Goal: Task Accomplishment & Management: Manage account settings

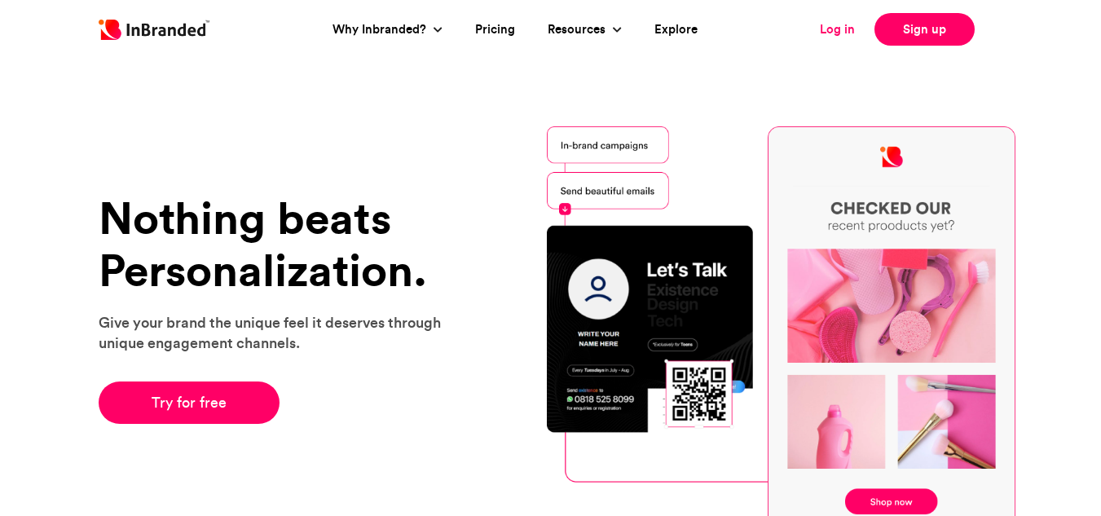
click at [838, 30] on link "Log in" at bounding box center [837, 29] width 35 height 19
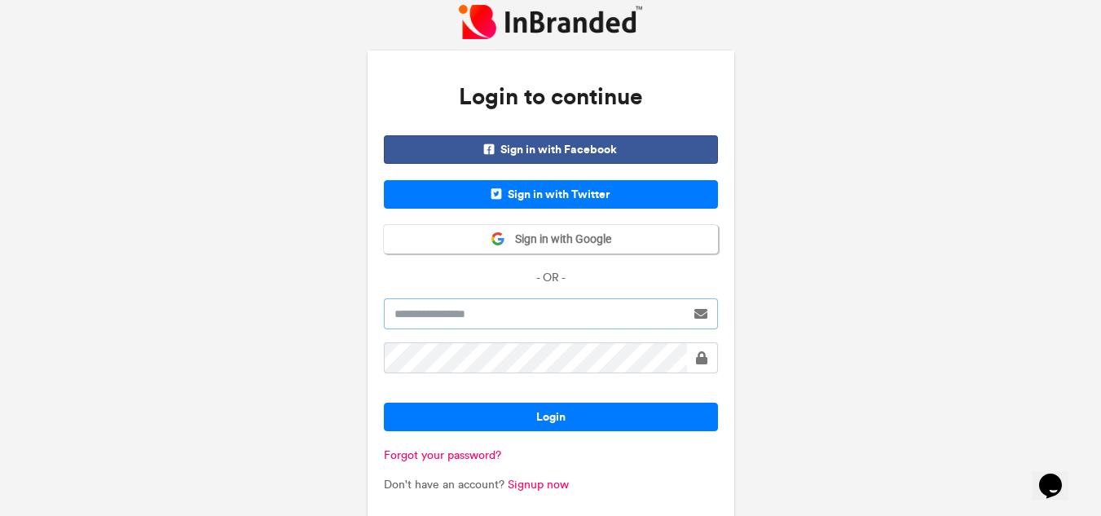
click at [566, 315] on input "text" at bounding box center [535, 313] width 302 height 31
type input "*"
type input "**********"
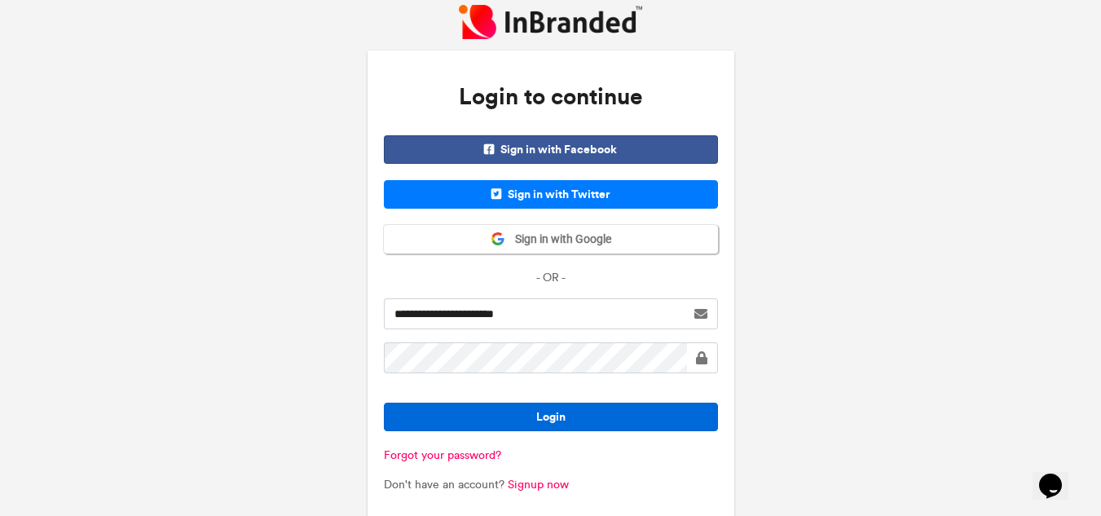
click at [594, 415] on button "Login" at bounding box center [551, 417] width 334 height 29
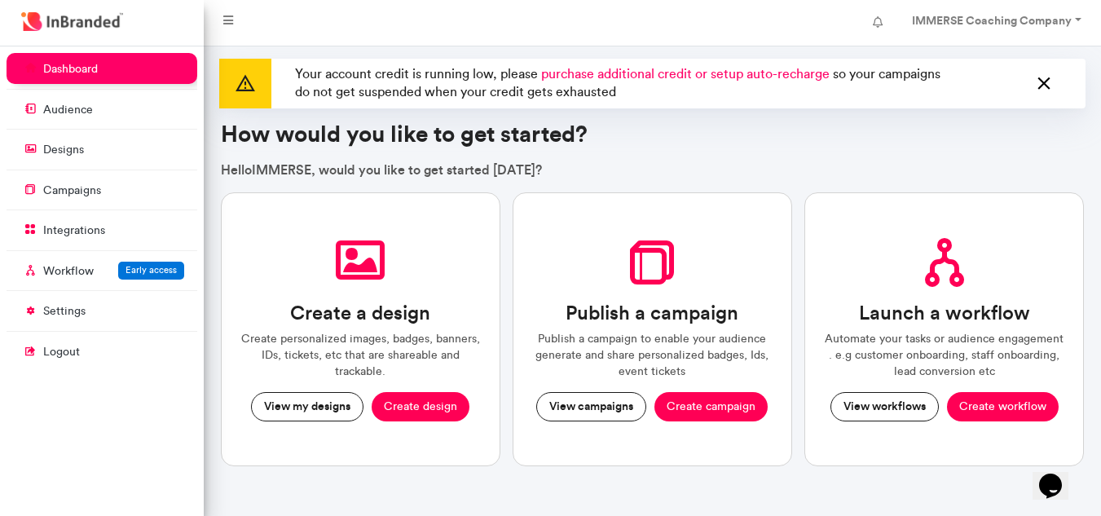
click at [1054, 78] on icon at bounding box center [1043, 84] width 21 height 26
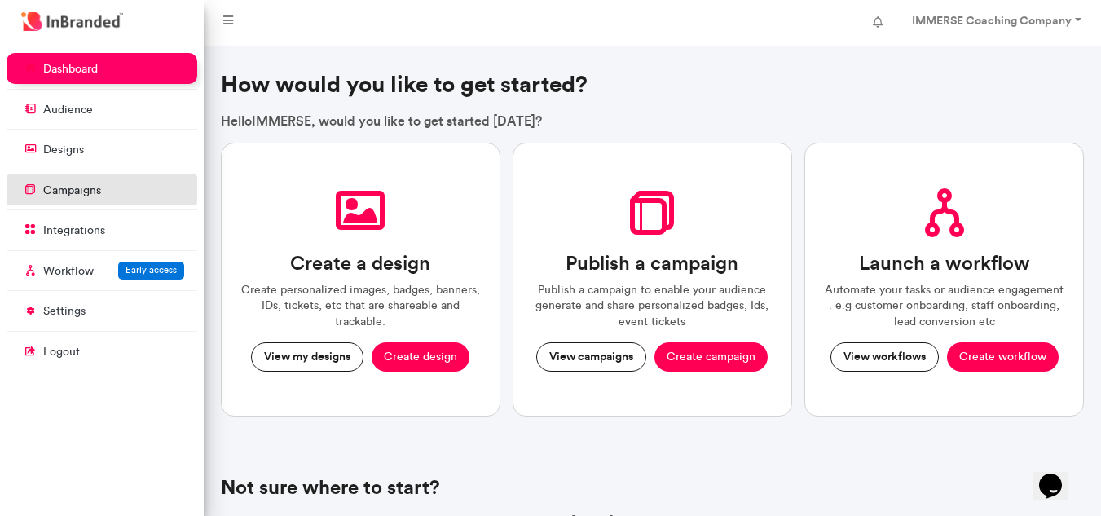
click at [117, 187] on link "campaigns" at bounding box center [102, 189] width 191 height 31
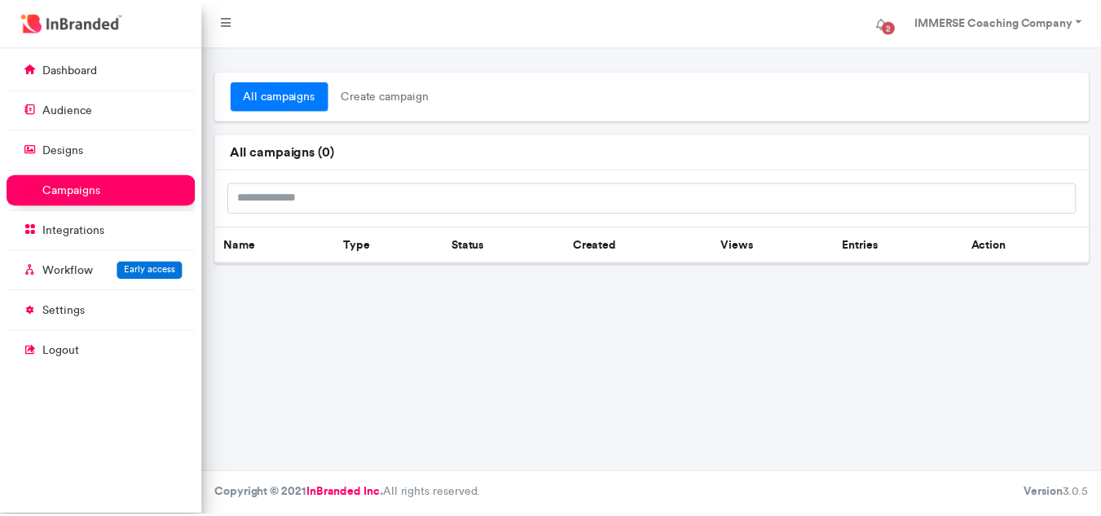
scroll to position [7, 1]
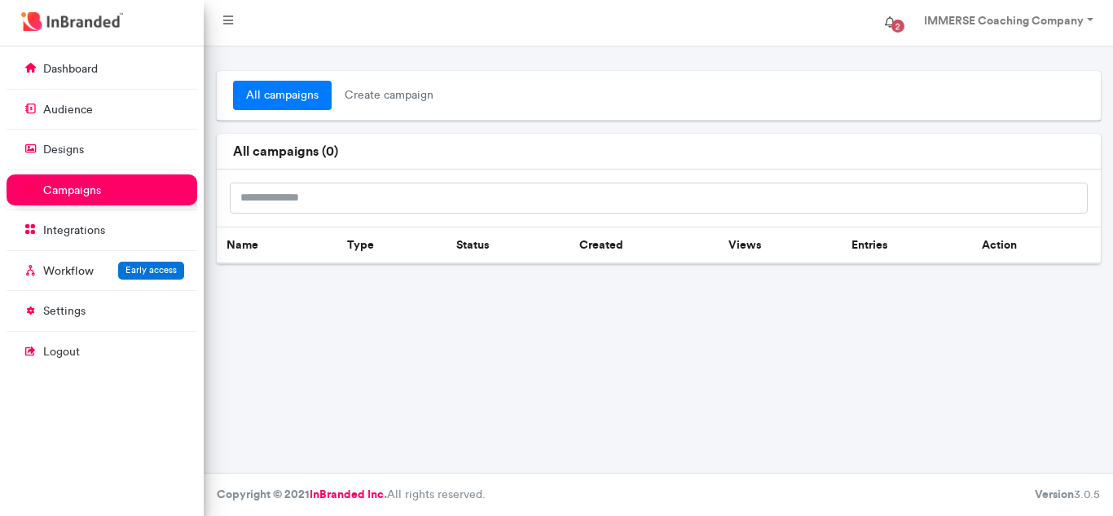
click at [896, 24] on span "2" at bounding box center [897, 26] width 13 height 13
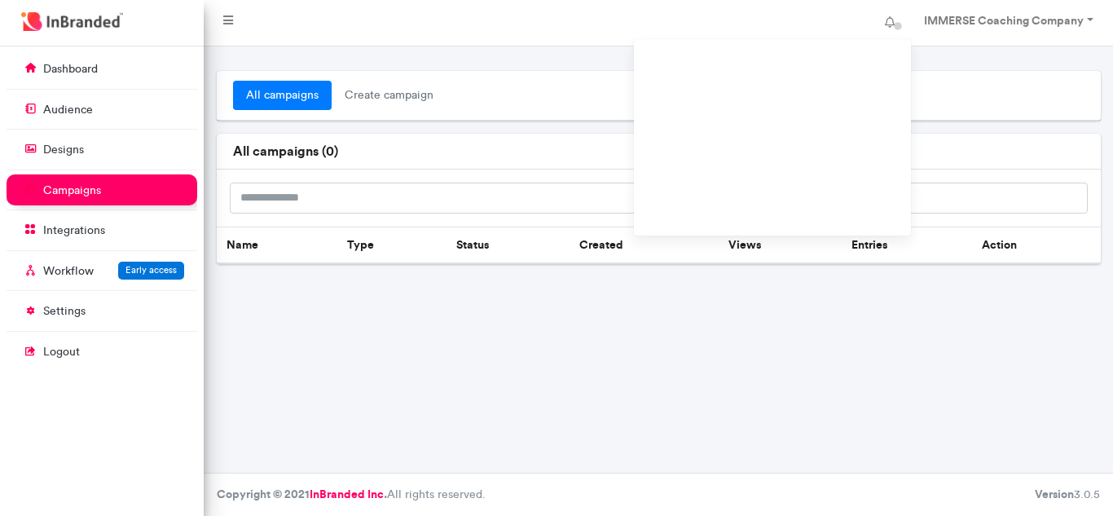
click at [835, 394] on div "all campaigns create campaign all campaigns ( 0 ) Name Type Status Created View…" at bounding box center [658, 259] width 909 height 426
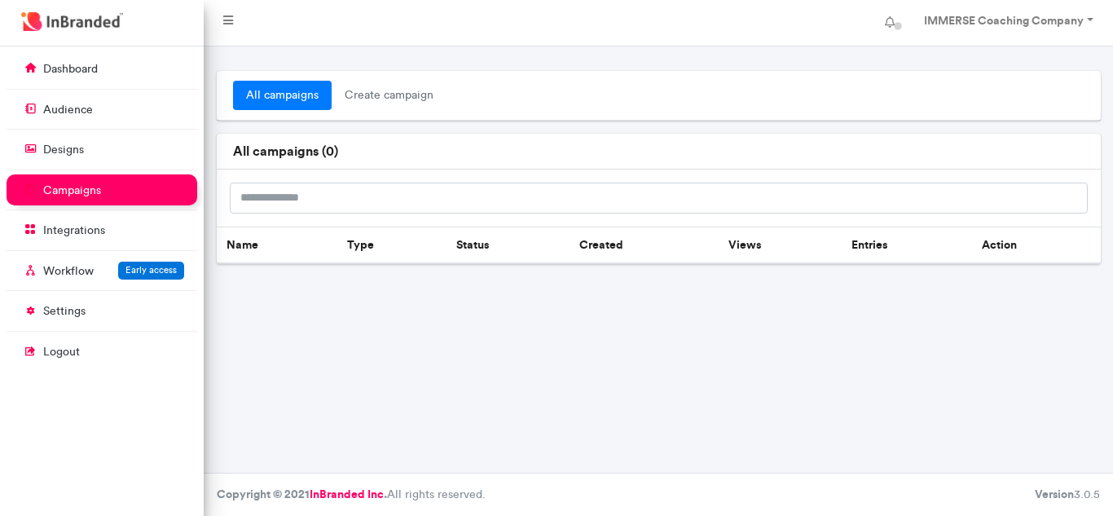
click at [135, 187] on link "campaigns" at bounding box center [102, 189] width 191 height 31
click at [96, 149] on link "designs" at bounding box center [102, 149] width 191 height 31
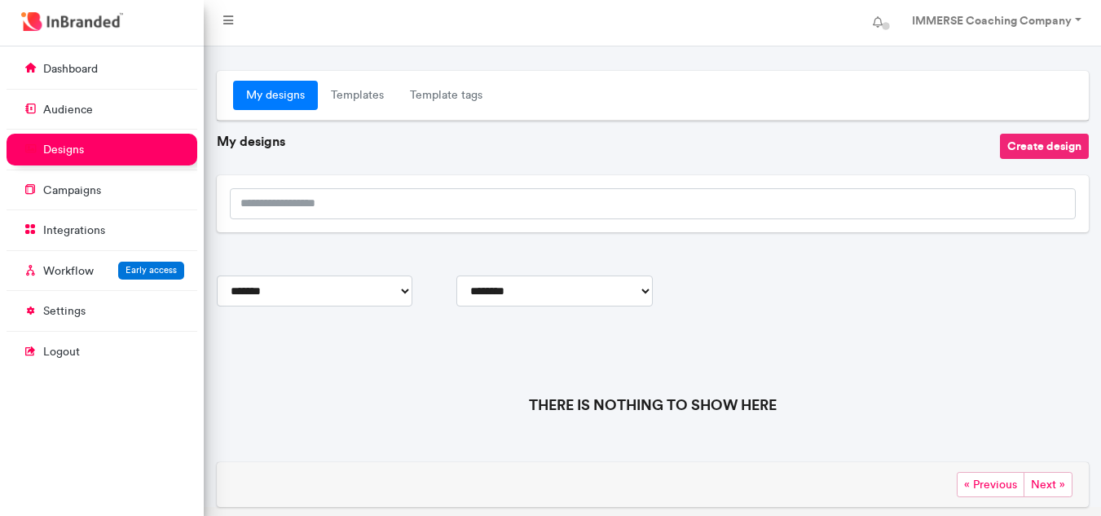
click at [1047, 146] on button "Create design" at bounding box center [1044, 146] width 89 height 25
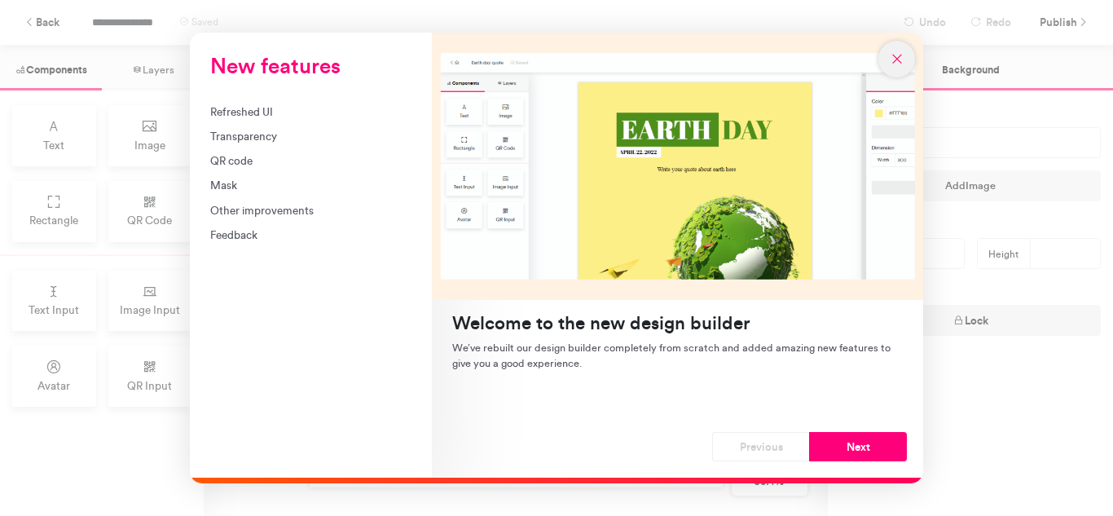
click at [899, 63] on icon "New features" at bounding box center [897, 58] width 15 height 15
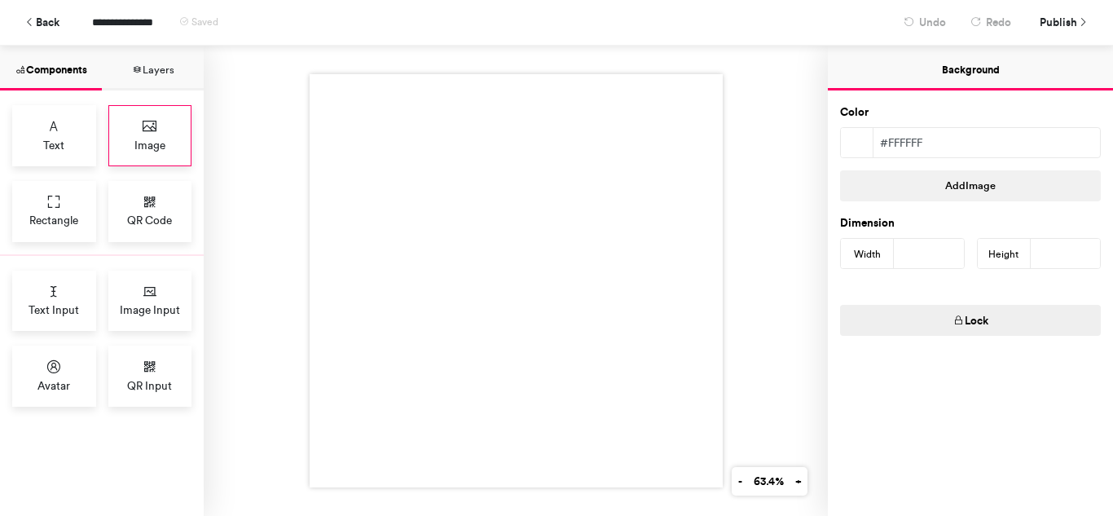
click at [176, 130] on div "Image" at bounding box center [150, 135] width 84 height 61
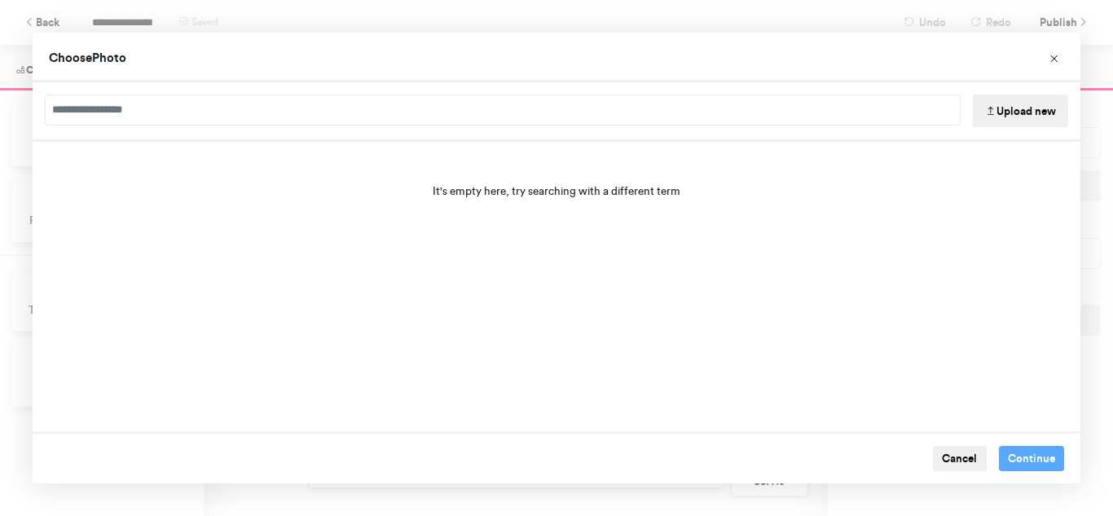
click at [1010, 115] on button "Upload new" at bounding box center [1020, 111] width 95 height 33
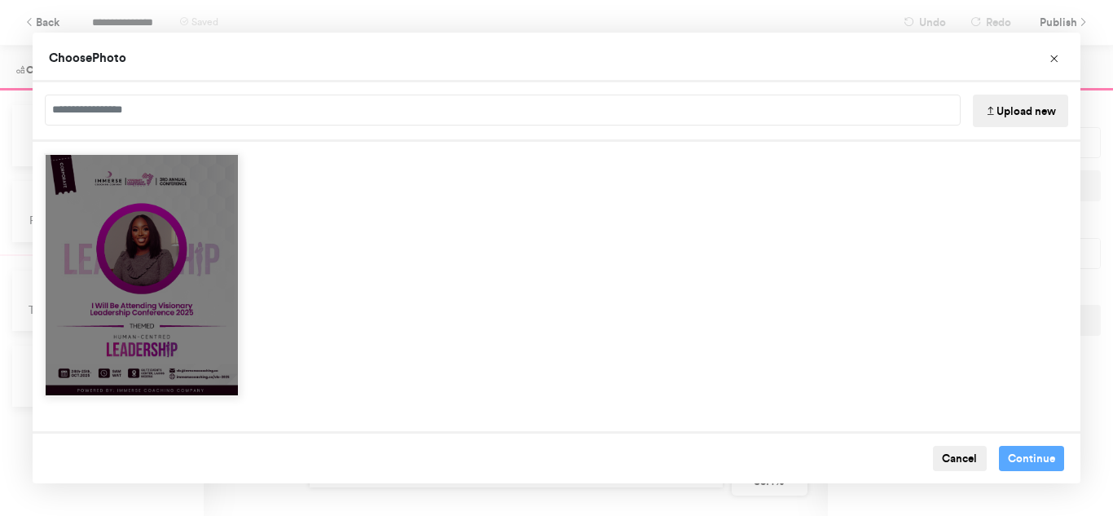
click at [161, 276] on div "Choose Image" at bounding box center [142, 275] width 196 height 244
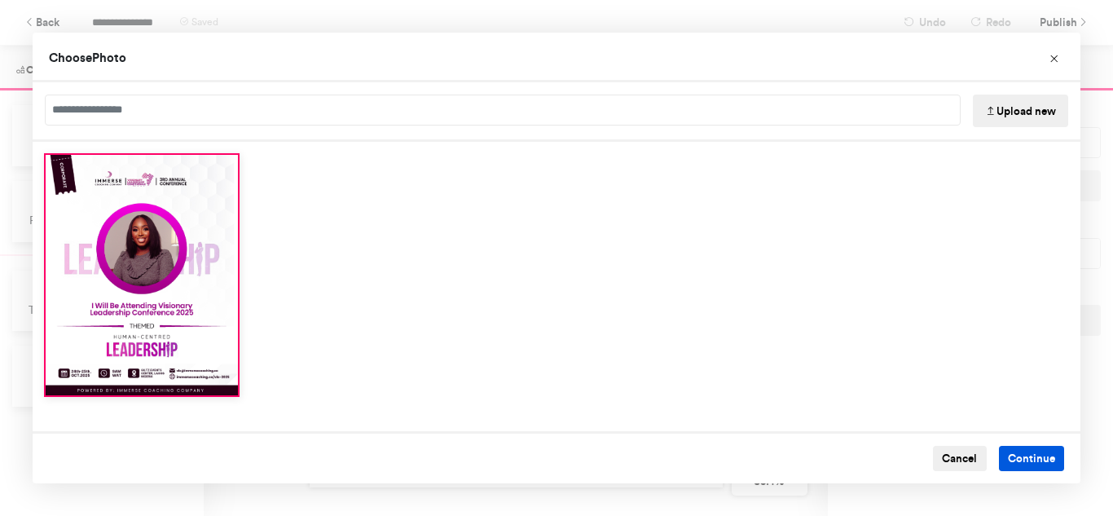
click at [1019, 453] on button "Continue" at bounding box center [1032, 459] width 66 height 26
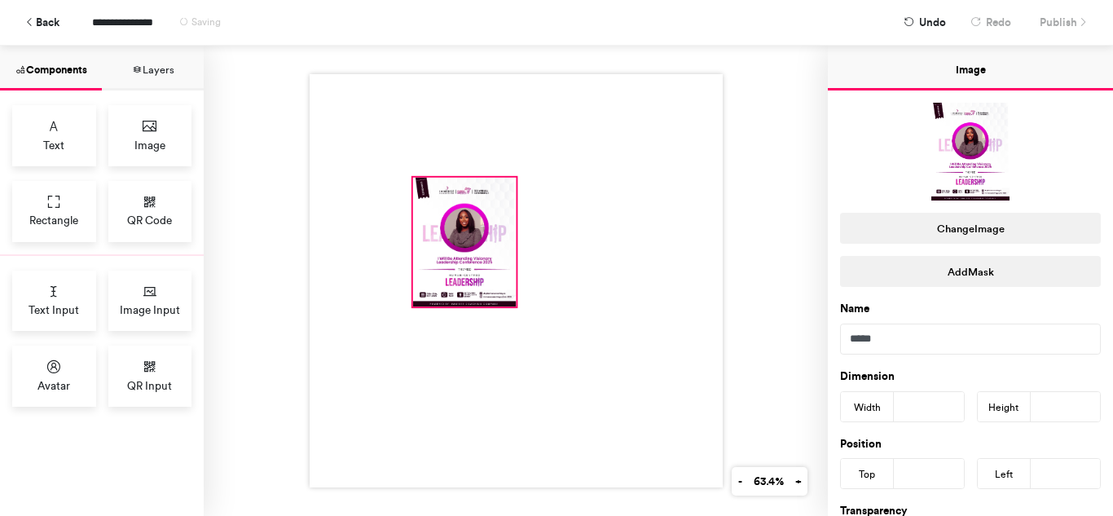
click at [490, 225] on div at bounding box center [463, 242] width 103 height 129
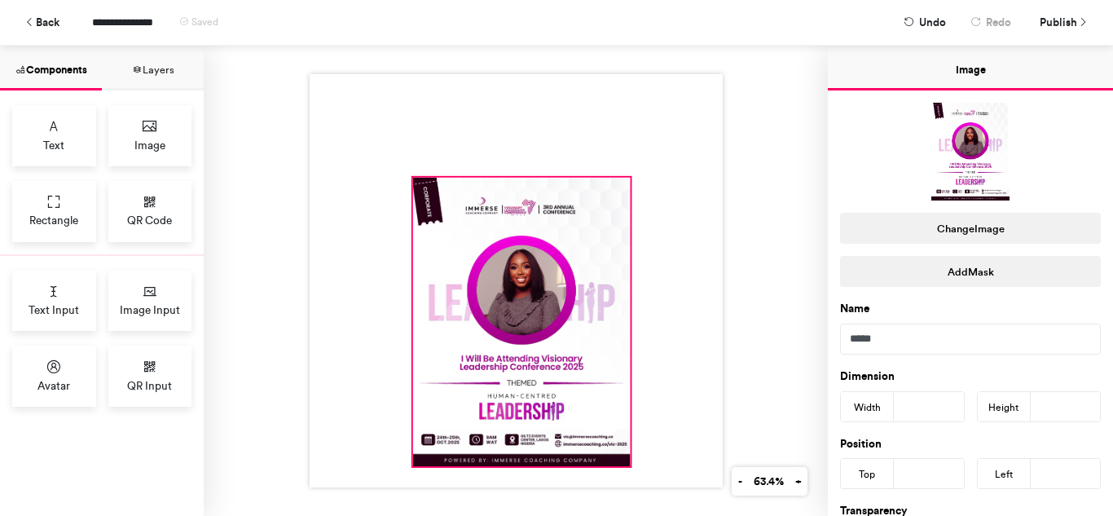
drag, startPoint x: 509, startPoint y: 301, endPoint x: 623, endPoint y: 460, distance: 196.3
click at [623, 460] on div at bounding box center [516, 280] width 413 height 413
type input "***"
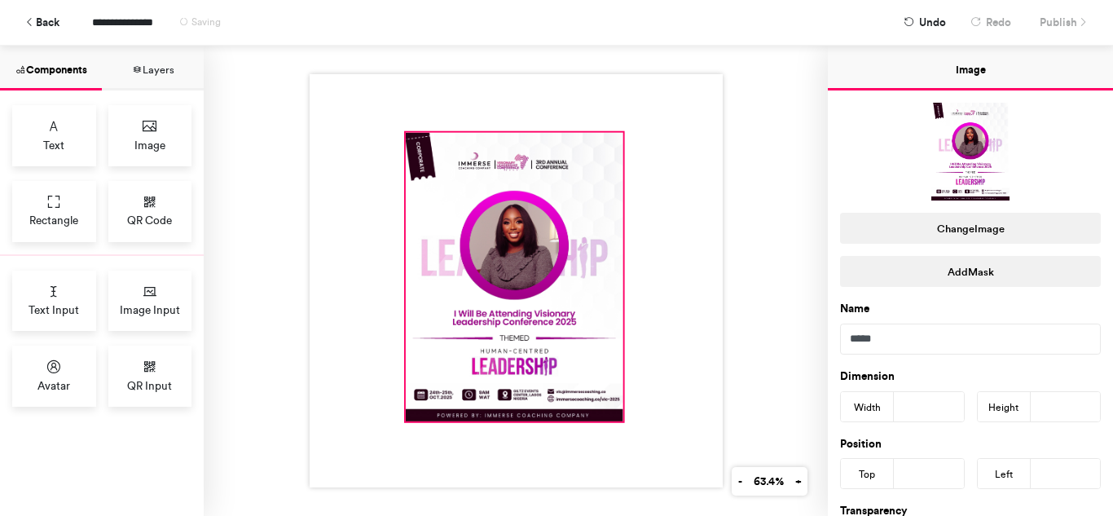
drag, startPoint x: 555, startPoint y: 308, endPoint x: 548, endPoint y: 263, distance: 45.4
click at [548, 263] on div at bounding box center [514, 277] width 218 height 288
type input "***"
click at [598, 341] on div at bounding box center [514, 277] width 218 height 288
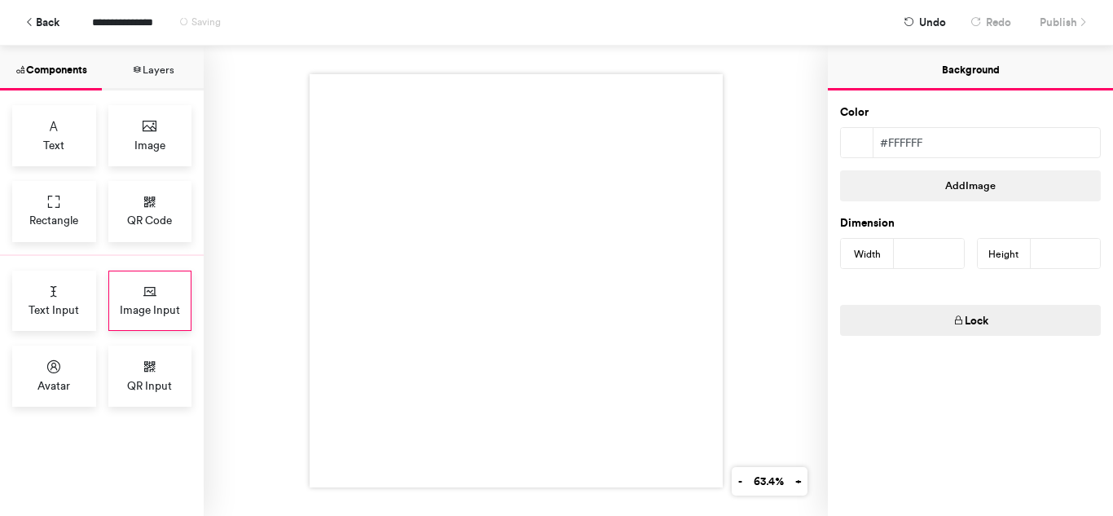
click at [150, 295] on icon at bounding box center [150, 292] width 16 height 16
click at [52, 201] on icon at bounding box center [54, 202] width 16 height 16
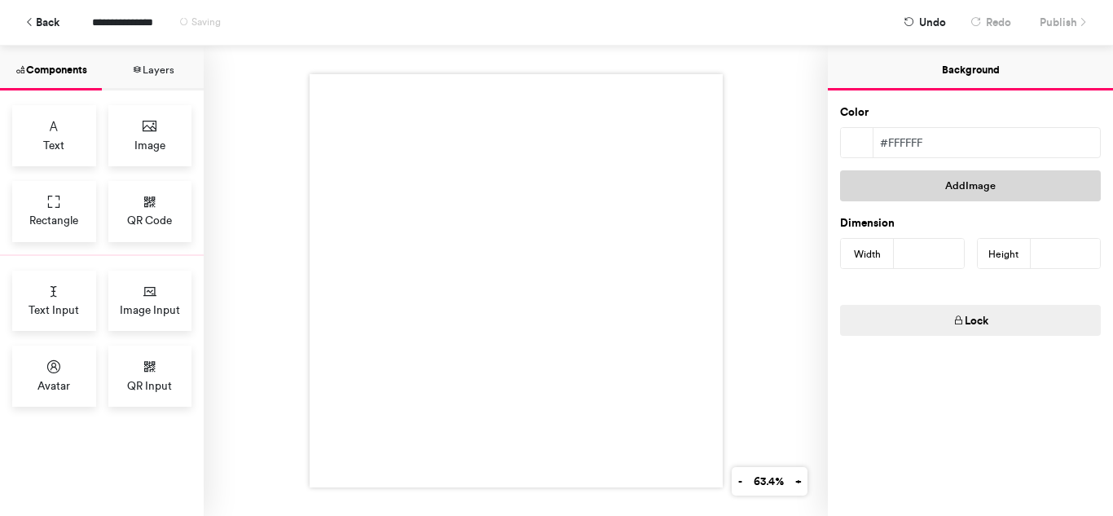
click at [1028, 174] on button "Add Image" at bounding box center [970, 185] width 261 height 31
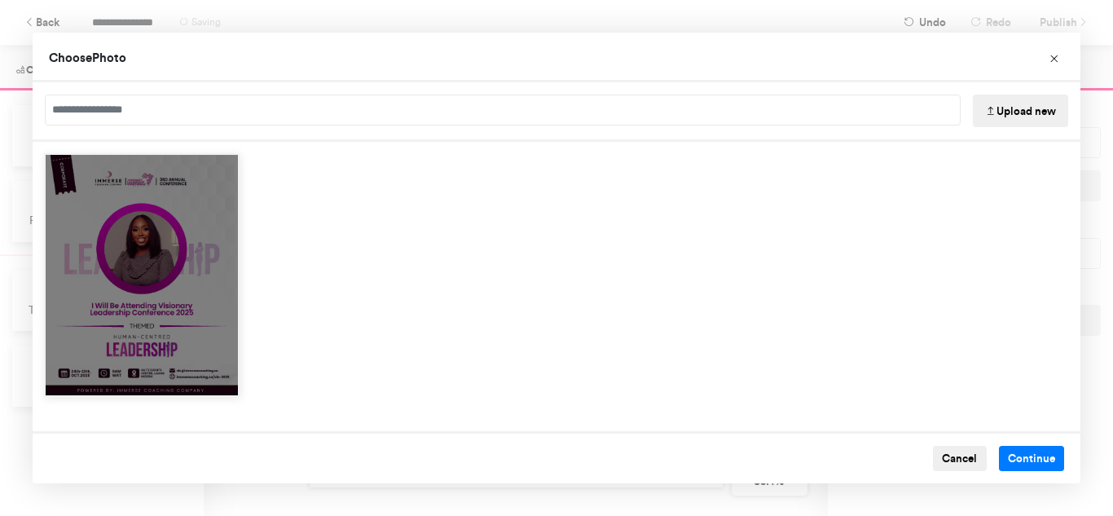
click at [198, 195] on div "Choose Image" at bounding box center [142, 275] width 196 height 244
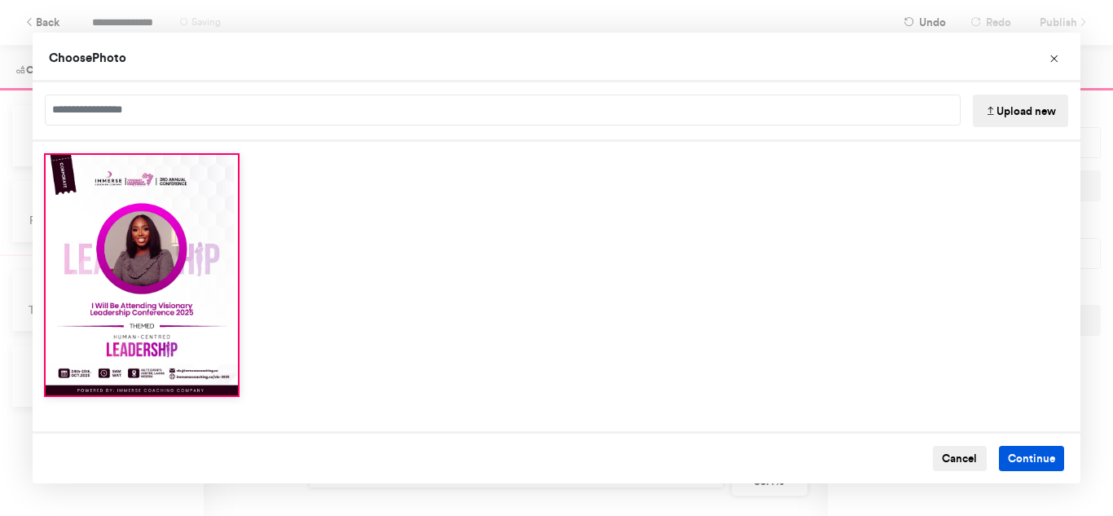
click at [1027, 455] on button "Continue" at bounding box center [1032, 459] width 66 height 26
type input "****"
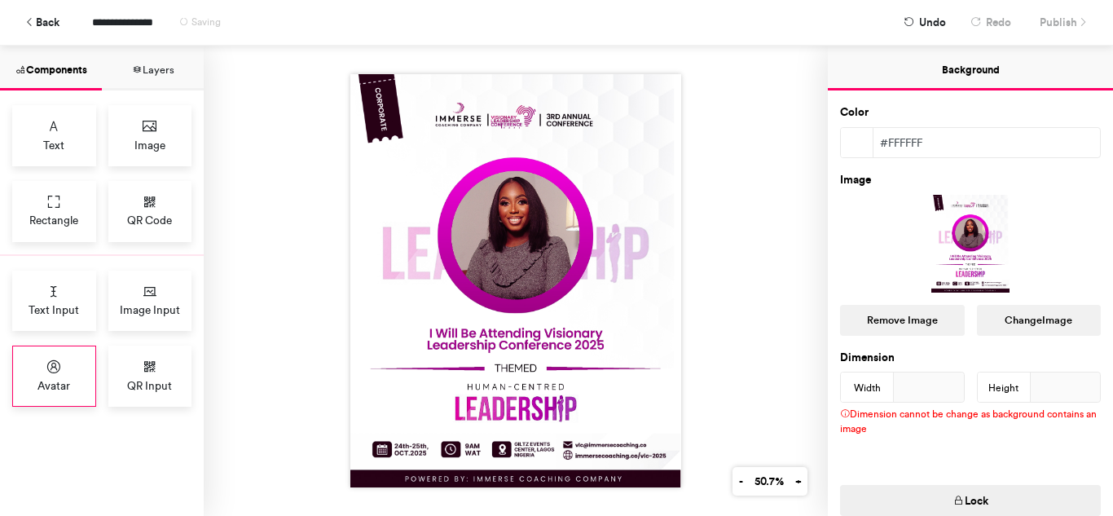
click at [74, 367] on div "Avatar" at bounding box center [54, 376] width 84 height 61
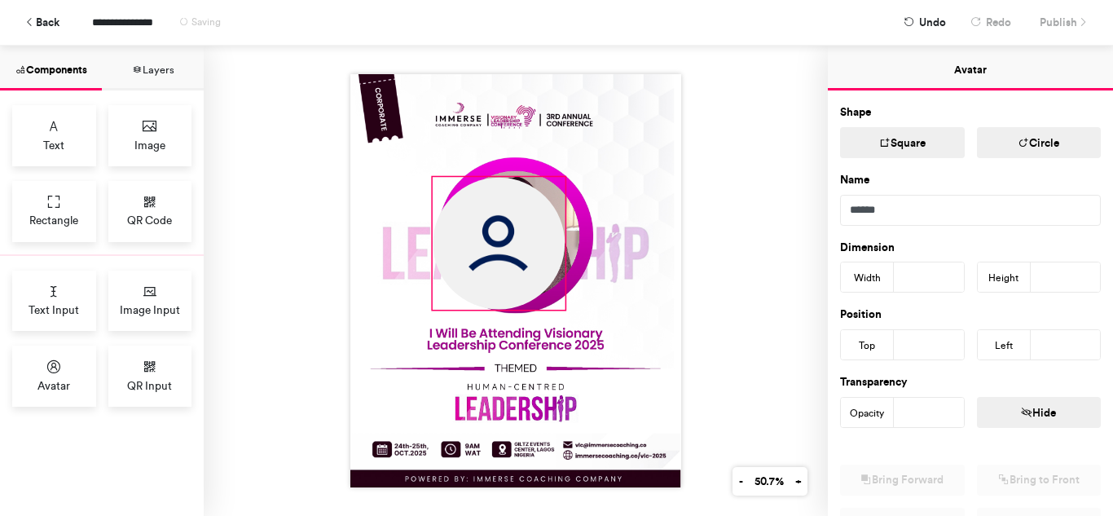
drag, startPoint x: 468, startPoint y: 217, endPoint x: 559, endPoint y: 284, distance: 113.6
click at [559, 284] on div at bounding box center [515, 280] width 331 height 413
type input "***"
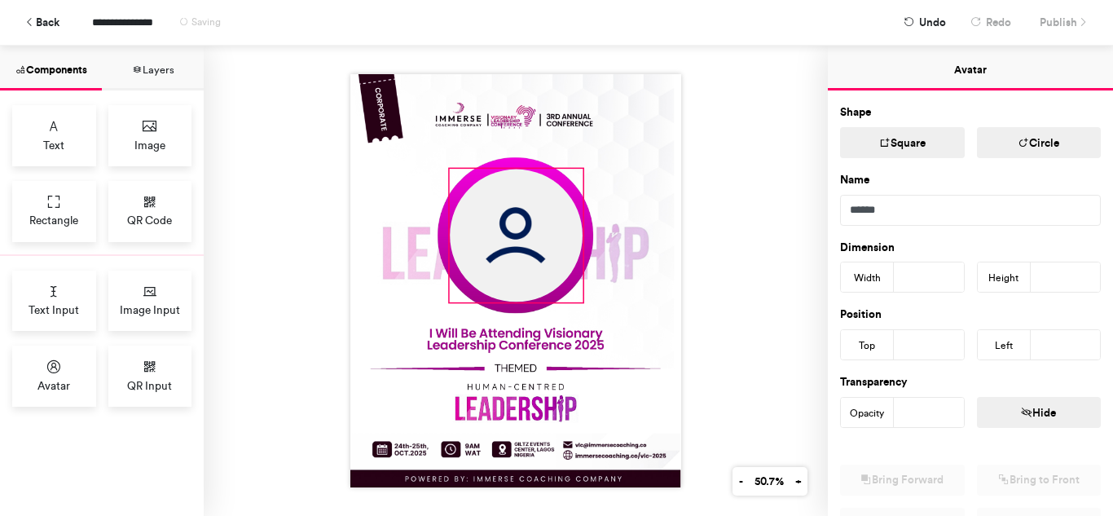
drag, startPoint x: 523, startPoint y: 253, endPoint x: 540, endPoint y: 244, distance: 19.0
click at [540, 244] on img at bounding box center [516, 235] width 133 height 133
type input "***"
click at [636, 223] on img at bounding box center [515, 280] width 331 height 413
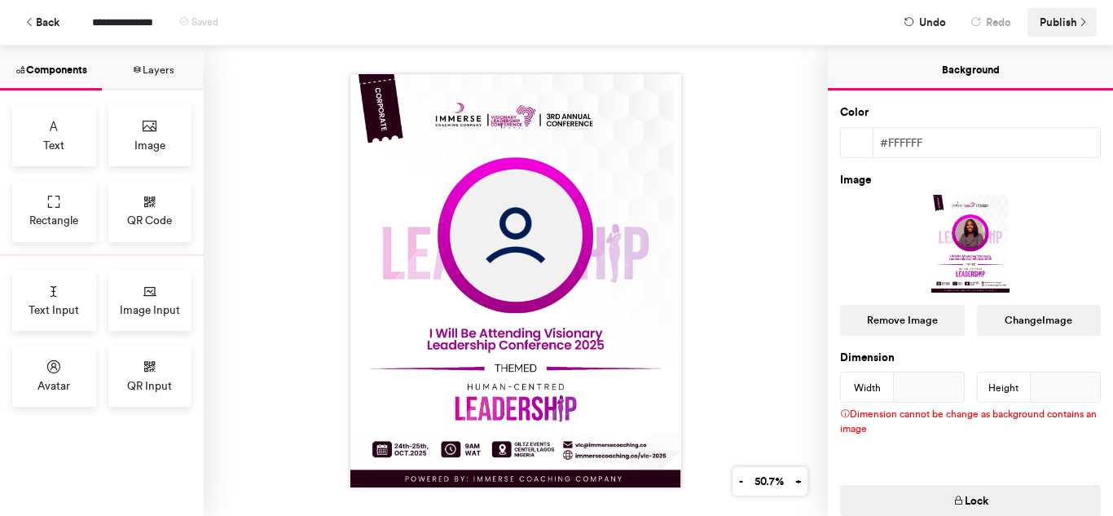
click at [1050, 26] on span "Publish" at bounding box center [1058, 22] width 37 height 29
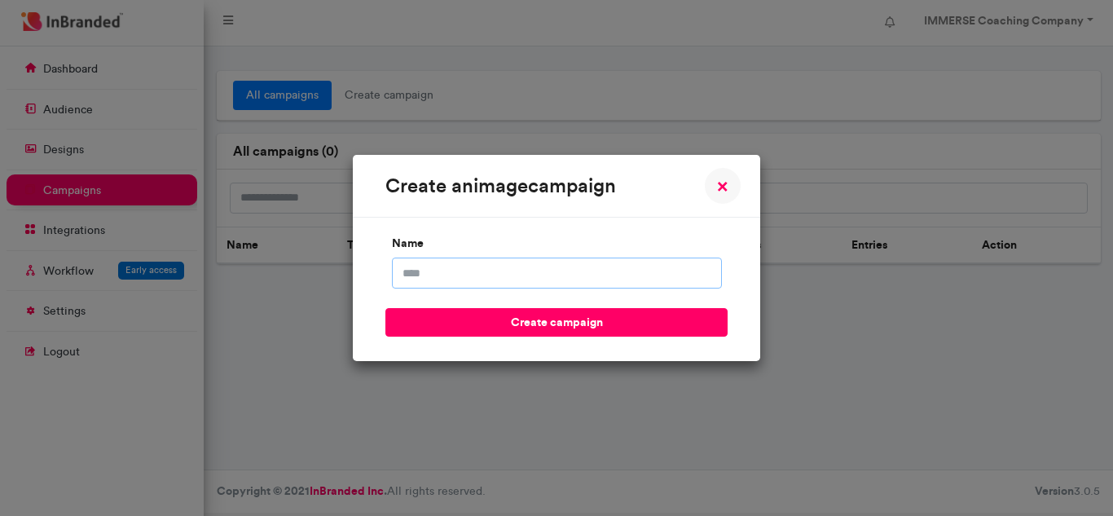
click at [609, 276] on input "name" at bounding box center [557, 272] width 330 height 31
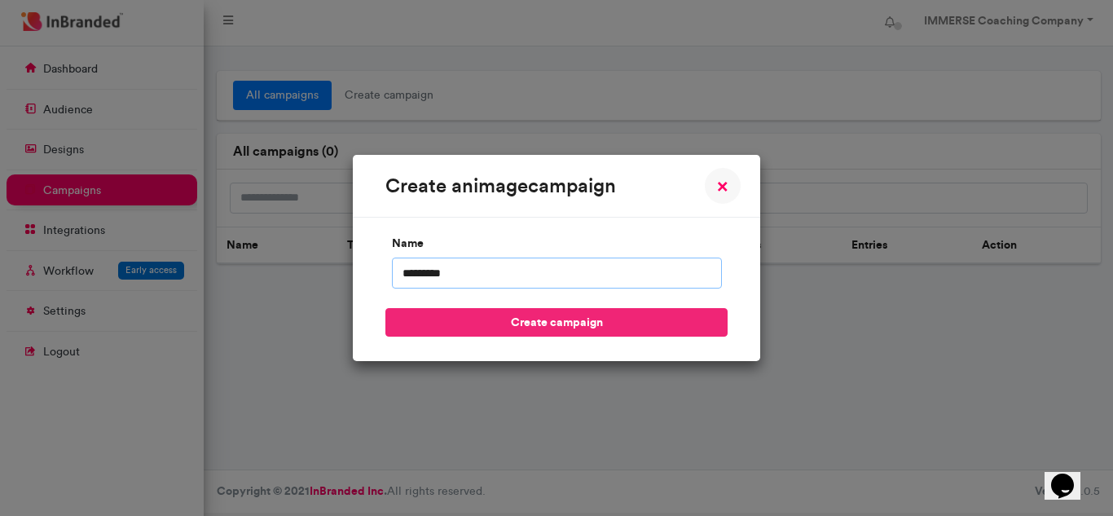
type input "*********"
click at [488, 324] on button "create campaign" at bounding box center [556, 322] width 342 height 29
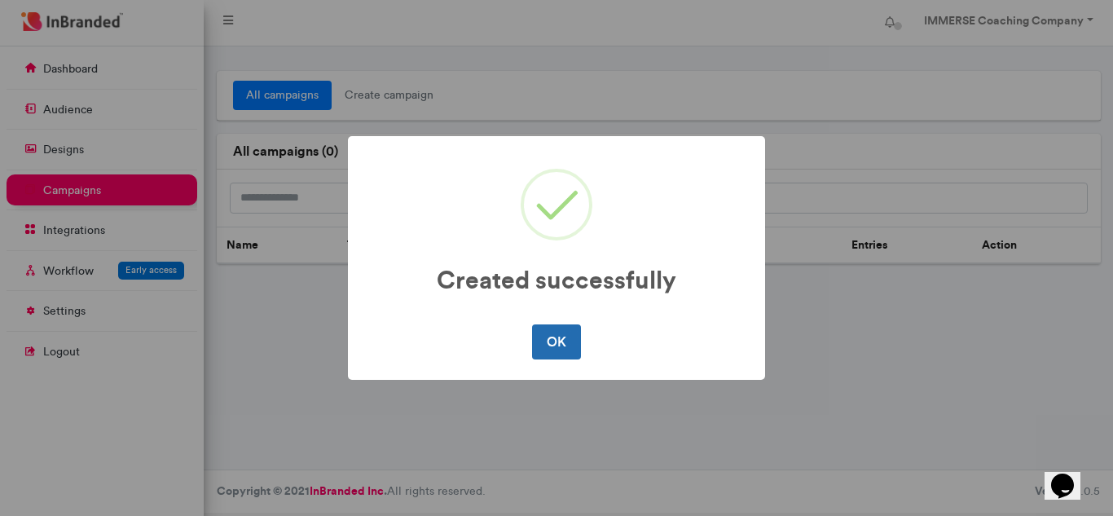
click at [561, 346] on button "OK" at bounding box center [556, 341] width 48 height 34
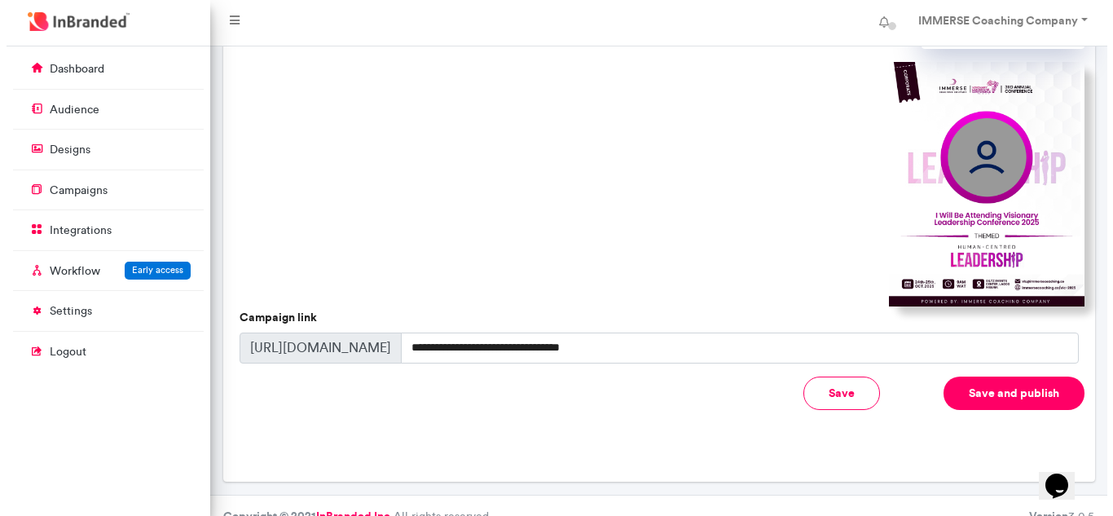
scroll to position [541, 0]
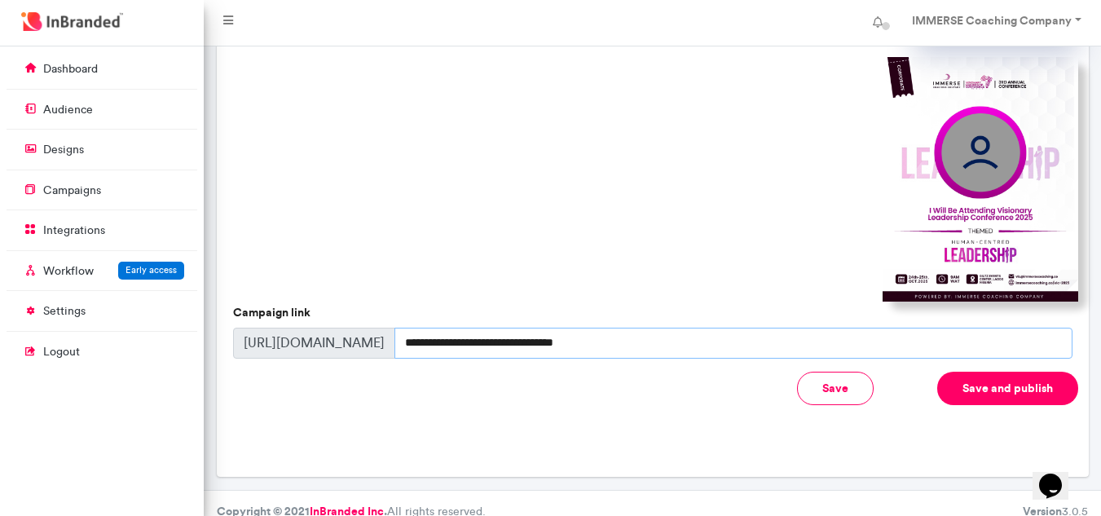
drag, startPoint x: 623, startPoint y: 324, endPoint x: 373, endPoint y: 318, distance: 250.2
click at [373, 328] on div "**********" at bounding box center [652, 343] width 839 height 31
click at [859, 376] on button "Save" at bounding box center [835, 388] width 77 height 33
click at [624, 328] on input "**********" at bounding box center [733, 343] width 678 height 31
drag, startPoint x: 624, startPoint y: 327, endPoint x: 384, endPoint y: 311, distance: 240.9
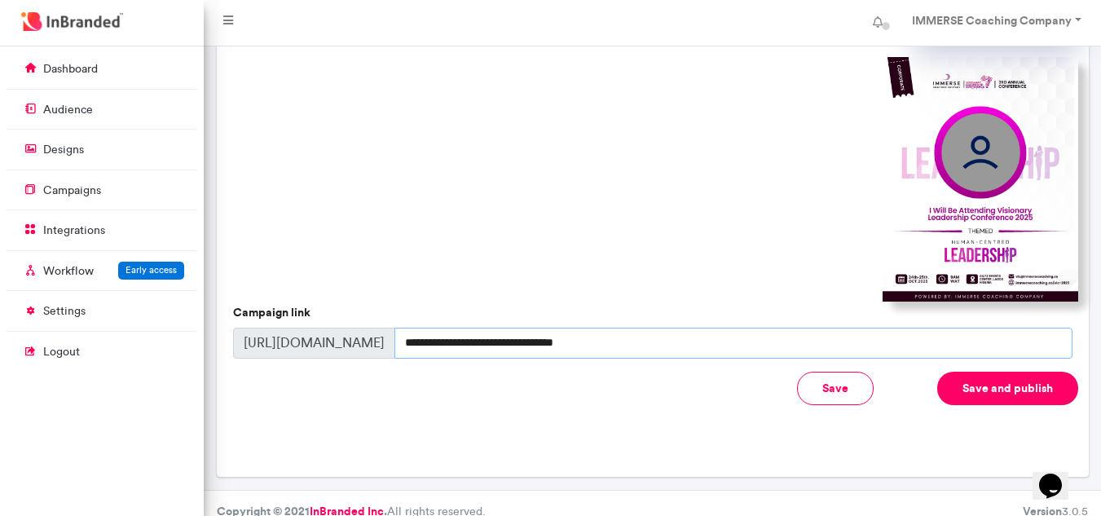
click at [384, 328] on div "**********" at bounding box center [652, 343] width 839 height 31
click at [963, 372] on button "Save and publish" at bounding box center [1007, 388] width 141 height 33
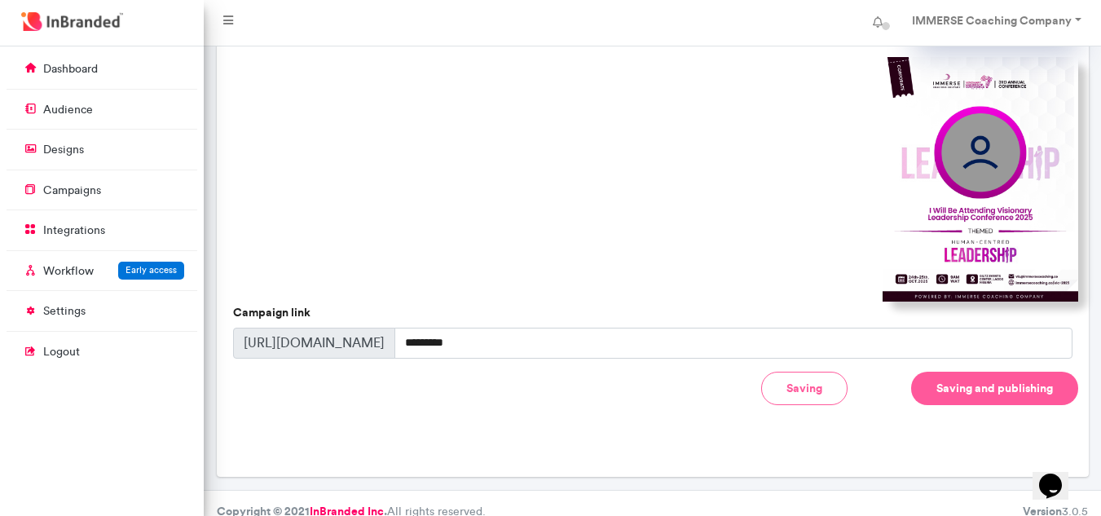
type input "**********"
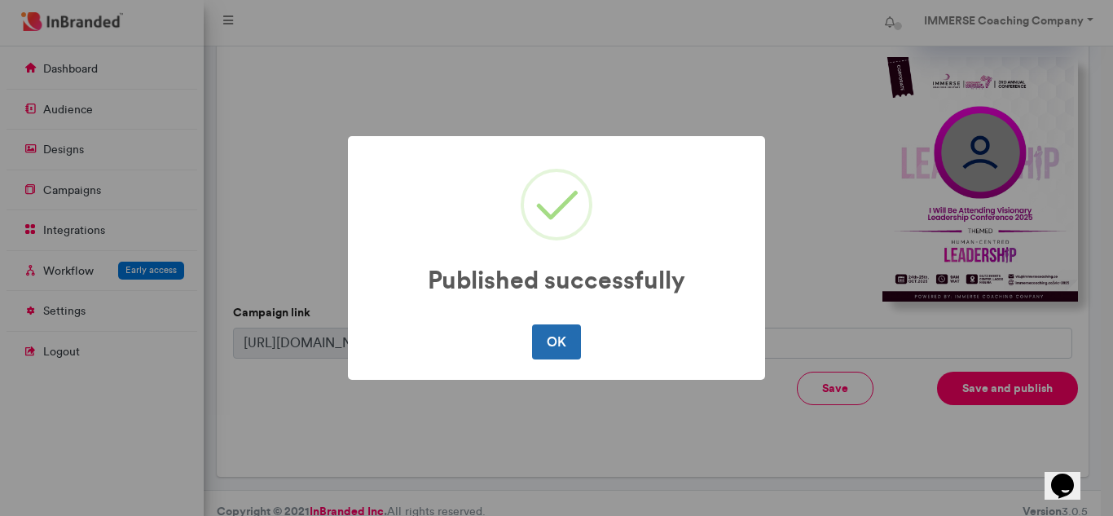
click at [570, 346] on button "OK" at bounding box center [556, 341] width 48 height 34
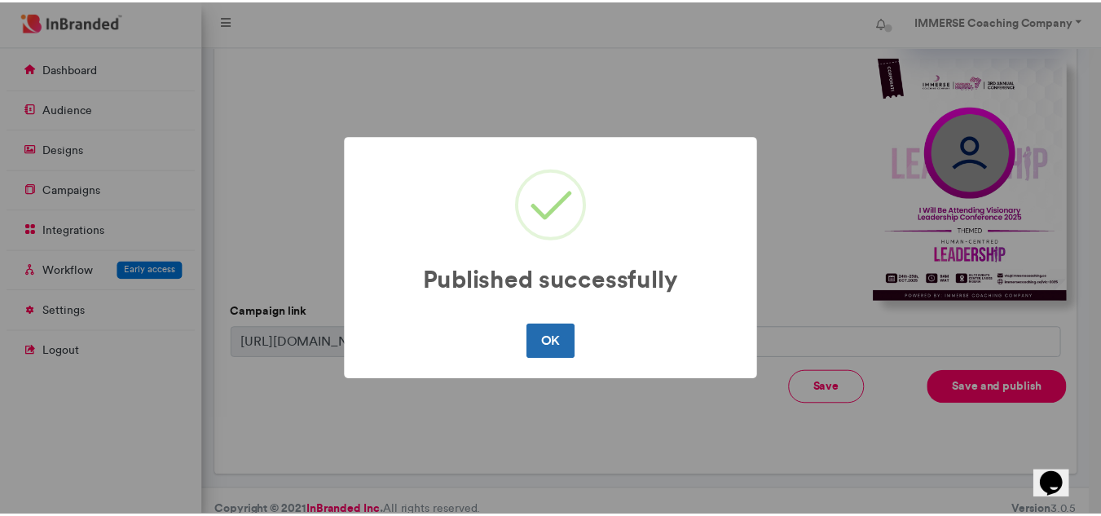
scroll to position [0, 0]
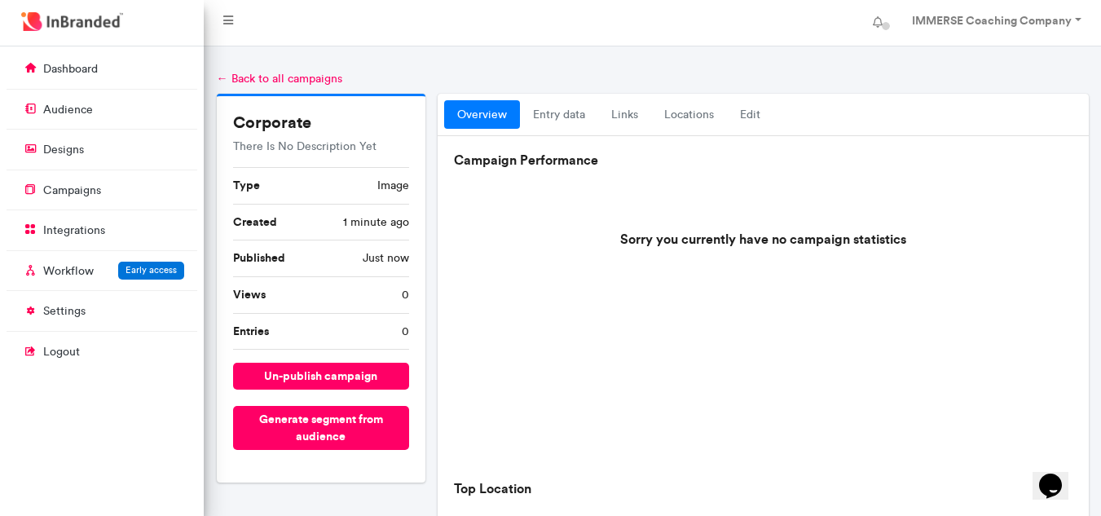
click at [631, 99] on div "overview entry data links locations Edit" at bounding box center [763, 115] width 651 height 43
click at [631, 117] on link "links" at bounding box center [624, 114] width 53 height 29
click at [626, 115] on link "links" at bounding box center [624, 114] width 53 height 29
click at [121, 196] on link "campaigns" at bounding box center [102, 189] width 191 height 31
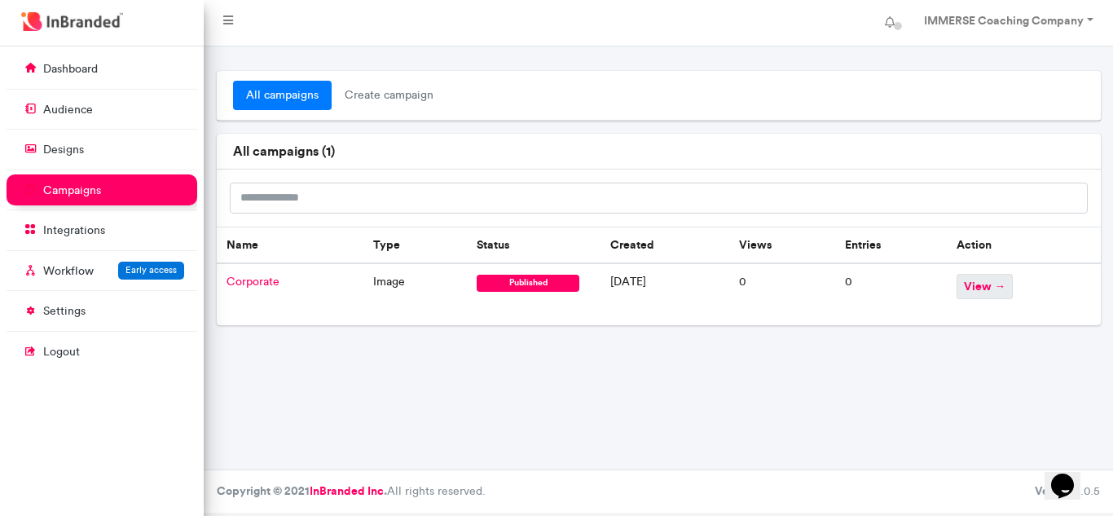
click at [999, 289] on span "view →" at bounding box center [985, 286] width 56 height 25
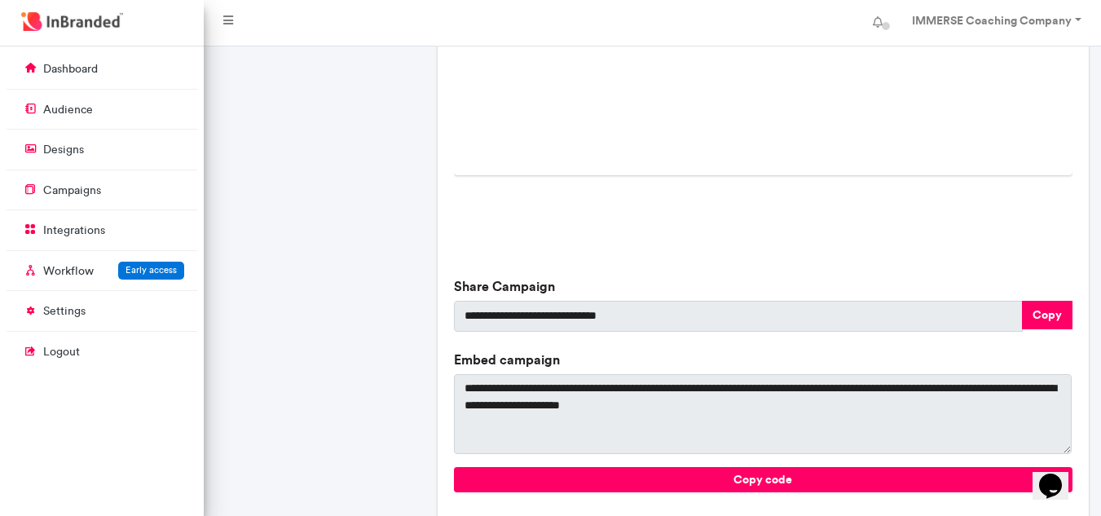
scroll to position [577, 0]
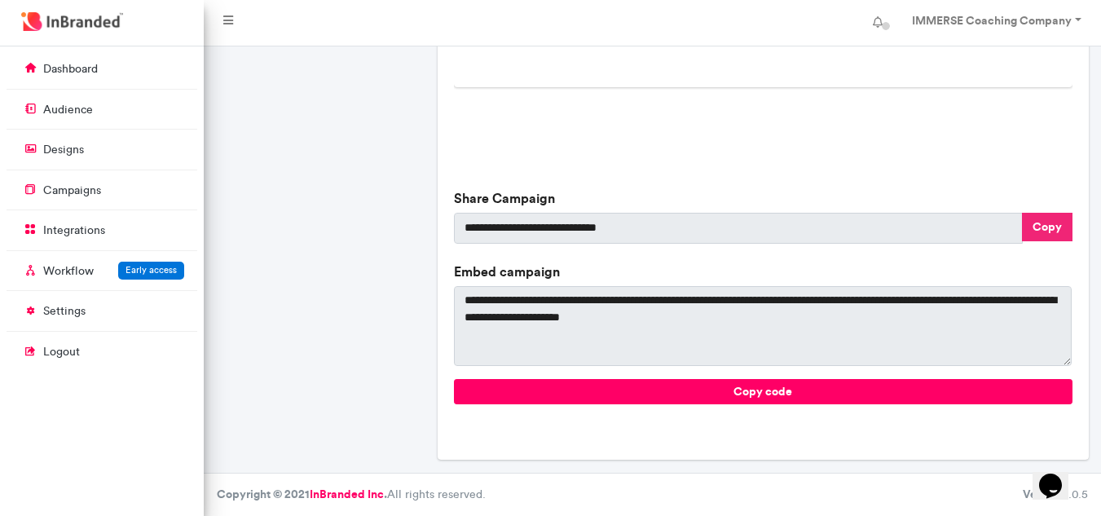
click at [1043, 225] on button "Copy" at bounding box center [1047, 227] width 51 height 29
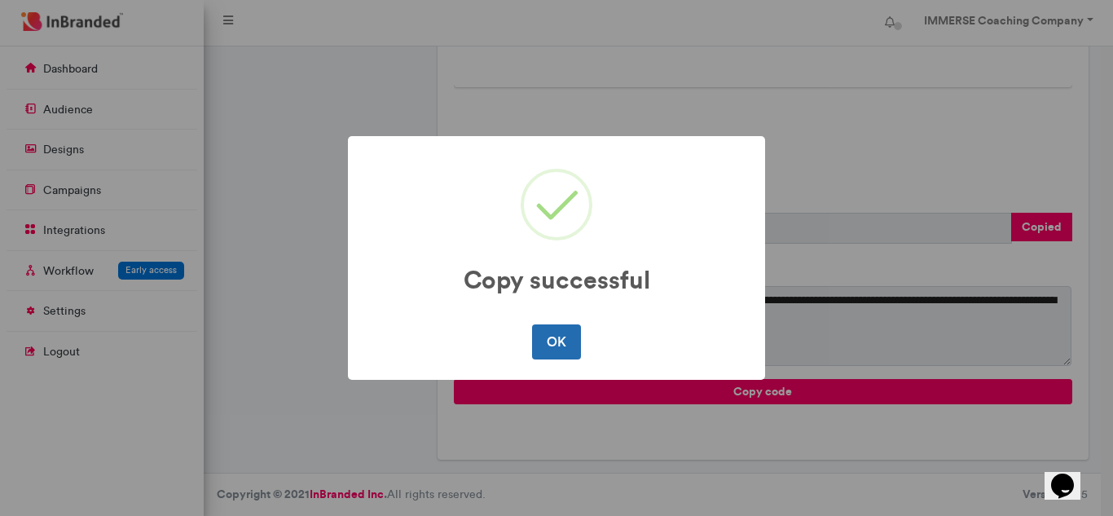
click at [574, 336] on button "OK" at bounding box center [556, 341] width 48 height 34
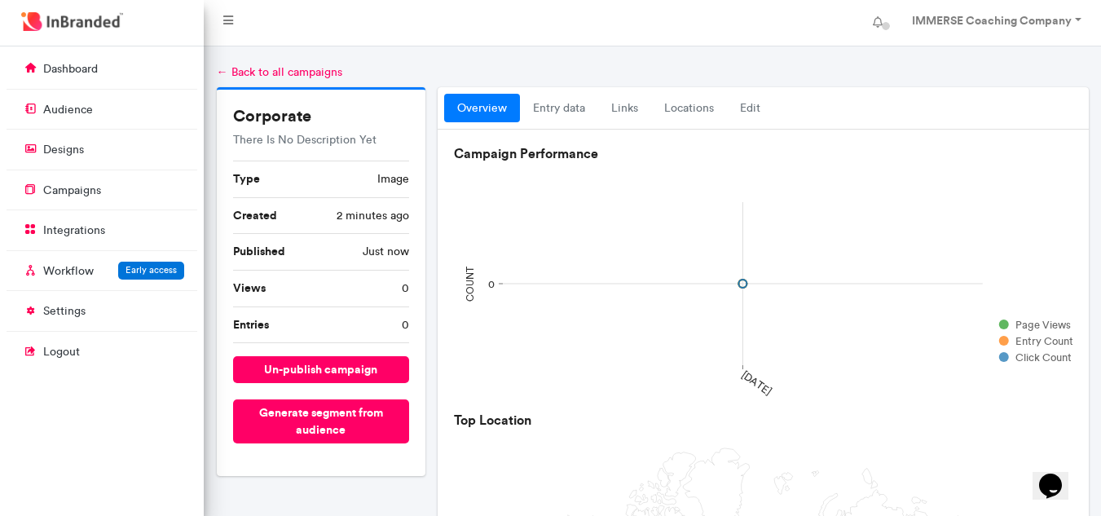
scroll to position [0, 0]
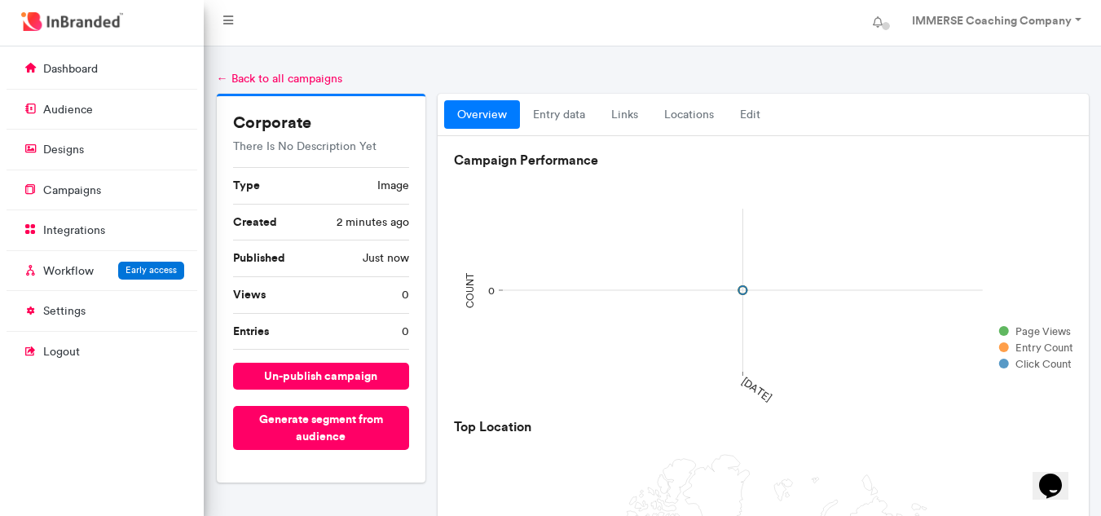
click at [255, 72] on link "← Back to all campaigns" at bounding box center [279, 79] width 125 height 14
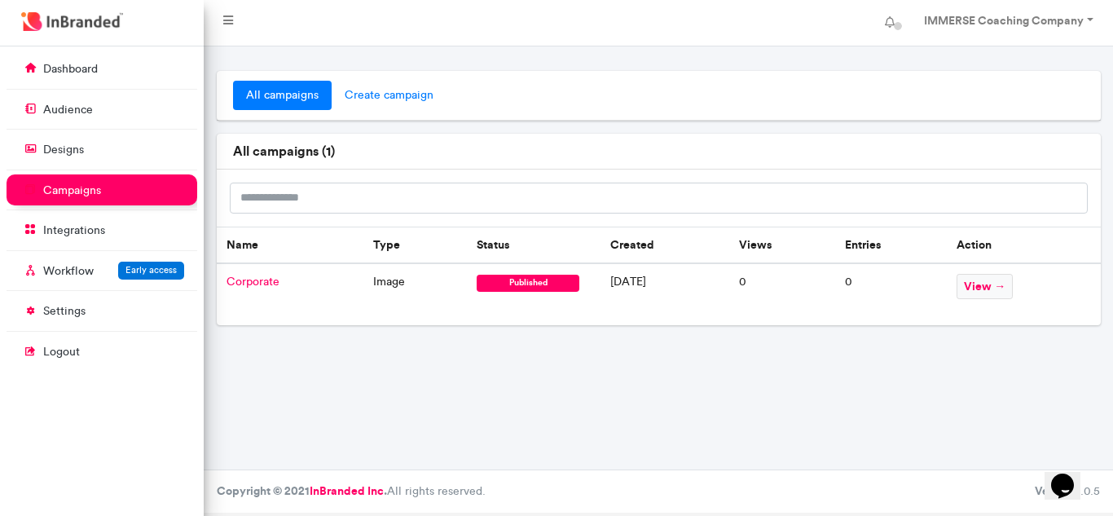
click at [368, 95] on span "create campaign" at bounding box center [389, 95] width 115 height 29
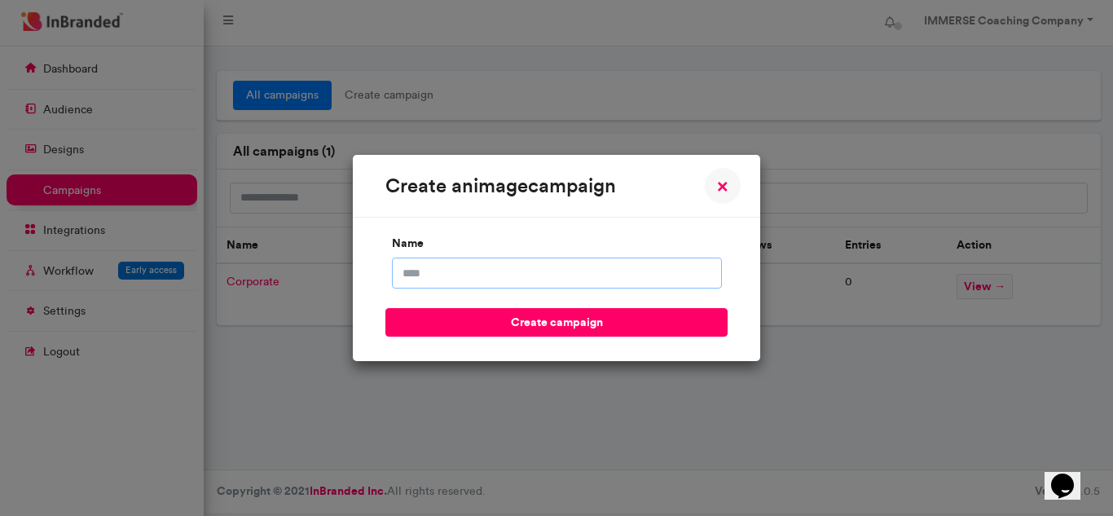
click at [445, 269] on input "name" at bounding box center [557, 272] width 330 height 31
click at [726, 184] on span "×" at bounding box center [722, 186] width 11 height 20
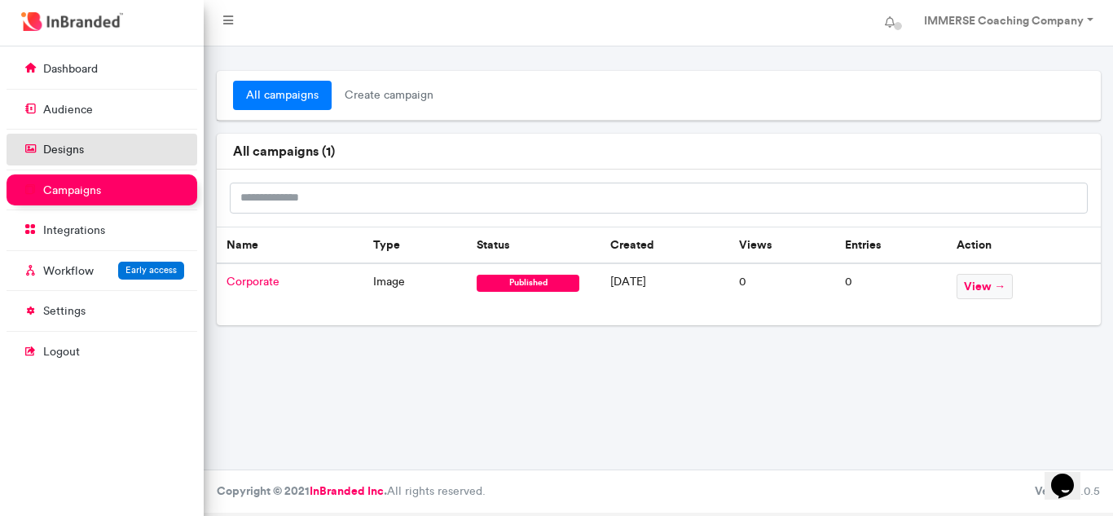
click at [115, 142] on link "designs" at bounding box center [102, 149] width 191 height 31
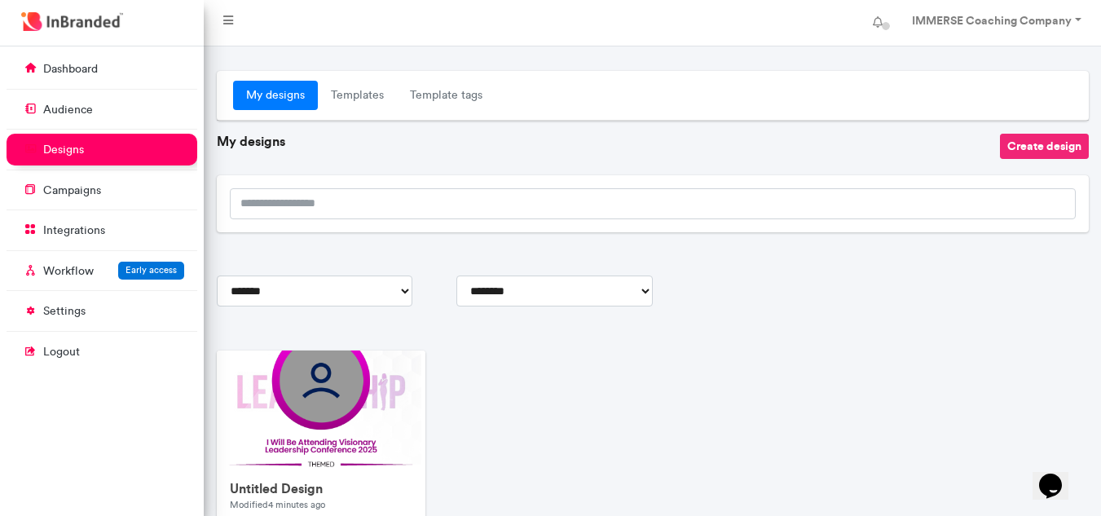
click at [1054, 147] on button "Create design" at bounding box center [1044, 146] width 89 height 25
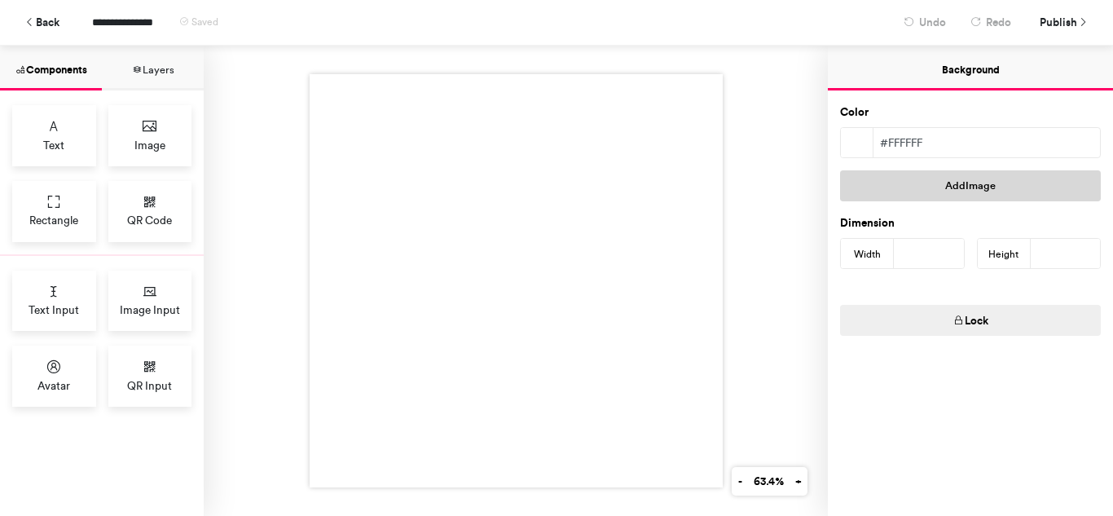
click at [971, 176] on button "Add Image" at bounding box center [970, 185] width 261 height 31
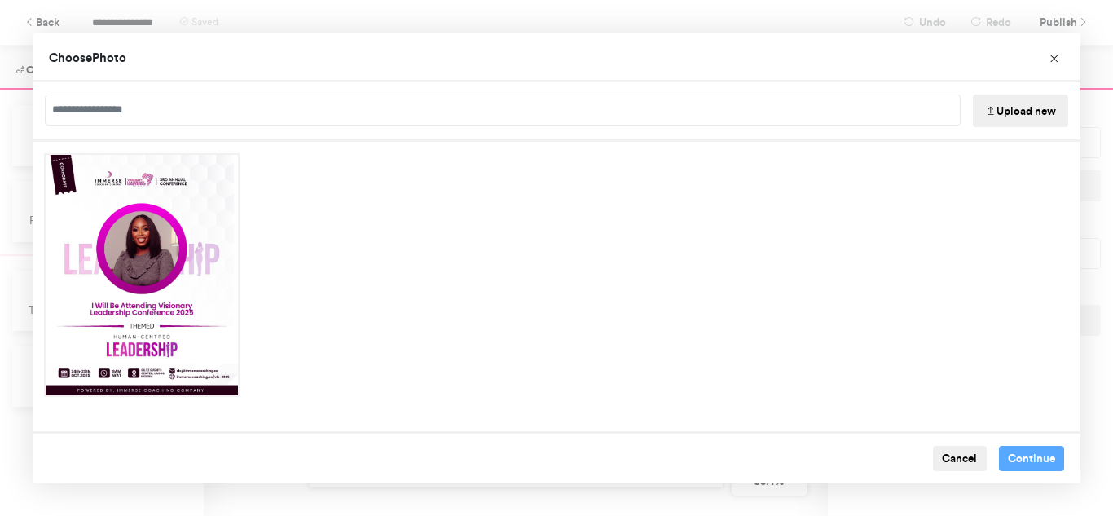
click at [1024, 113] on button "Upload new" at bounding box center [1020, 111] width 95 height 33
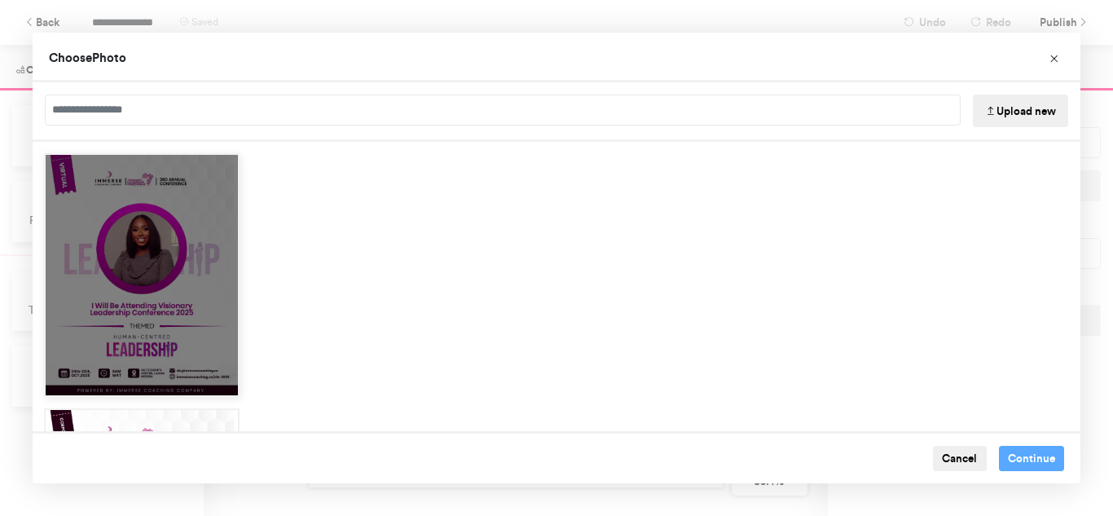
click at [173, 227] on div "Choose Image" at bounding box center [142, 275] width 196 height 244
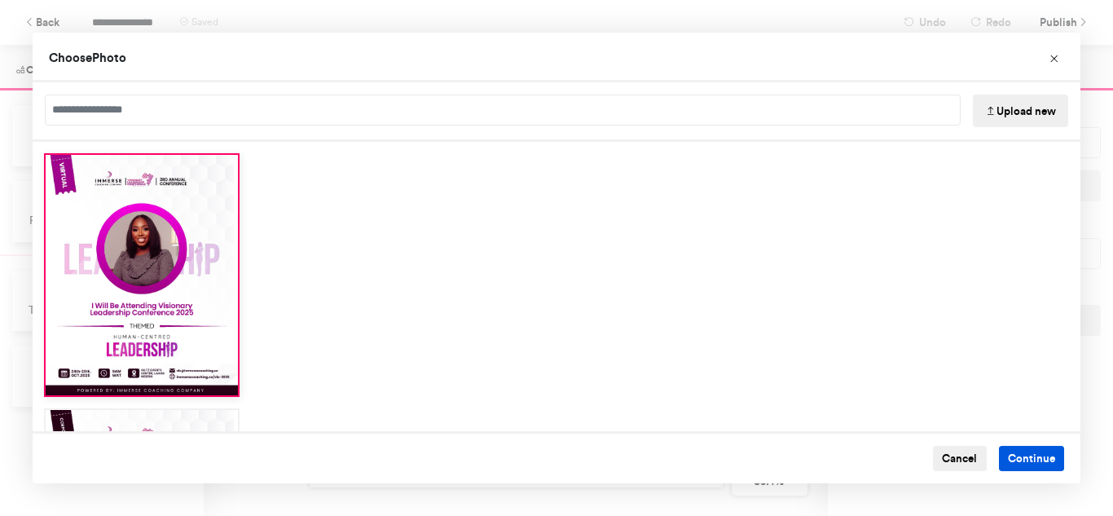
click at [1020, 455] on button "Continue" at bounding box center [1032, 459] width 66 height 26
type input "****"
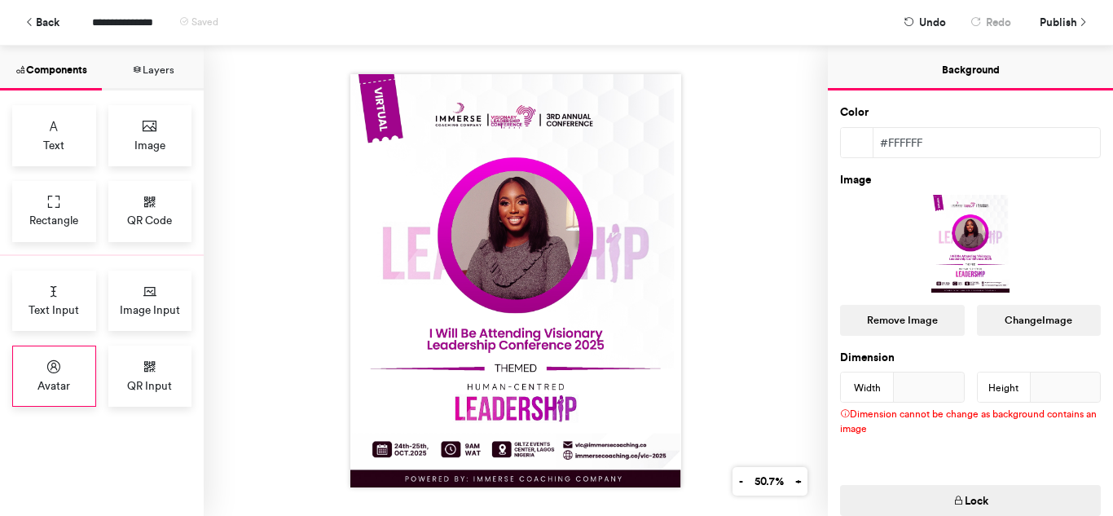
click at [57, 356] on div "Avatar" at bounding box center [54, 376] width 84 height 61
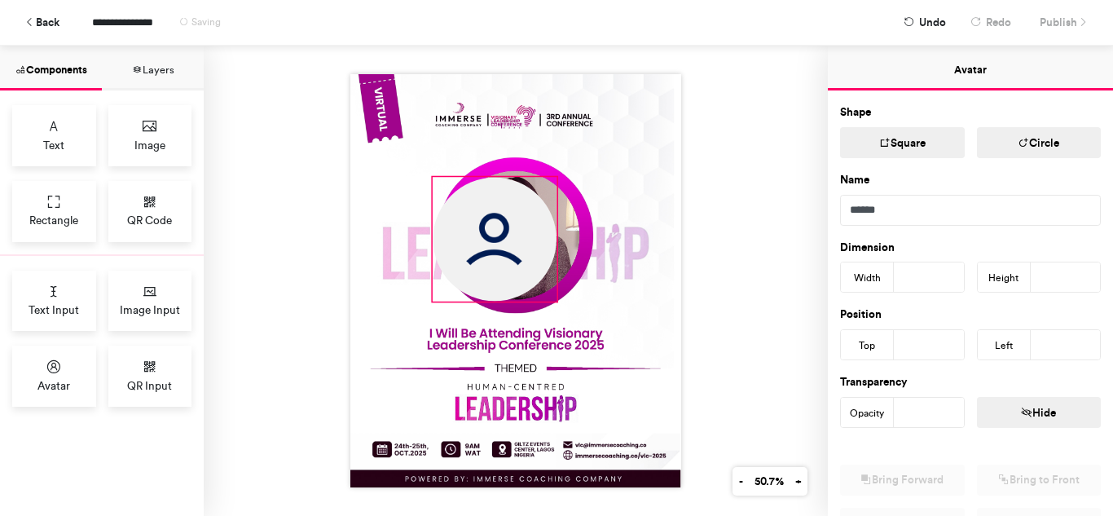
drag, startPoint x: 467, startPoint y: 211, endPoint x: 549, endPoint y: 287, distance: 111.9
click at [549, 287] on div at bounding box center [515, 280] width 331 height 413
type input "***"
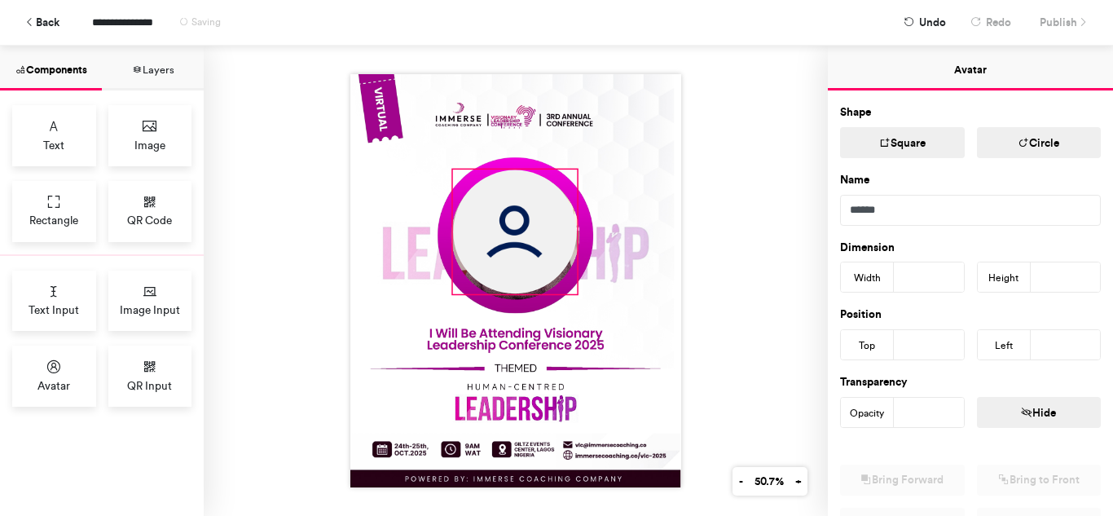
drag, startPoint x: 473, startPoint y: 257, endPoint x: 493, endPoint y: 249, distance: 21.7
click at [493, 249] on img at bounding box center [515, 232] width 124 height 124
type input "***"
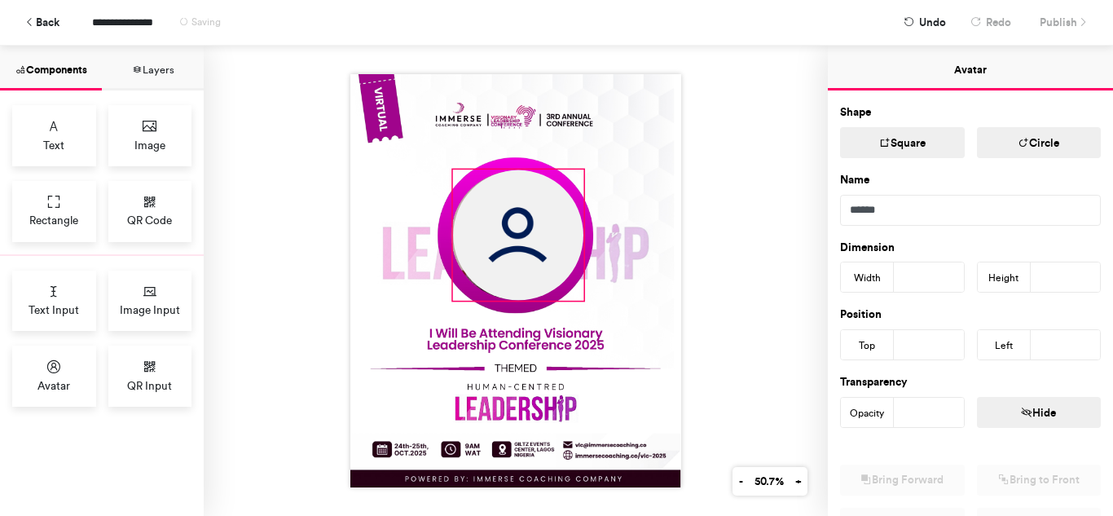
drag, startPoint x: 570, startPoint y: 291, endPoint x: 577, endPoint y: 303, distance: 13.9
click at [577, 303] on div at bounding box center [515, 280] width 331 height 413
type input "***"
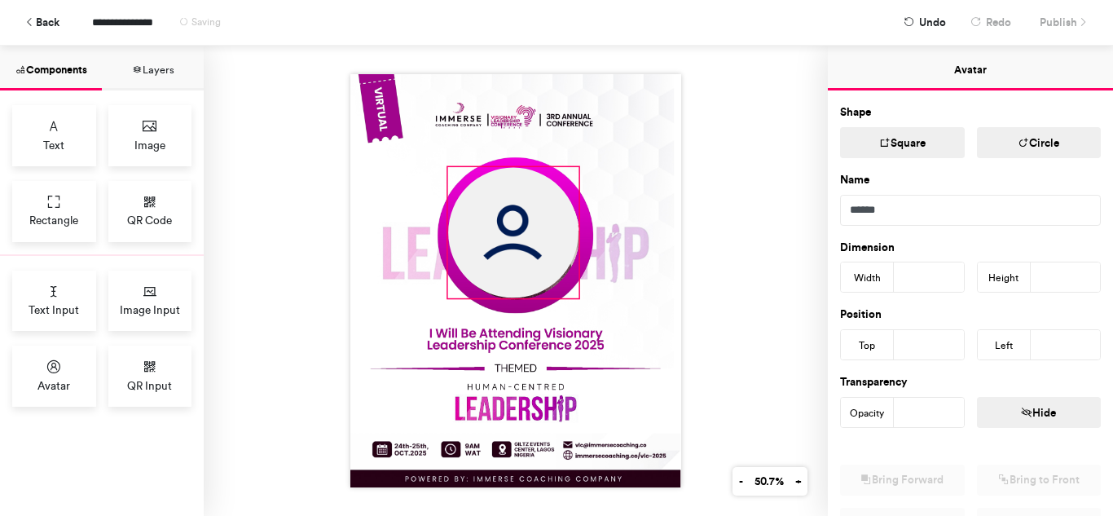
click at [534, 256] on img at bounding box center [513, 233] width 130 height 130
type input "***"
click at [572, 294] on div at bounding box center [515, 280] width 331 height 413
type input "***"
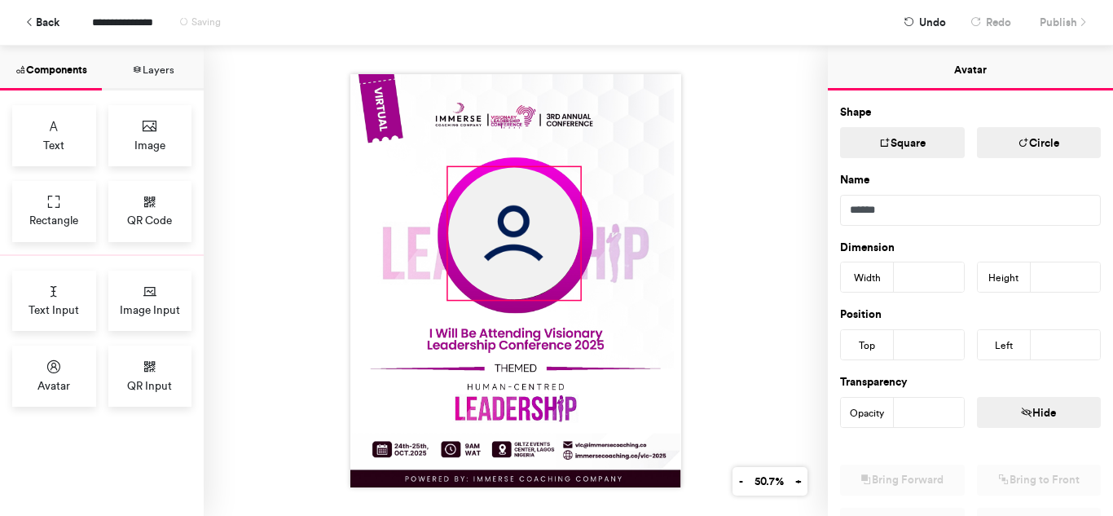
type input "***"
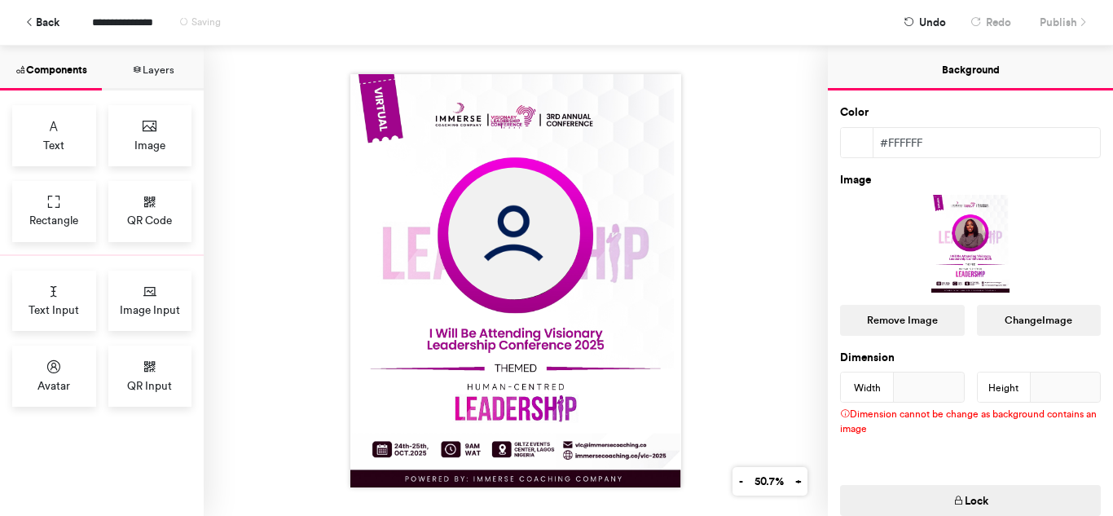
click at [658, 341] on img at bounding box center [515, 280] width 331 height 413
click at [1045, 24] on span "Publish" at bounding box center [1058, 22] width 37 height 29
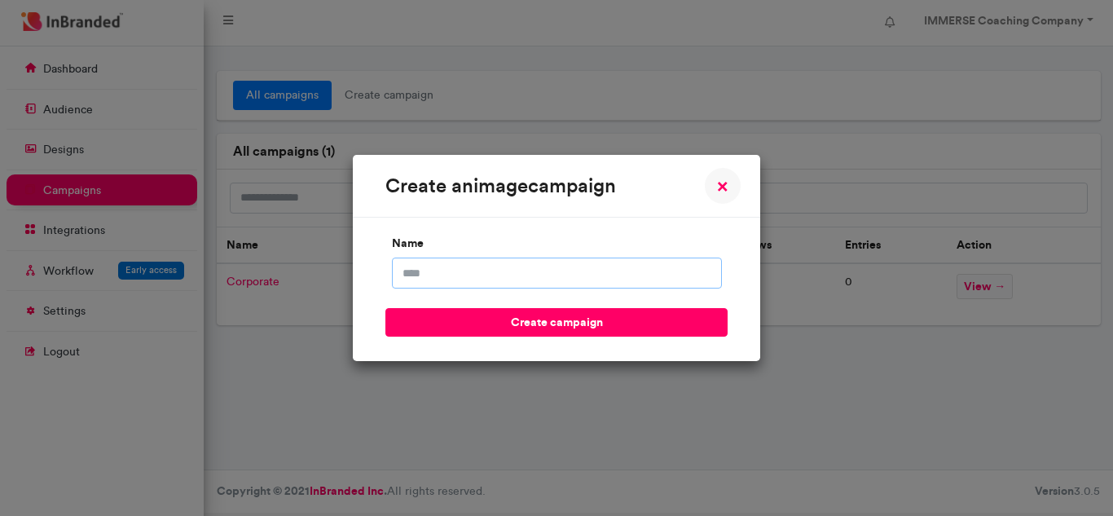
click at [561, 269] on input "name" at bounding box center [557, 272] width 330 height 31
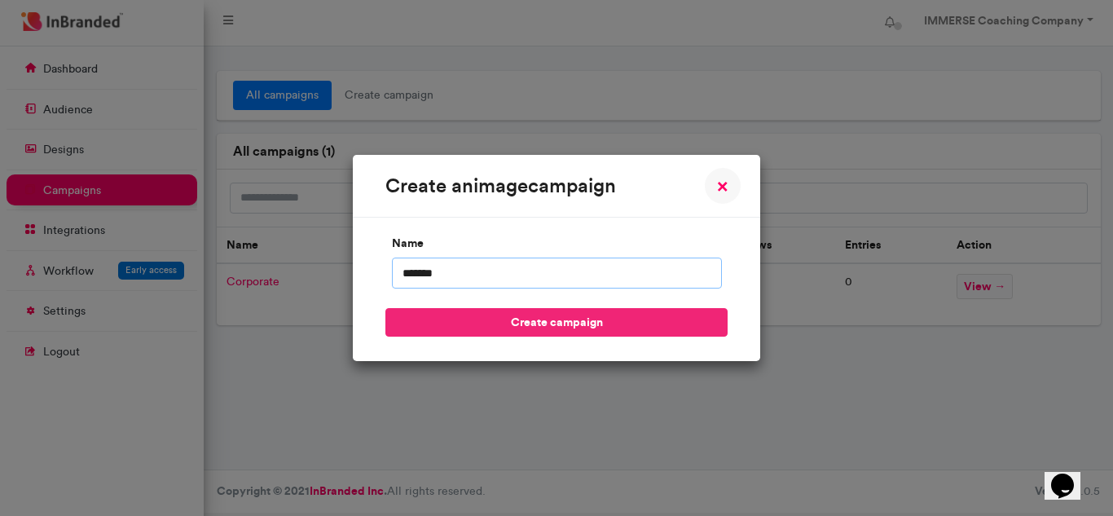
type input "*******"
click at [605, 331] on button "create campaign" at bounding box center [556, 322] width 342 height 29
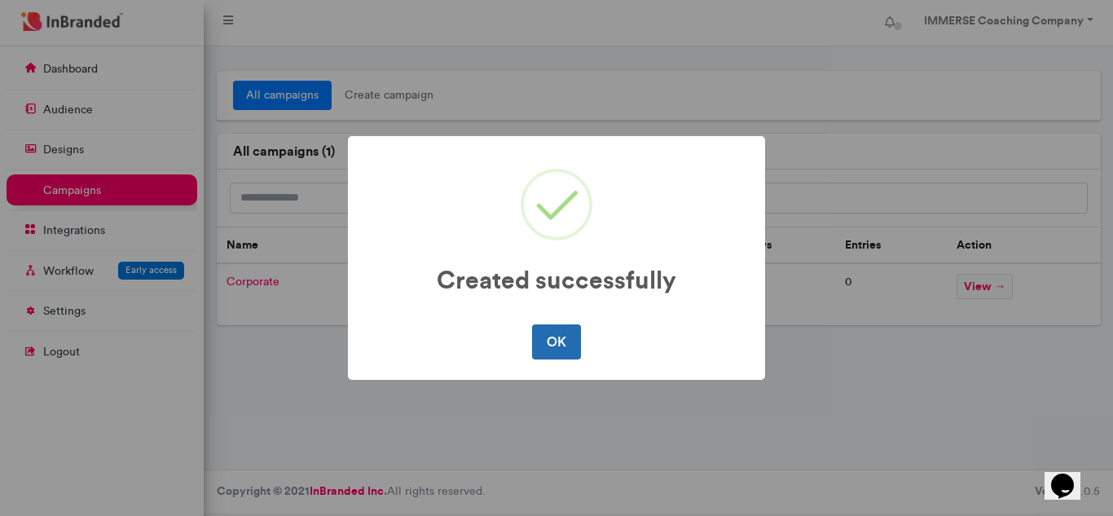
click at [567, 345] on button "OK" at bounding box center [556, 341] width 48 height 34
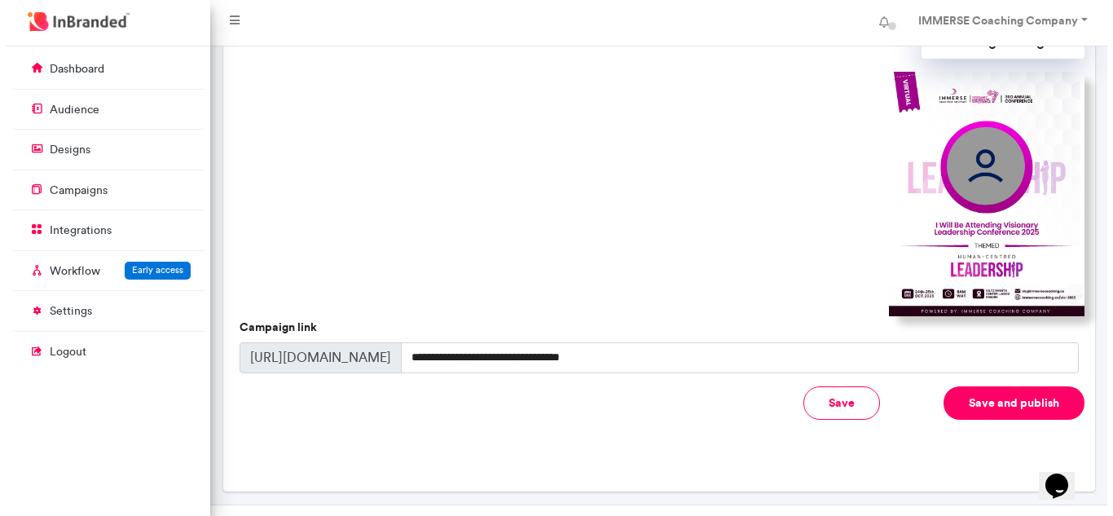
scroll to position [541, 0]
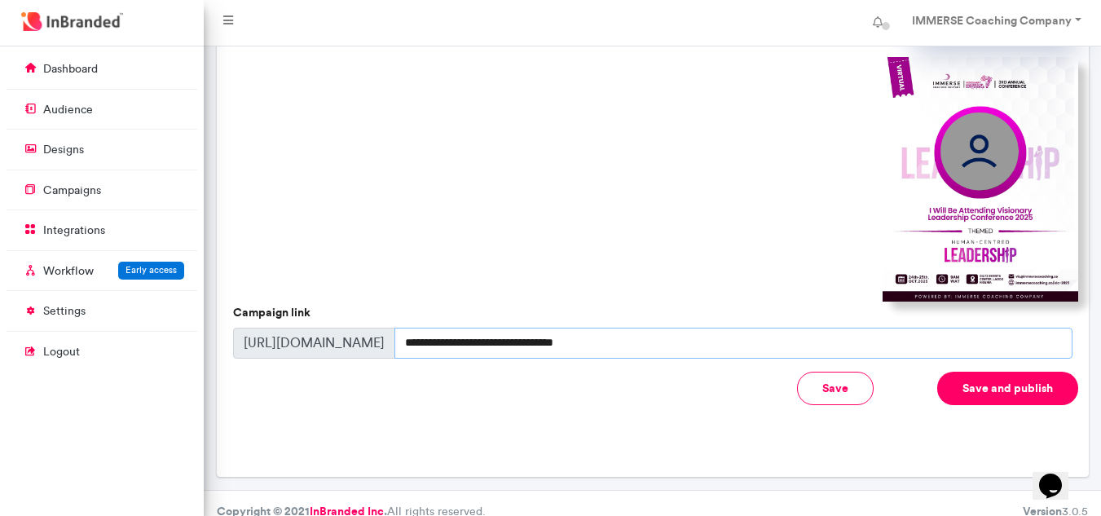
drag, startPoint x: 618, startPoint y: 323, endPoint x: 387, endPoint y: 294, distance: 233.2
click at [387, 305] on div "**********" at bounding box center [652, 332] width 839 height 54
click at [1044, 372] on button "Save and publish" at bounding box center [1007, 388] width 141 height 33
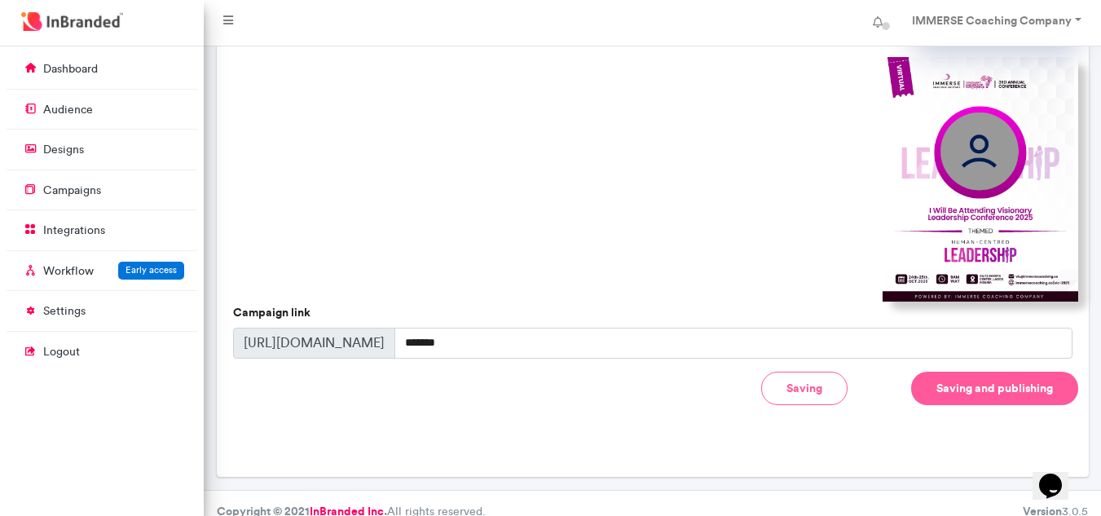
type input "**********"
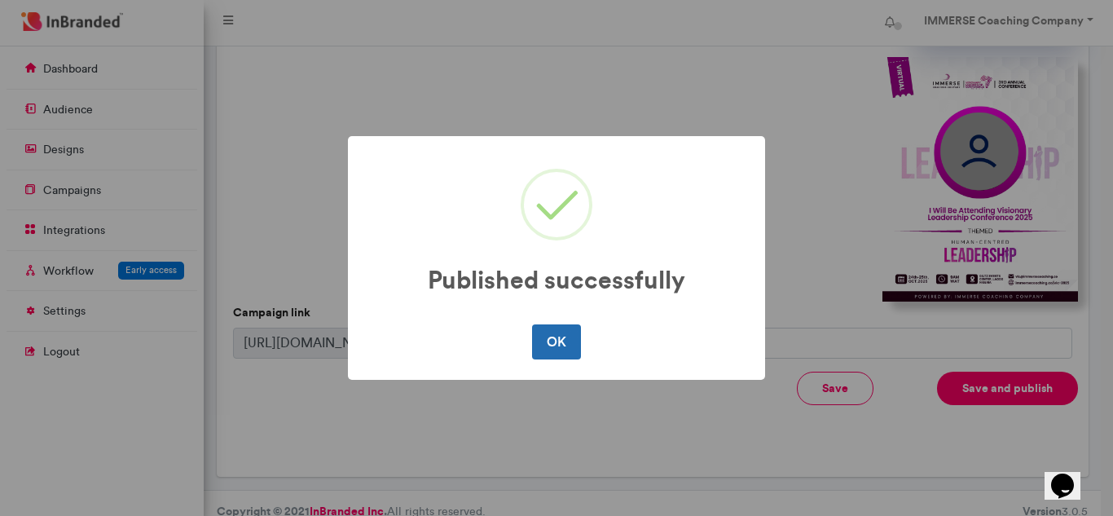
click at [555, 350] on button "OK" at bounding box center [556, 341] width 48 height 34
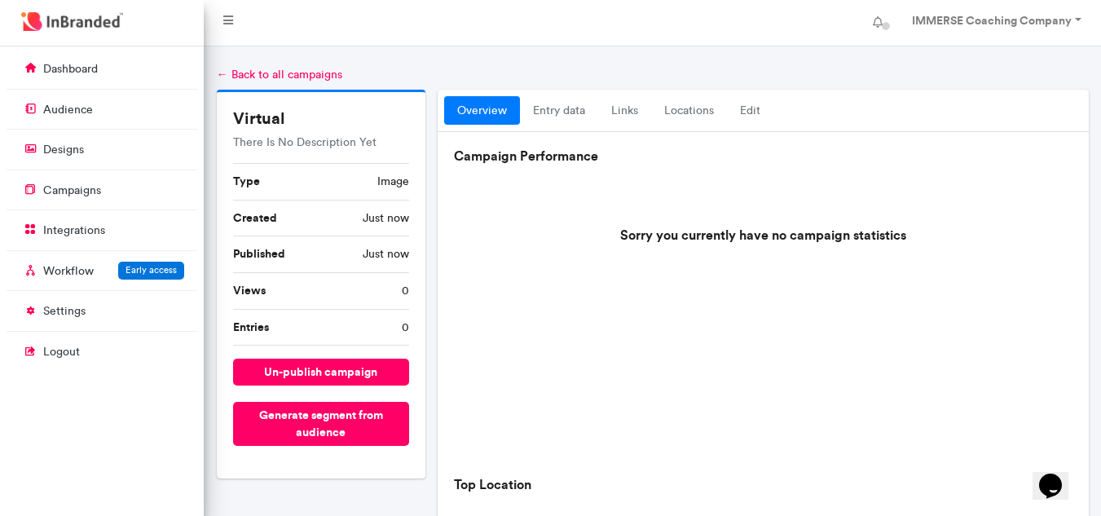
scroll to position [0, 0]
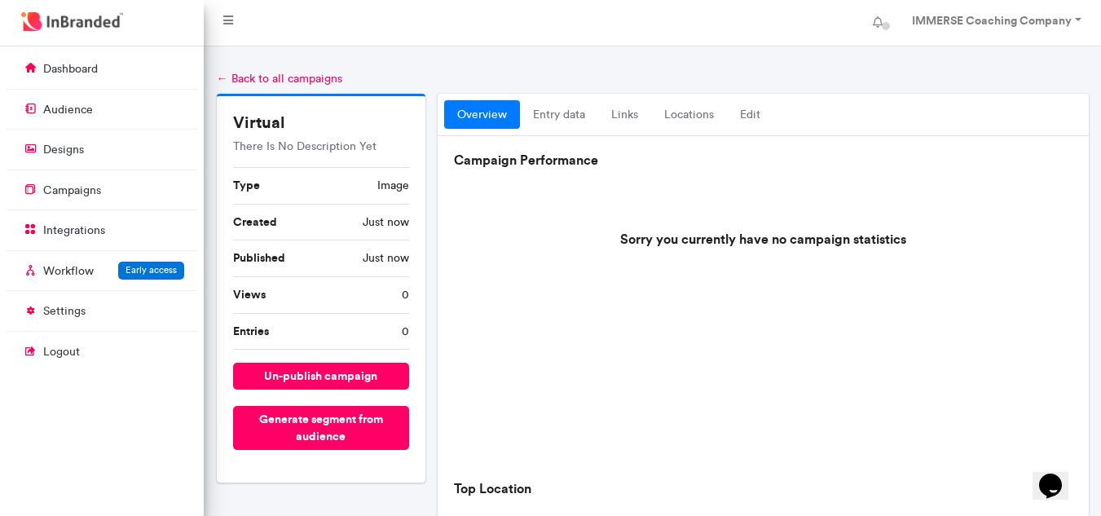
click at [260, 81] on link "← Back to all campaigns" at bounding box center [279, 79] width 125 height 14
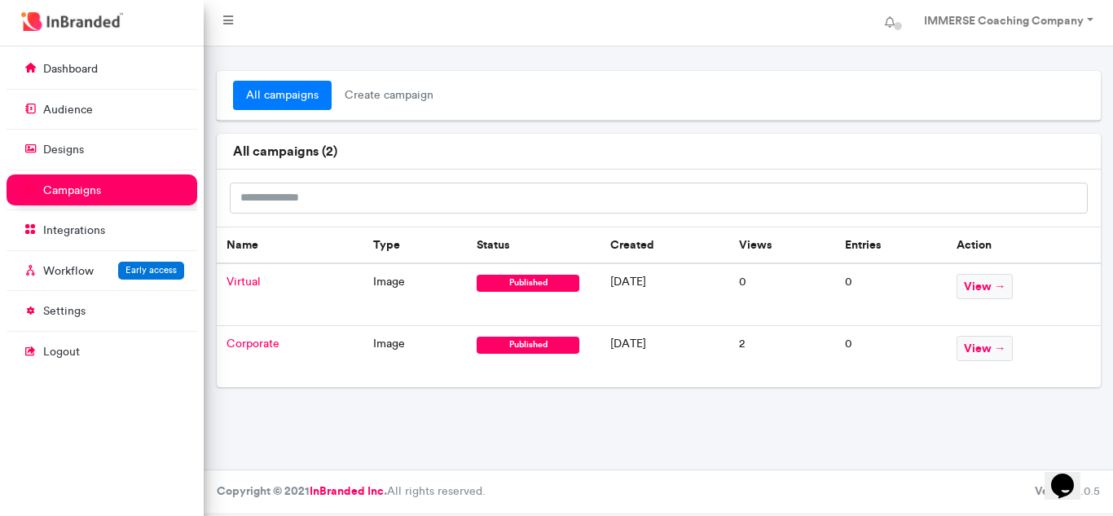
click at [266, 342] on span "Corporate" at bounding box center [253, 344] width 53 height 14
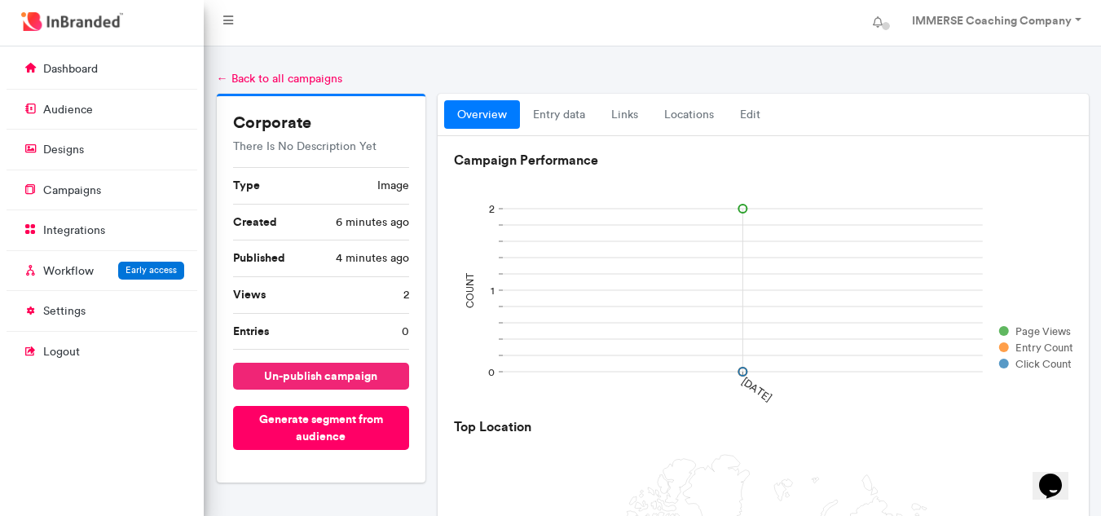
click at [296, 368] on button "un-publish campaign" at bounding box center [321, 376] width 176 height 27
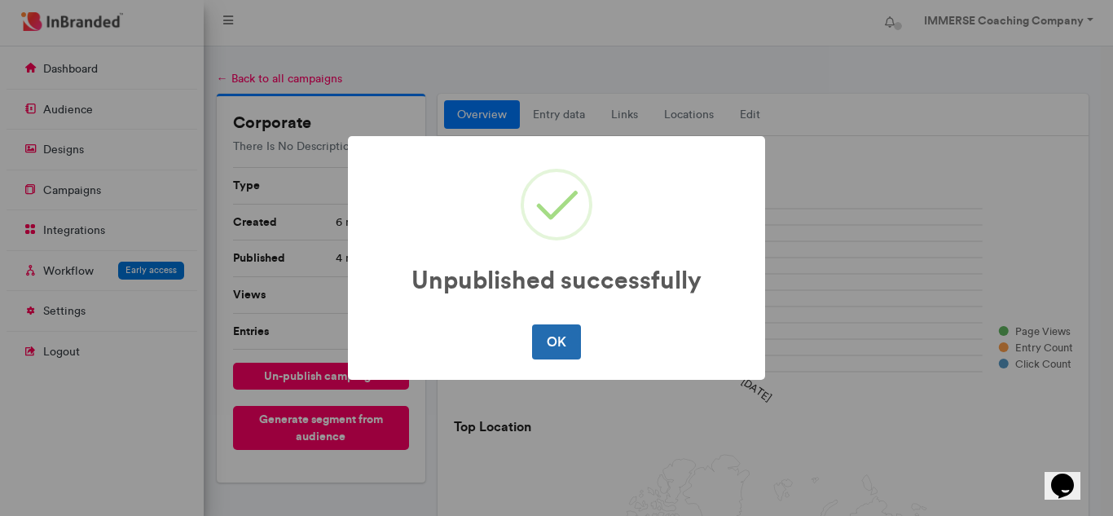
click at [569, 345] on button "OK" at bounding box center [556, 341] width 48 height 34
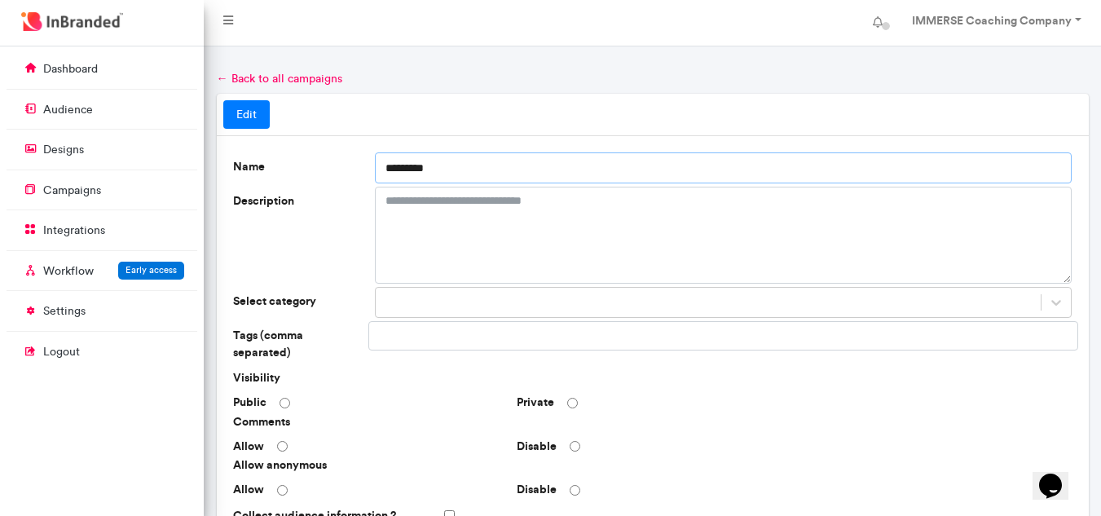
click at [390, 164] on input "*********" at bounding box center [724, 167] width 698 height 31
click at [386, 164] on input "*********" at bounding box center [724, 167] width 698 height 31
click at [503, 176] on input "**********" at bounding box center [724, 167] width 698 height 31
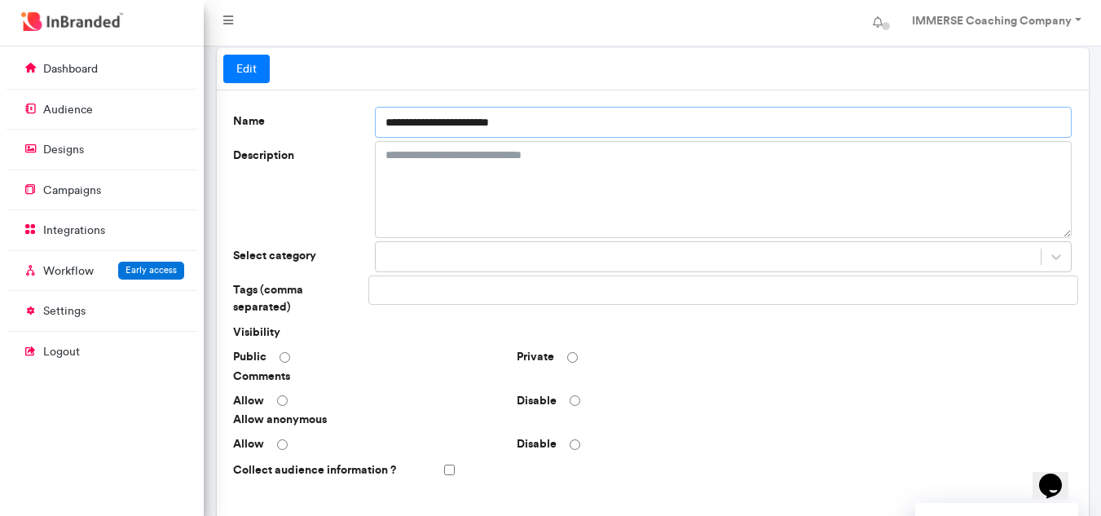
scroll to position [163, 0]
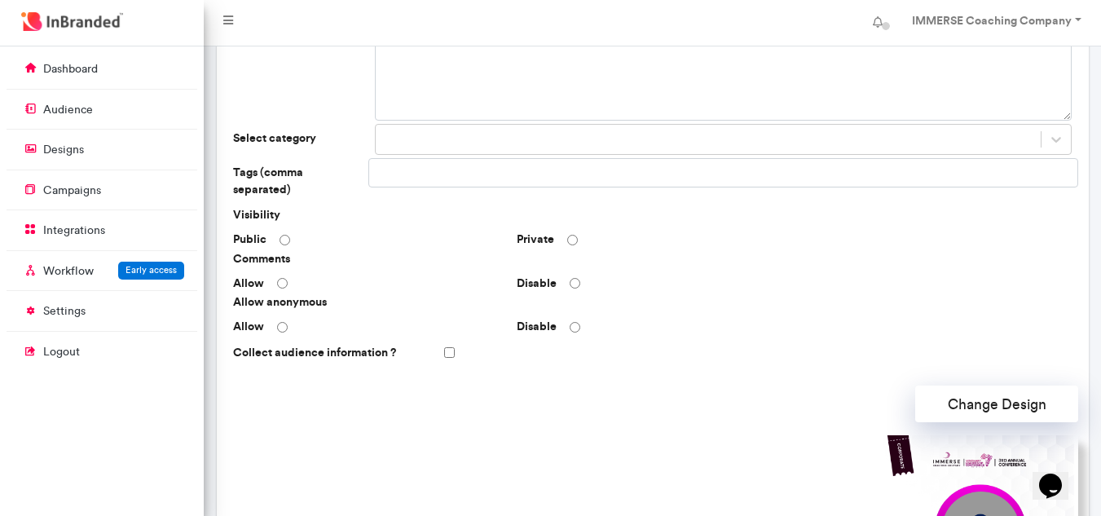
type input "**********"
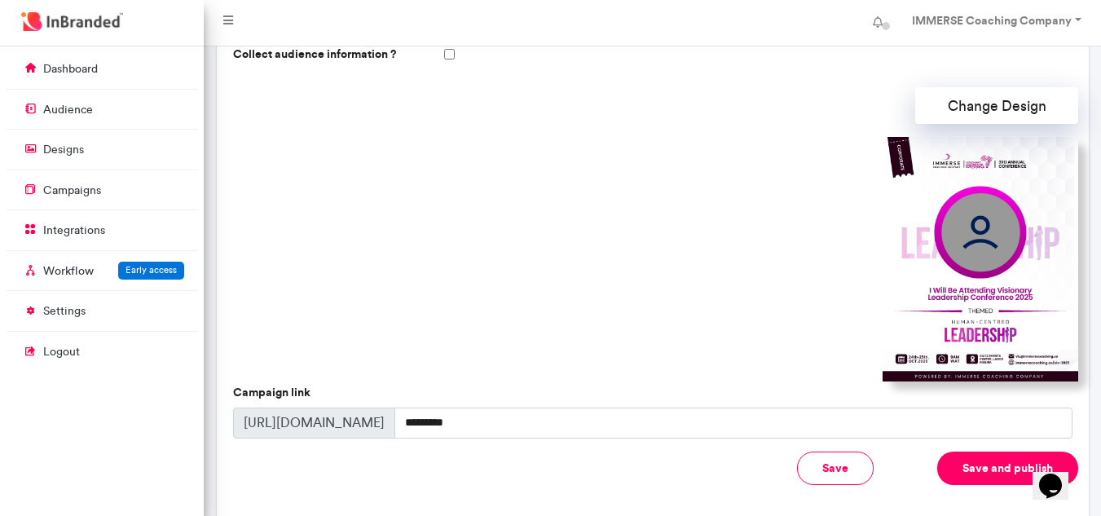
scroll to position [489, 0]
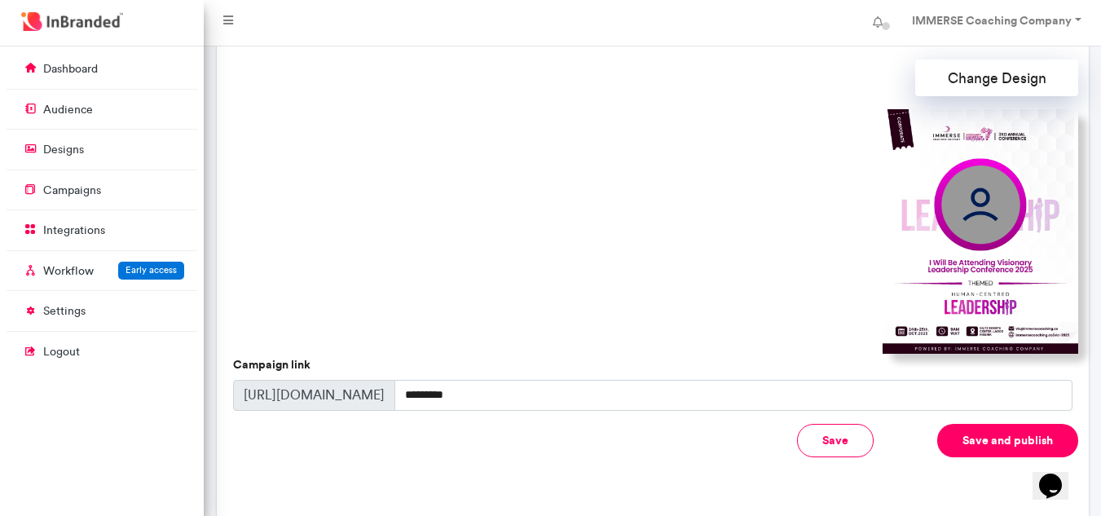
click at [962, 424] on button "Save and publish" at bounding box center [1007, 440] width 141 height 33
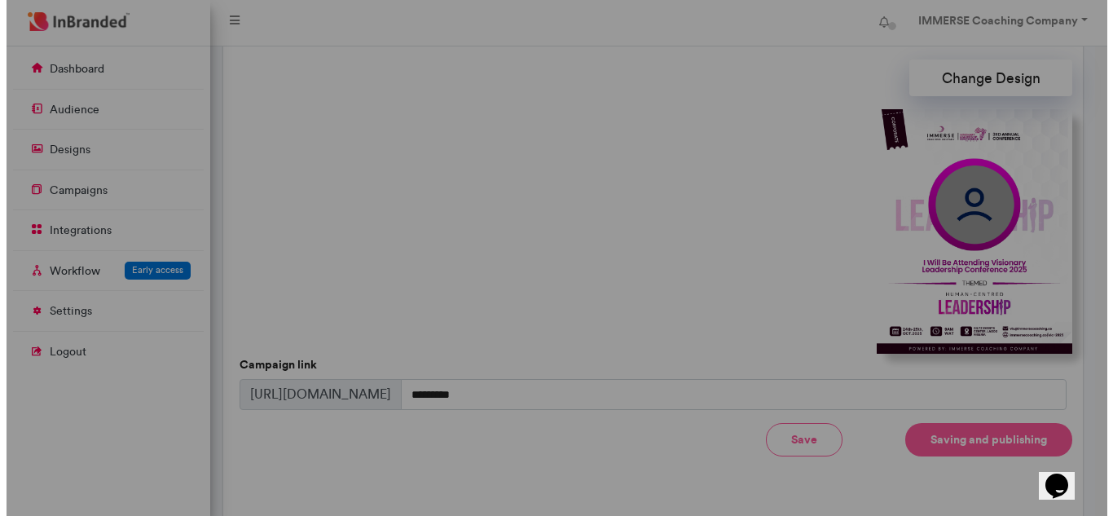
scroll to position [490, 0]
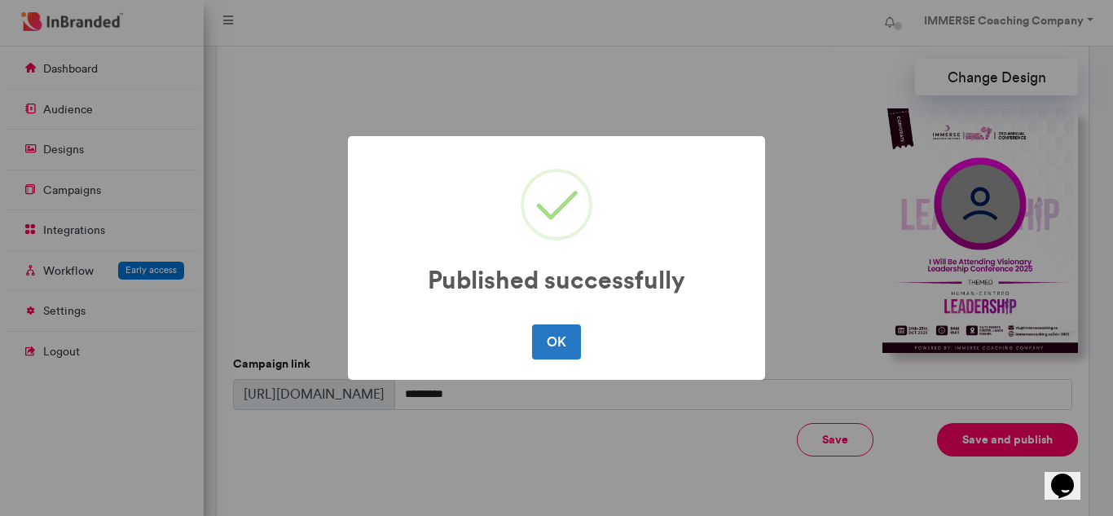
click at [574, 359] on div "OK No Cancel" at bounding box center [556, 341] width 385 height 42
click at [566, 352] on button "OK" at bounding box center [556, 341] width 48 height 34
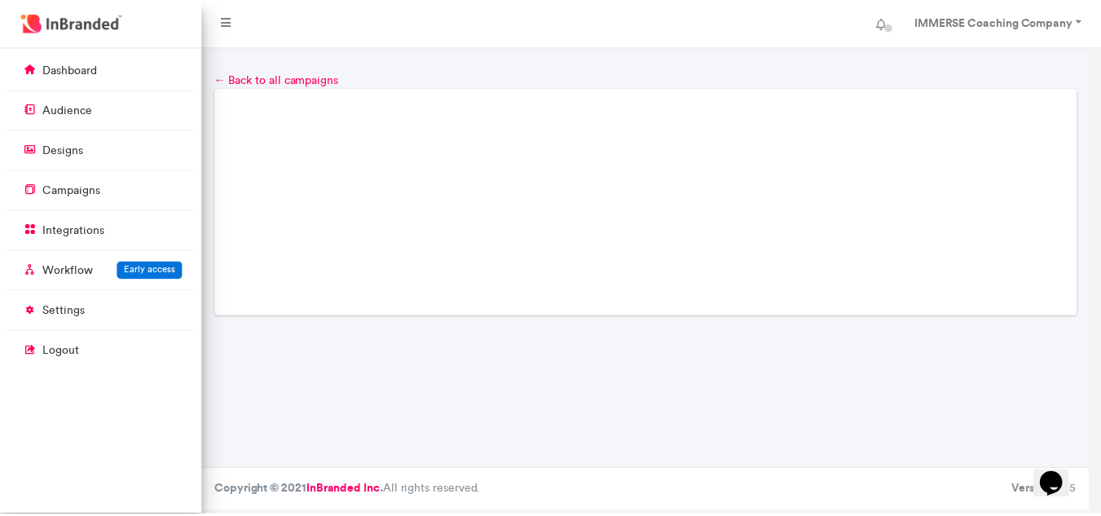
scroll to position [0, 0]
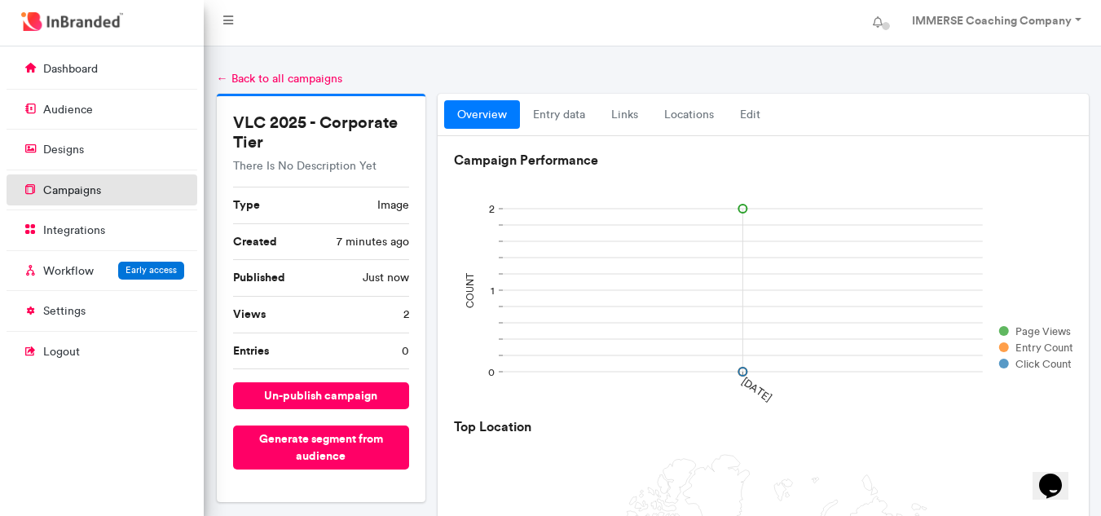
click at [108, 191] on link "campaigns" at bounding box center [102, 189] width 191 height 31
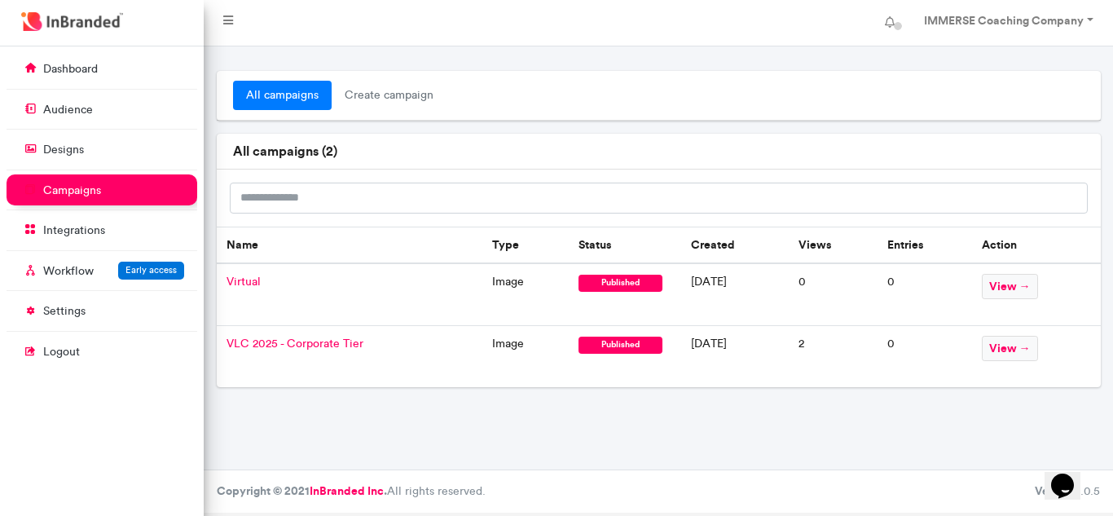
click at [240, 279] on span "Virtual" at bounding box center [244, 282] width 34 height 14
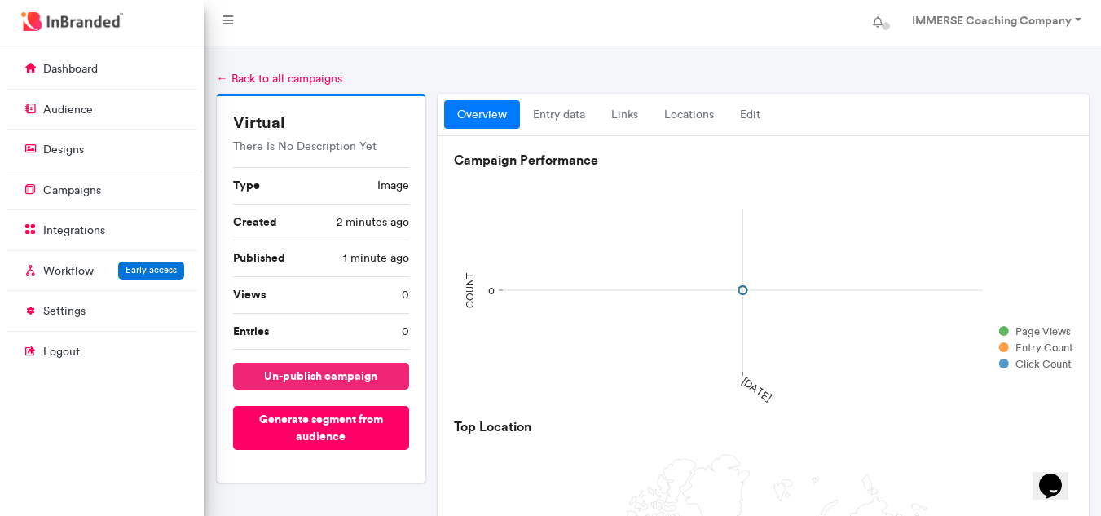
click at [315, 368] on button "un-publish campaign" at bounding box center [321, 376] width 176 height 27
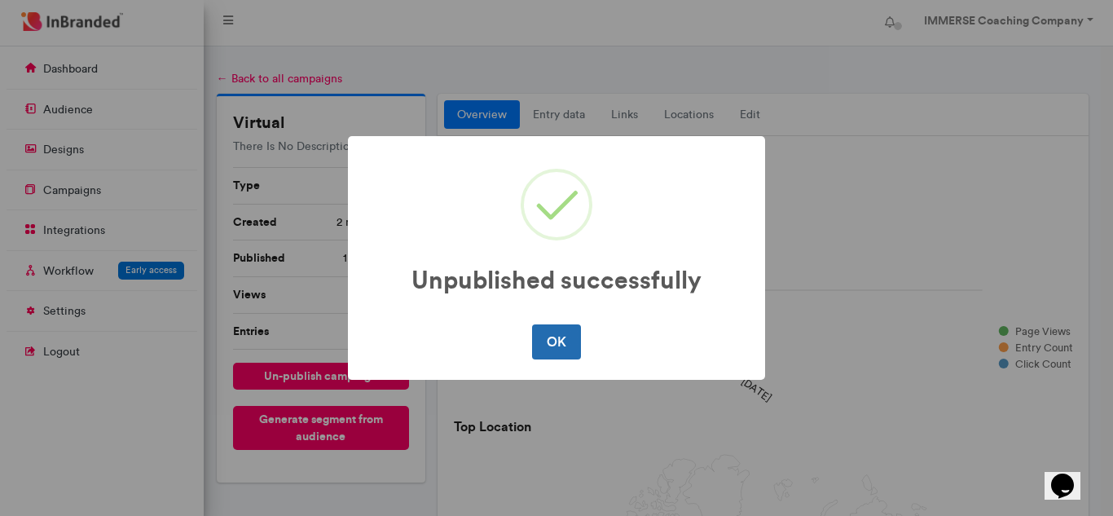
click at [555, 352] on button "OK" at bounding box center [556, 341] width 48 height 34
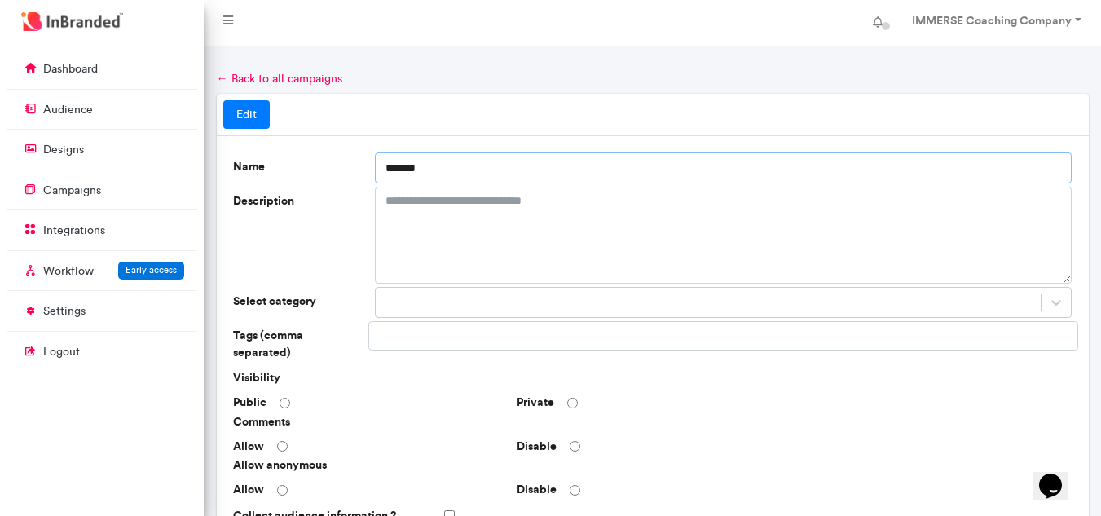
click at [385, 170] on input "*******" at bounding box center [724, 167] width 698 height 31
click at [522, 173] on input "**********" at bounding box center [724, 167] width 698 height 31
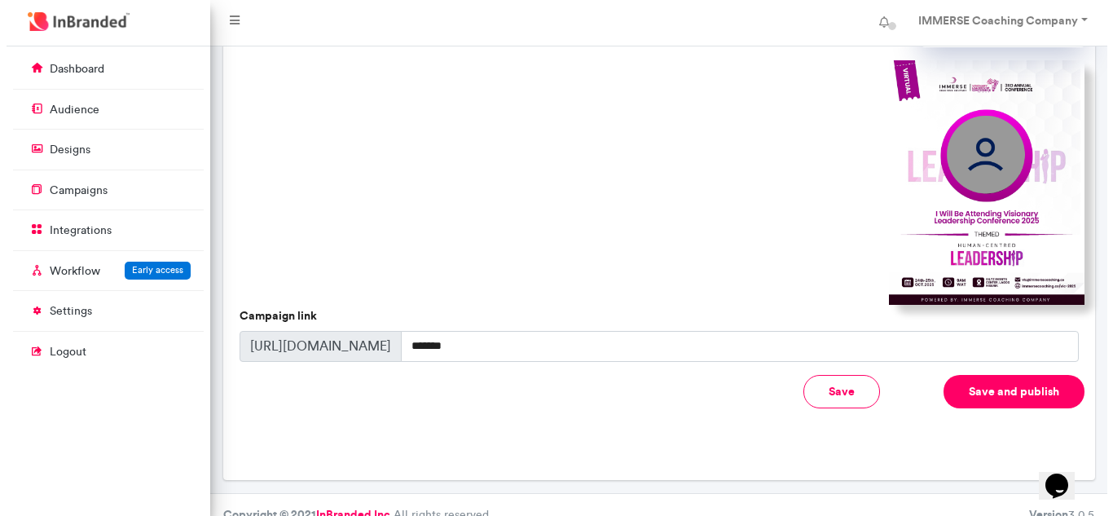
scroll to position [541, 0]
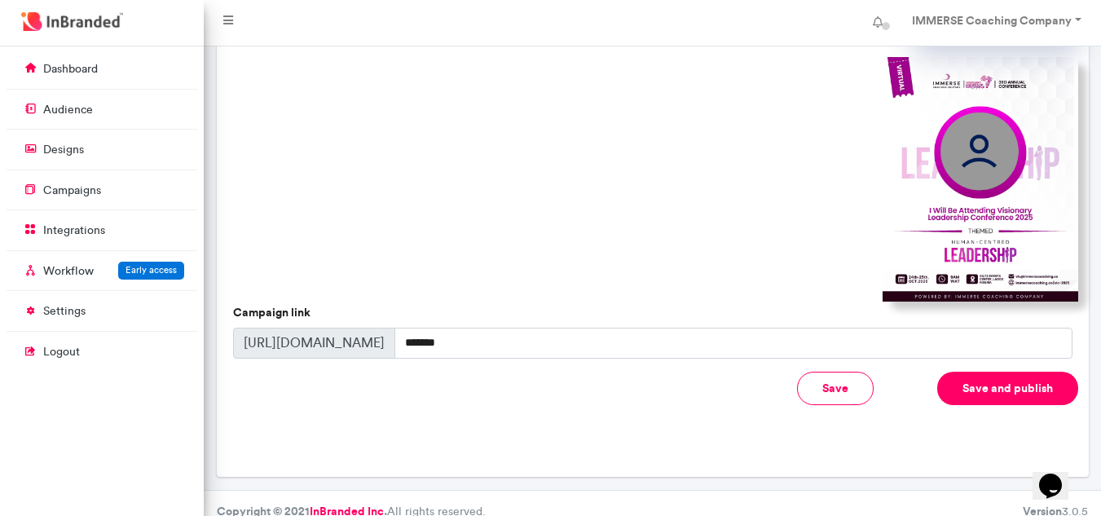
type input "**********"
click at [1027, 372] on button "Save and publish" at bounding box center [1007, 388] width 141 height 33
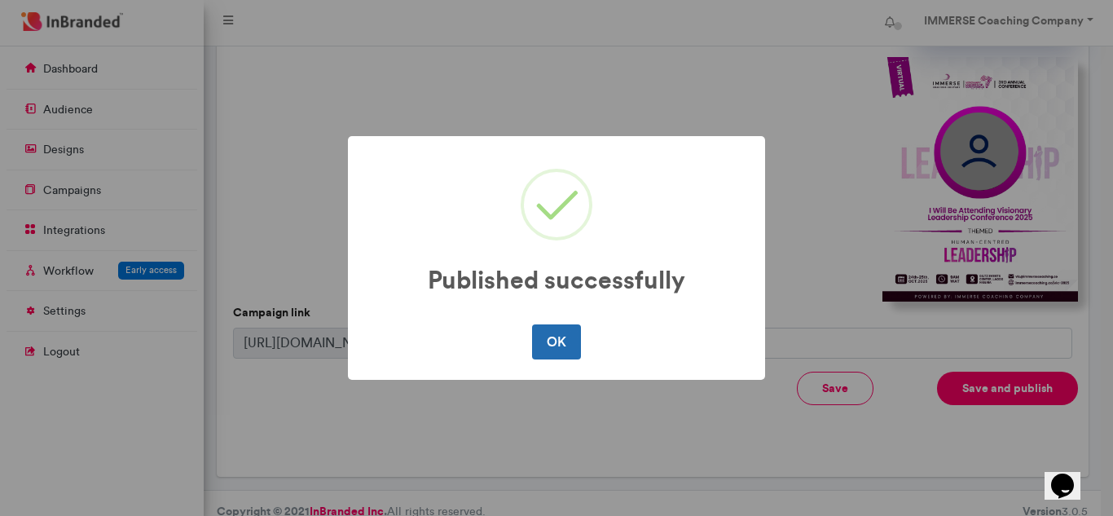
click at [556, 343] on button "OK" at bounding box center [556, 341] width 48 height 34
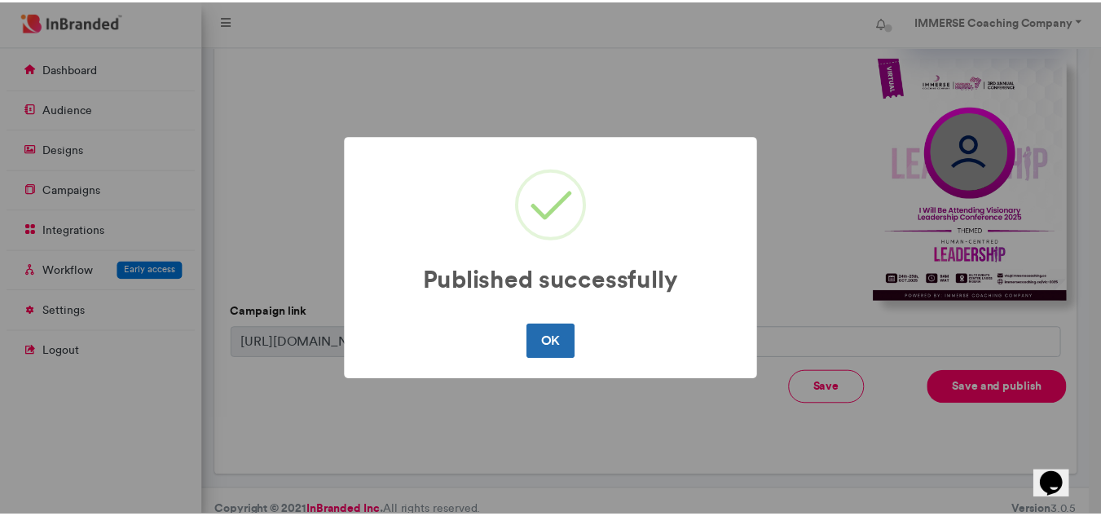
scroll to position [0, 0]
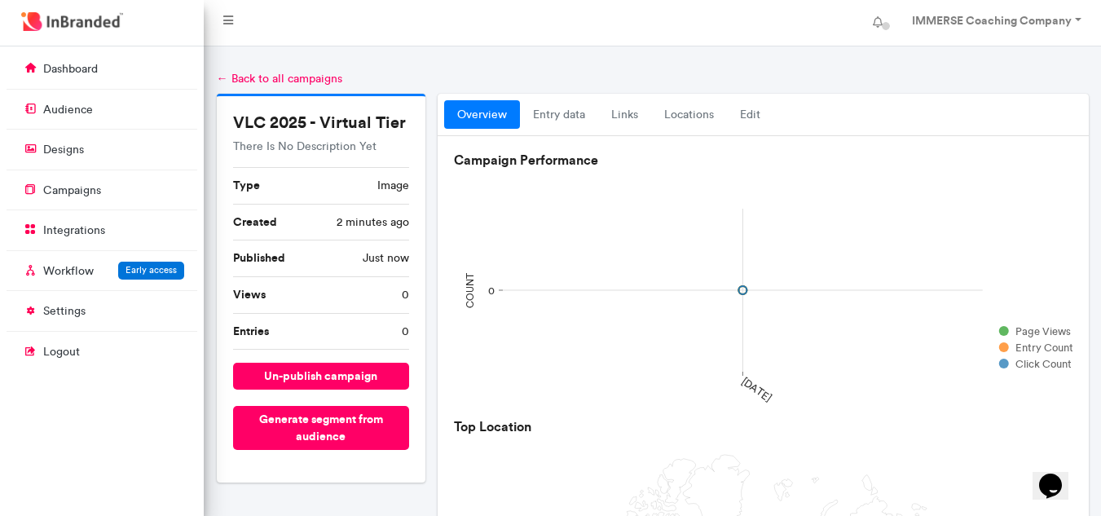
click at [263, 77] on link "← Back to all campaigns" at bounding box center [279, 79] width 125 height 14
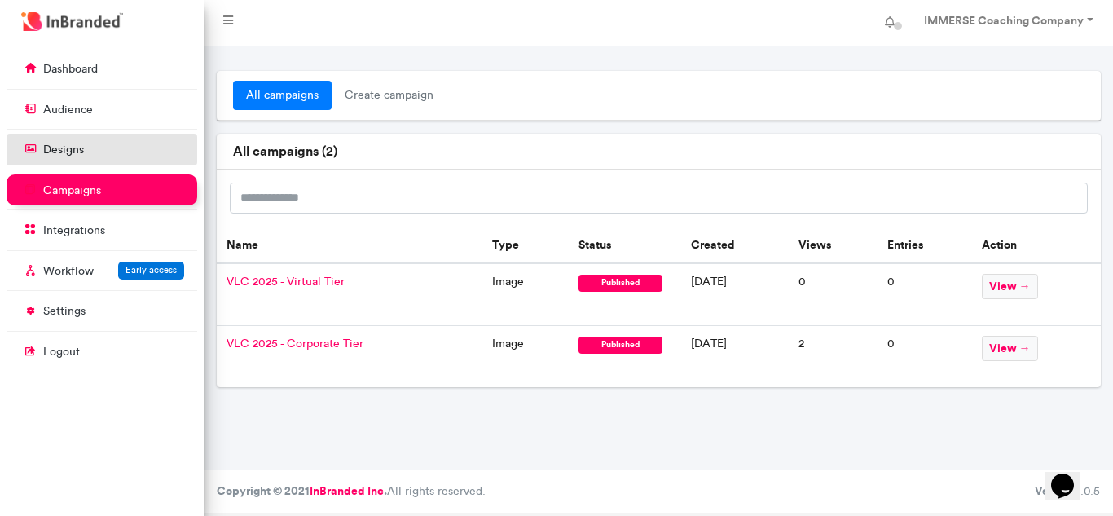
click link "designs"
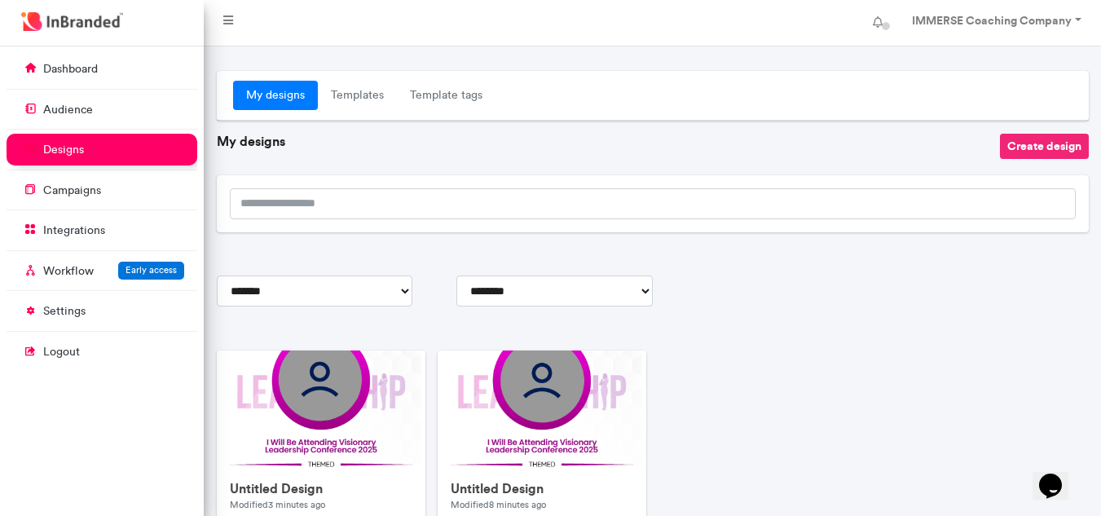
click button "Create design"
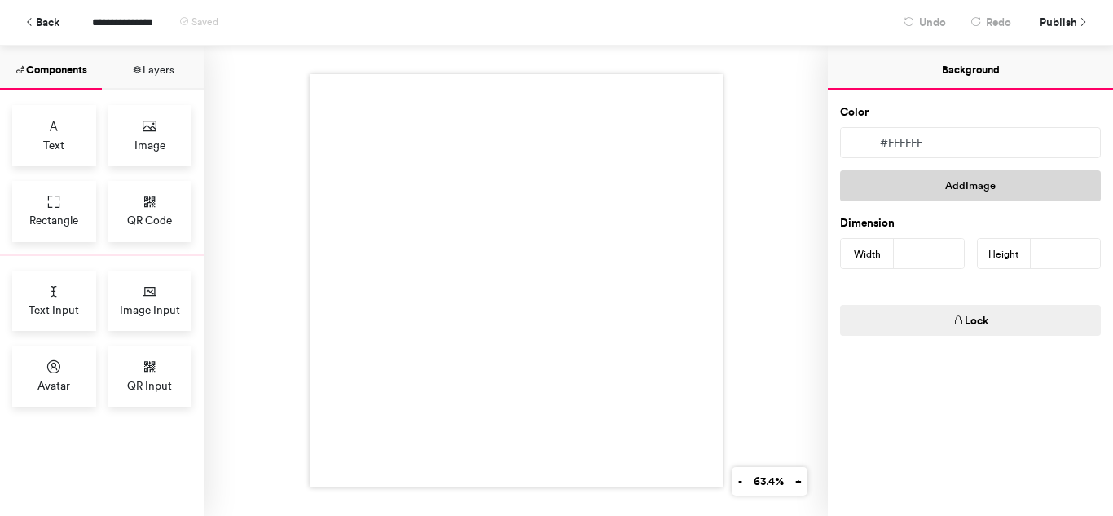
click at [930, 188] on button "Add Image" at bounding box center [970, 185] width 261 height 31
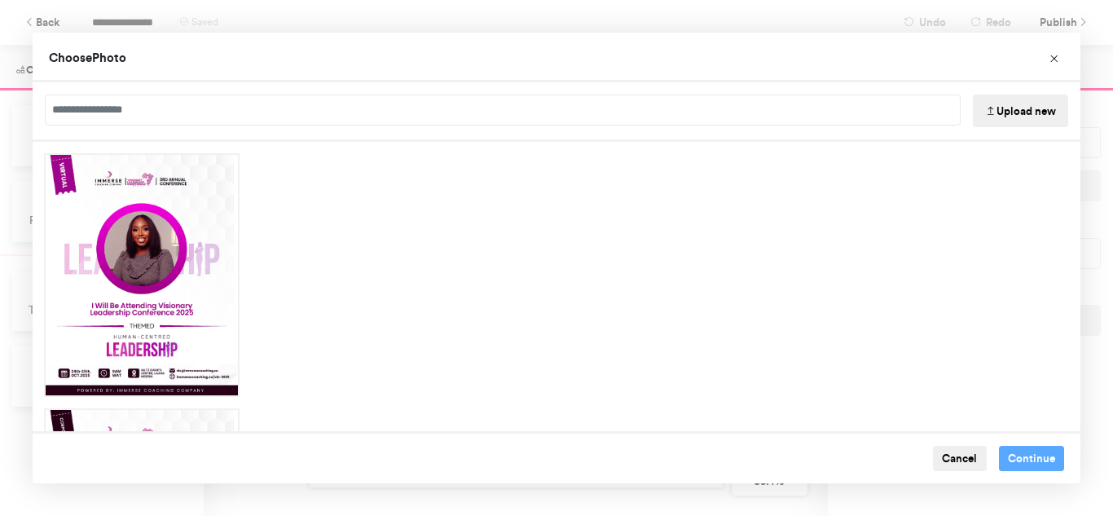
click at [1028, 113] on button "Upload new" at bounding box center [1020, 111] width 95 height 33
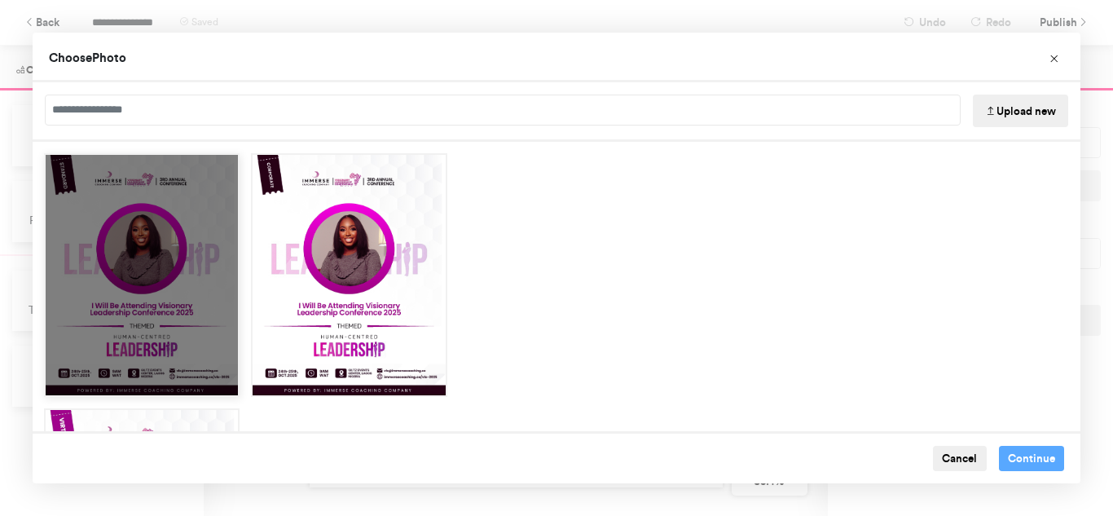
click at [176, 319] on div "Choose Image" at bounding box center [142, 275] width 196 height 244
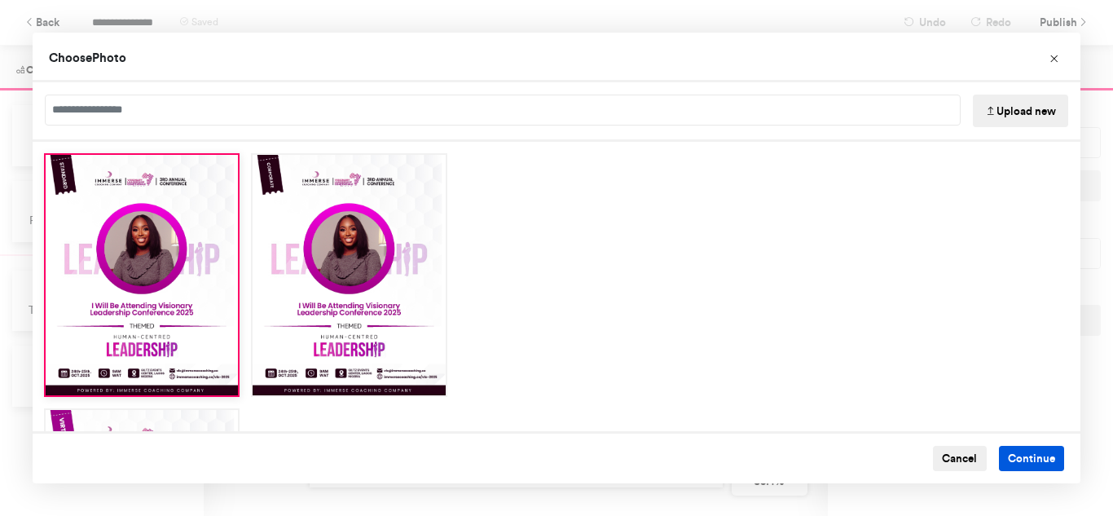
click at [1014, 465] on button "Continue" at bounding box center [1032, 459] width 66 height 26
type input "****"
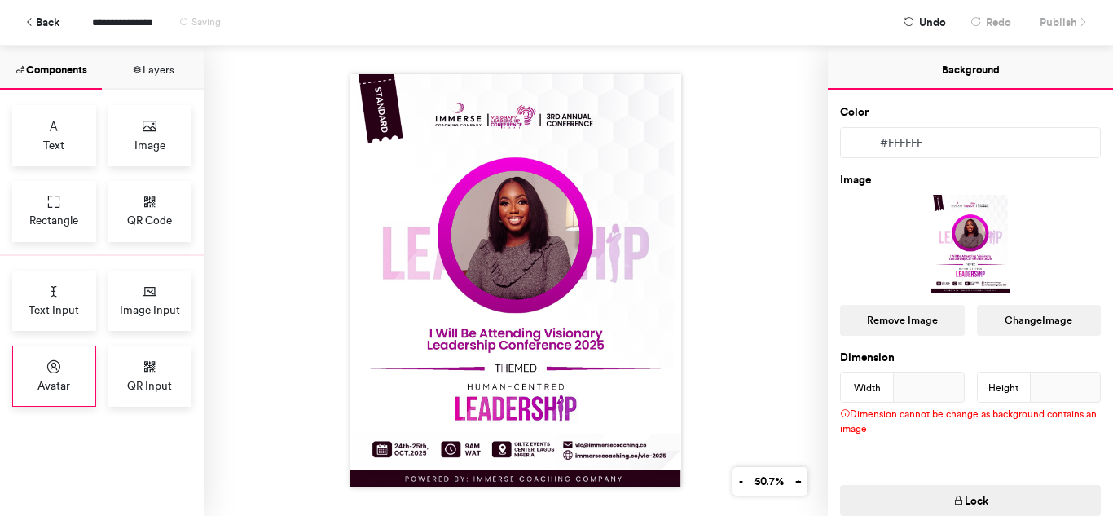
click at [33, 375] on div "Avatar" at bounding box center [54, 376] width 84 height 61
click at [472, 205] on img at bounding box center [515, 280] width 331 height 413
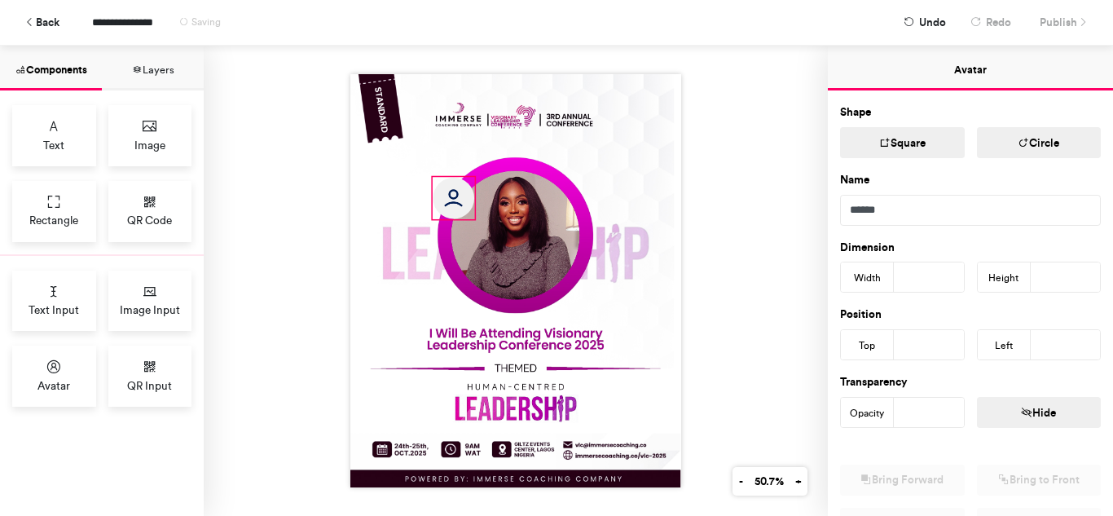
click at [454, 196] on img at bounding box center [455, 199] width 42 height 42
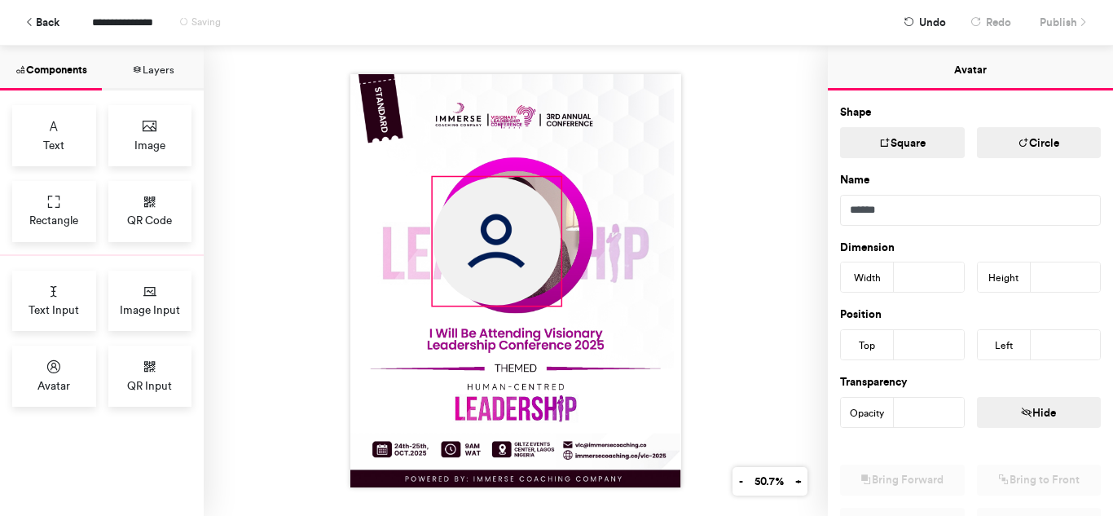
drag, startPoint x: 472, startPoint y: 212, endPoint x: 557, endPoint y: 305, distance: 126.3
click at [559, 305] on div at bounding box center [515, 280] width 331 height 413
type input "***"
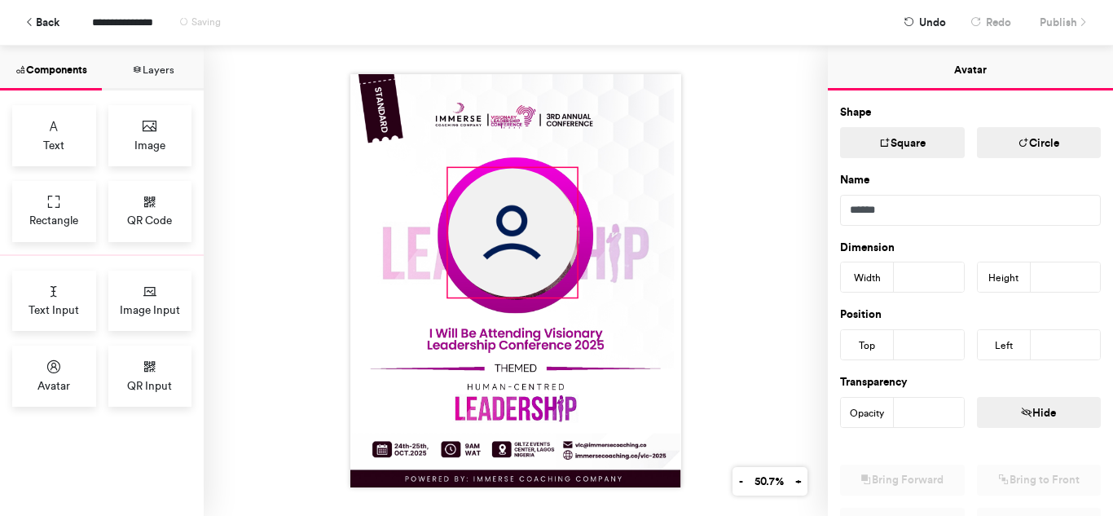
drag, startPoint x: 493, startPoint y: 254, endPoint x: 508, endPoint y: 245, distance: 17.9
click at [508, 245] on img at bounding box center [512, 233] width 129 height 129
type input "***"
click at [573, 292] on div at bounding box center [515, 280] width 331 height 413
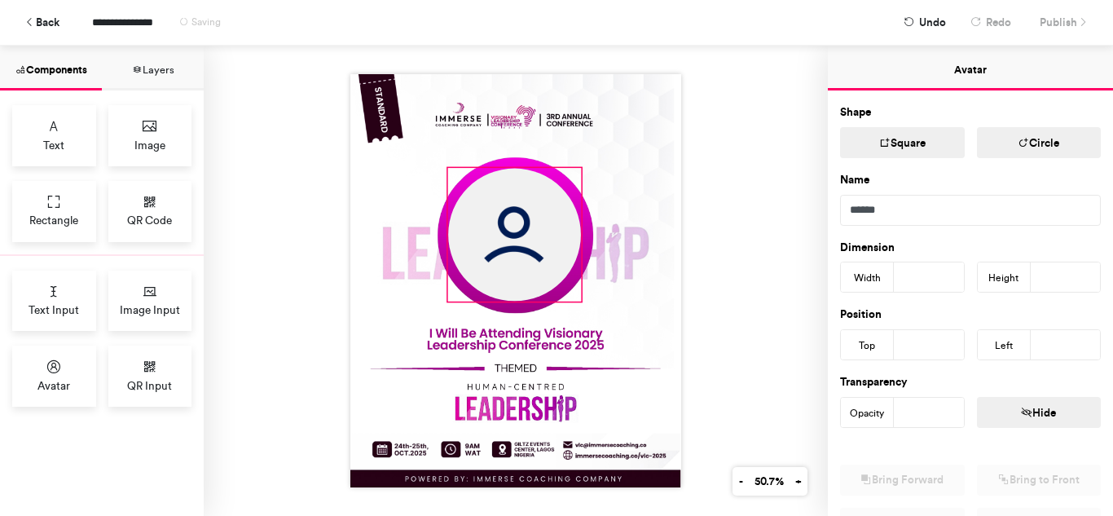
type input "***"
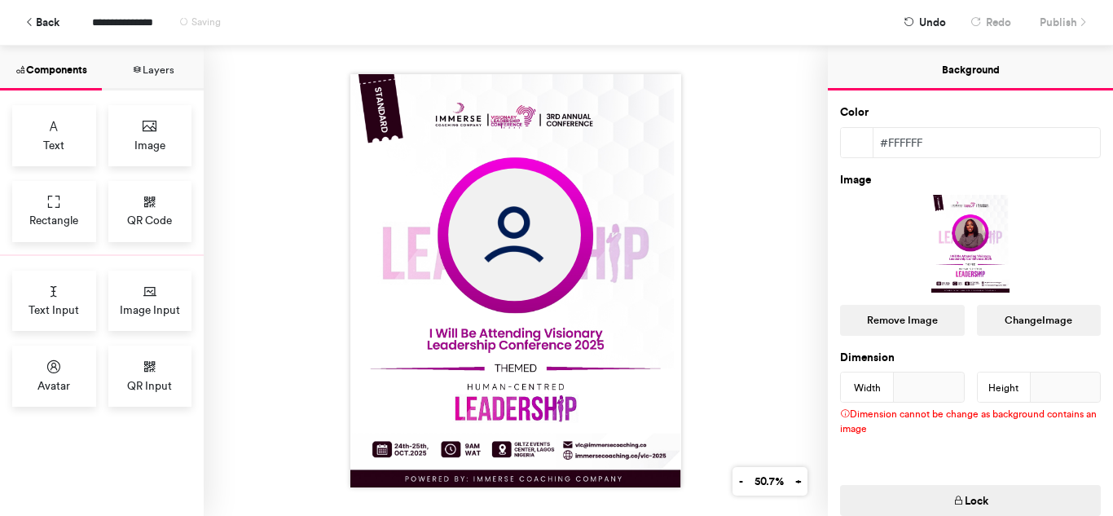
click at [613, 209] on img at bounding box center [515, 280] width 331 height 413
click at [709, 279] on div at bounding box center [516, 281] width 624 height 470
click at [1067, 22] on span "Publish" at bounding box center [1058, 22] width 37 height 29
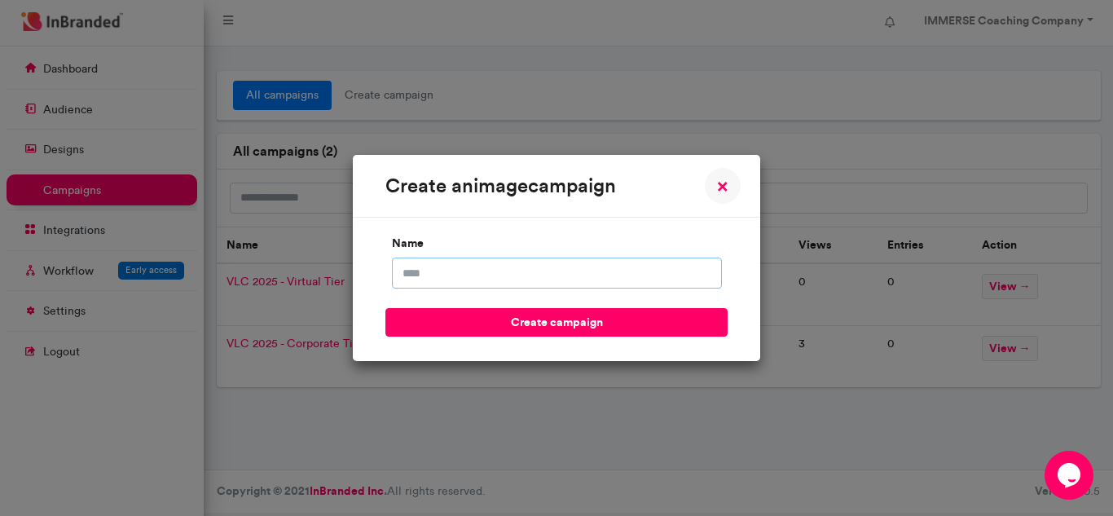
click at [665, 263] on input "name" at bounding box center [557, 272] width 330 height 31
drag, startPoint x: 519, startPoint y: 272, endPoint x: 463, endPoint y: 269, distance: 56.3
click at [463, 269] on input "**********" at bounding box center [557, 272] width 330 height 31
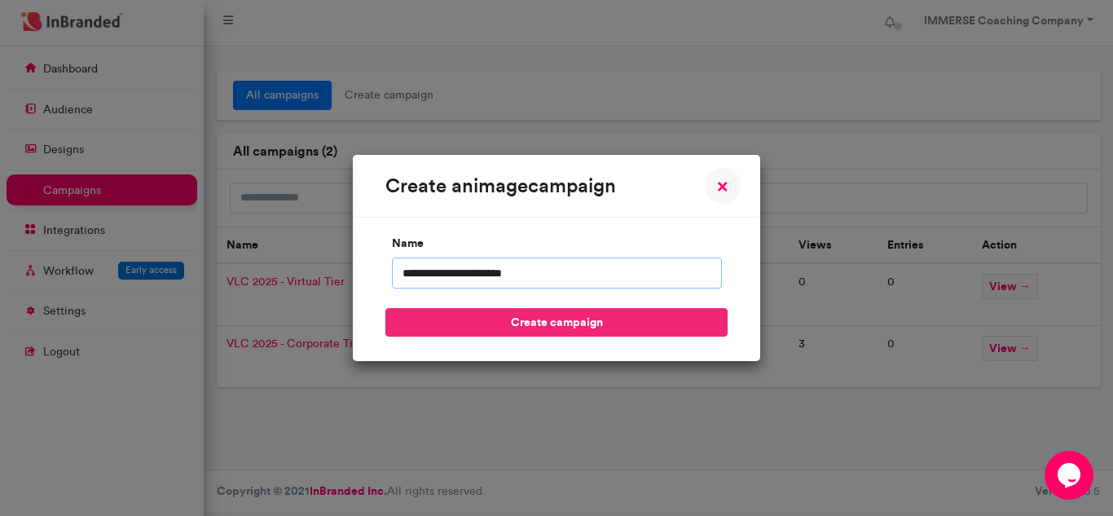
type input "**********"
click at [569, 319] on button "create campaign" at bounding box center [556, 322] width 342 height 29
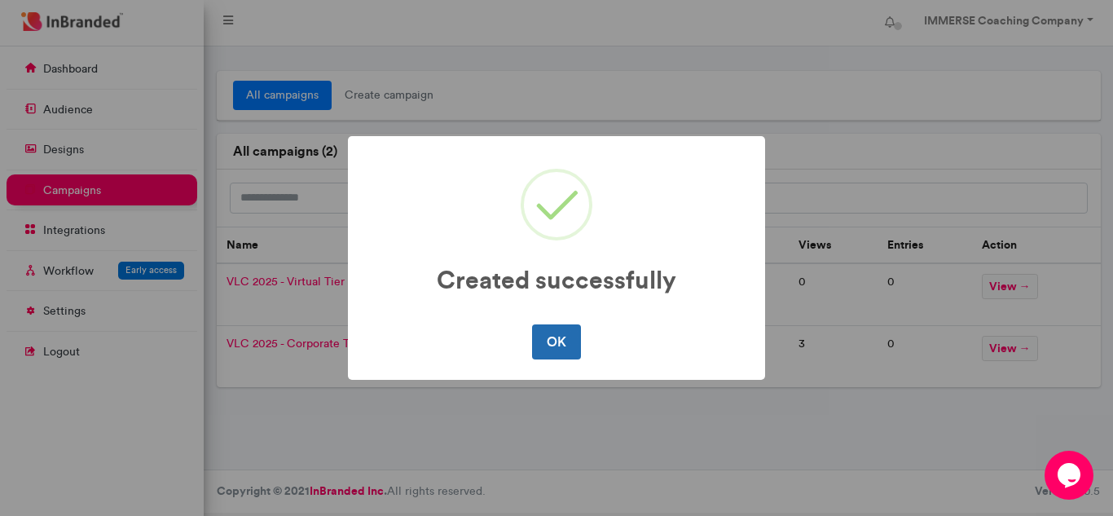
click at [548, 337] on button "OK" at bounding box center [556, 341] width 48 height 34
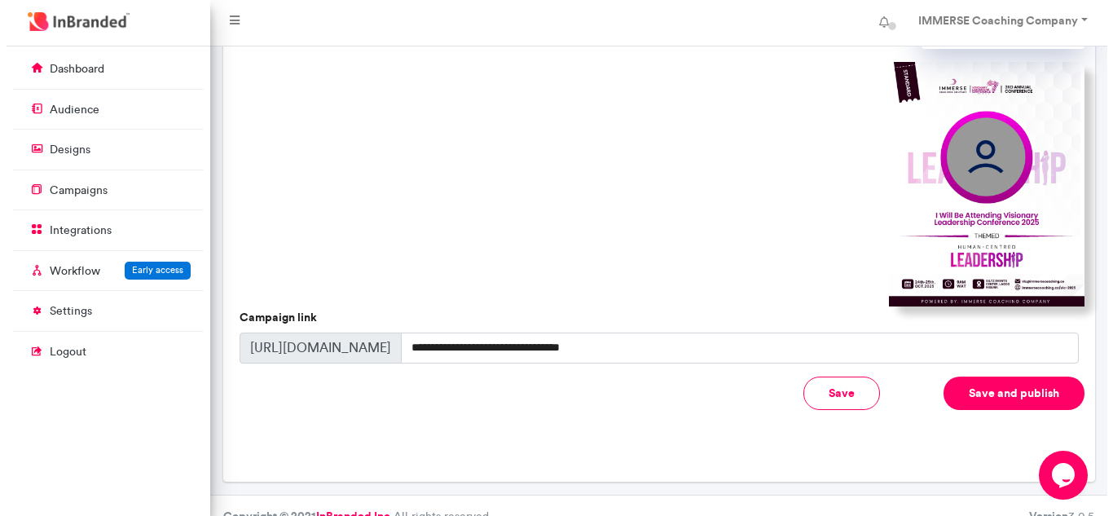
scroll to position [541, 0]
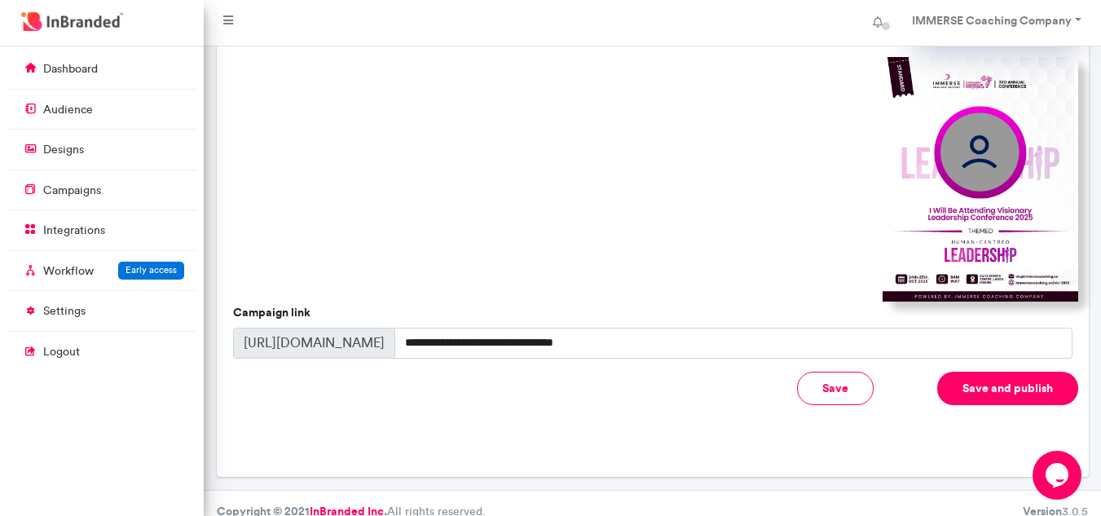
click at [966, 374] on button "Save and publish" at bounding box center [1007, 388] width 141 height 33
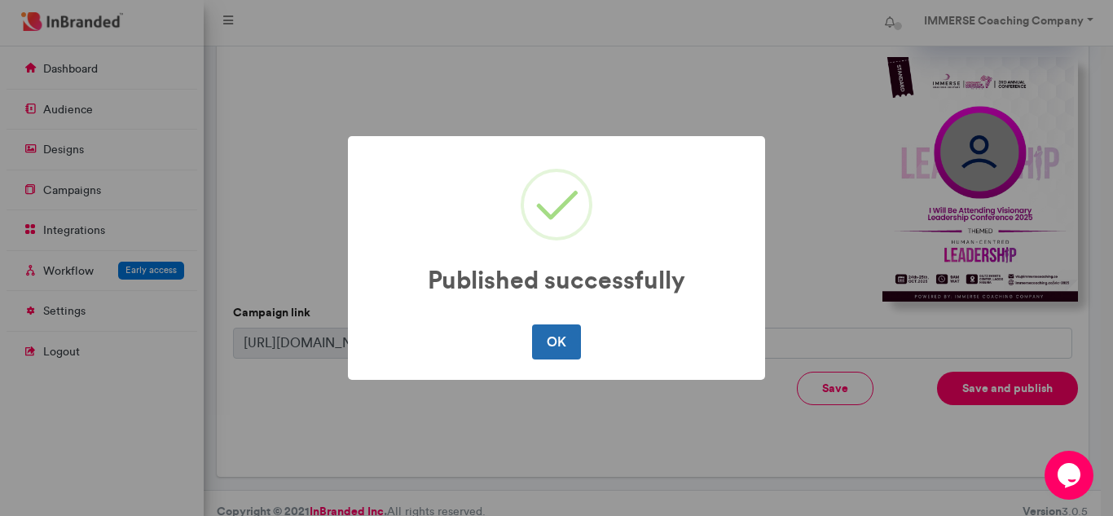
click at [555, 350] on button "OK" at bounding box center [556, 341] width 48 height 34
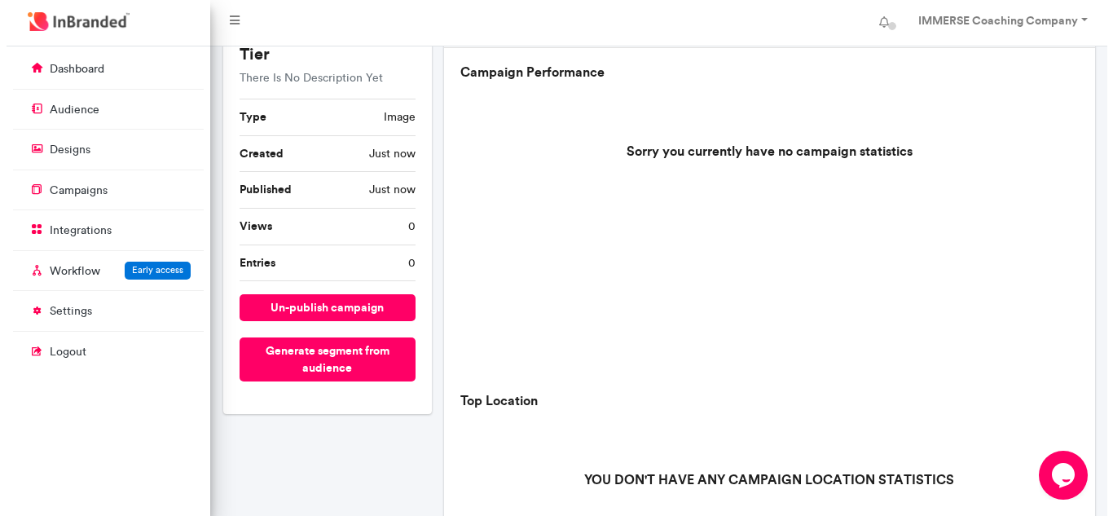
scroll to position [163, 0]
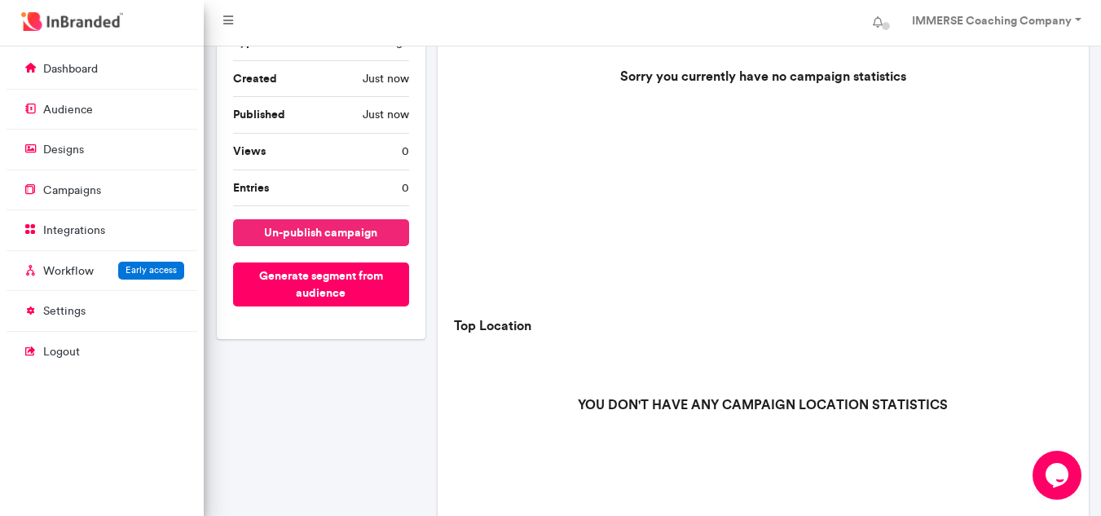
click at [328, 231] on button "un-publish campaign" at bounding box center [321, 232] width 176 height 27
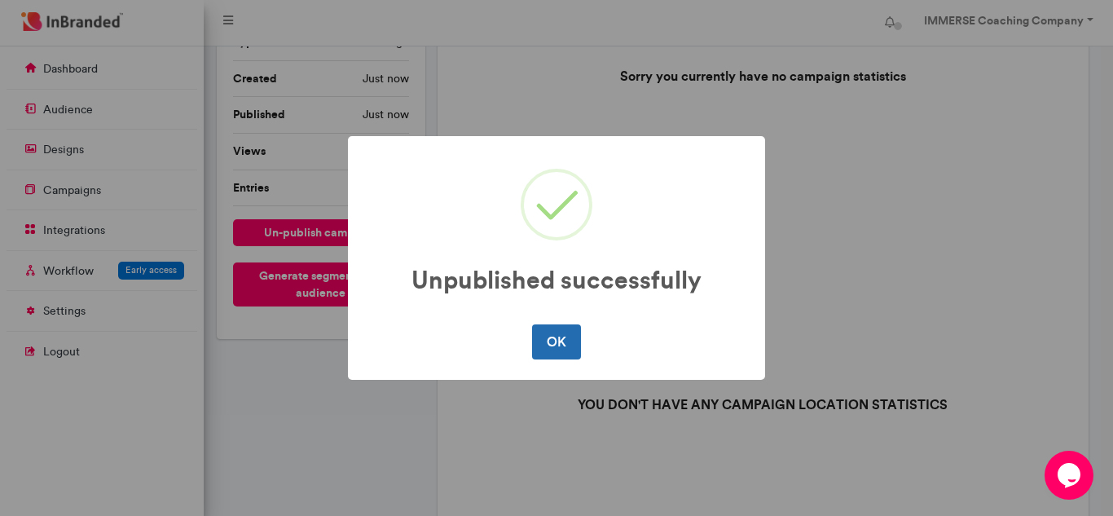
click at [574, 331] on button "OK" at bounding box center [556, 341] width 48 height 34
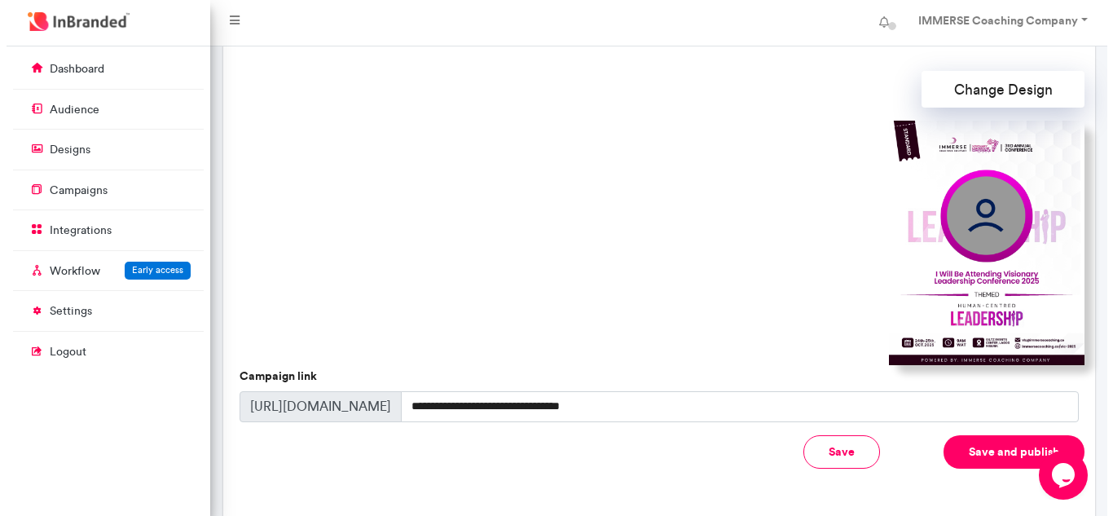
scroll to position [541, 0]
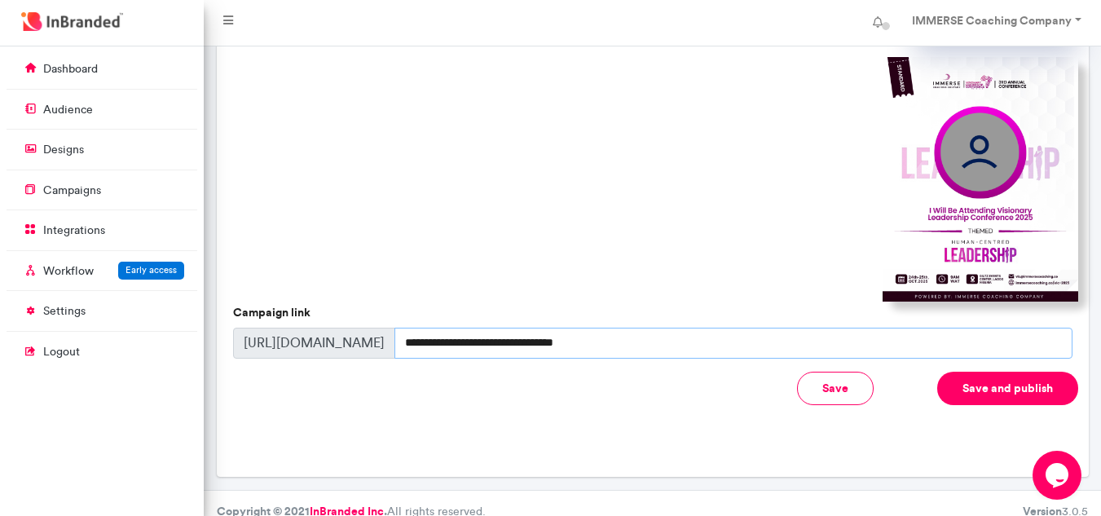
drag, startPoint x: 619, startPoint y: 330, endPoint x: 380, endPoint y: 315, distance: 240.0
click at [380, 328] on div "**********" at bounding box center [652, 343] width 839 height 31
click at [403, 328] on input "********" at bounding box center [733, 343] width 678 height 31
click at [969, 372] on button "Save and publish" at bounding box center [1007, 388] width 141 height 33
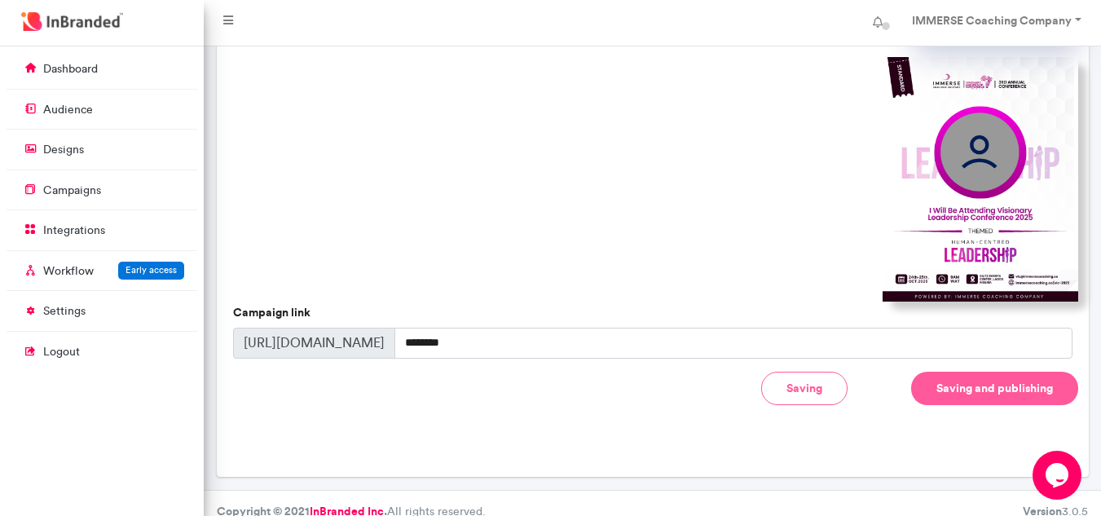
type input "**********"
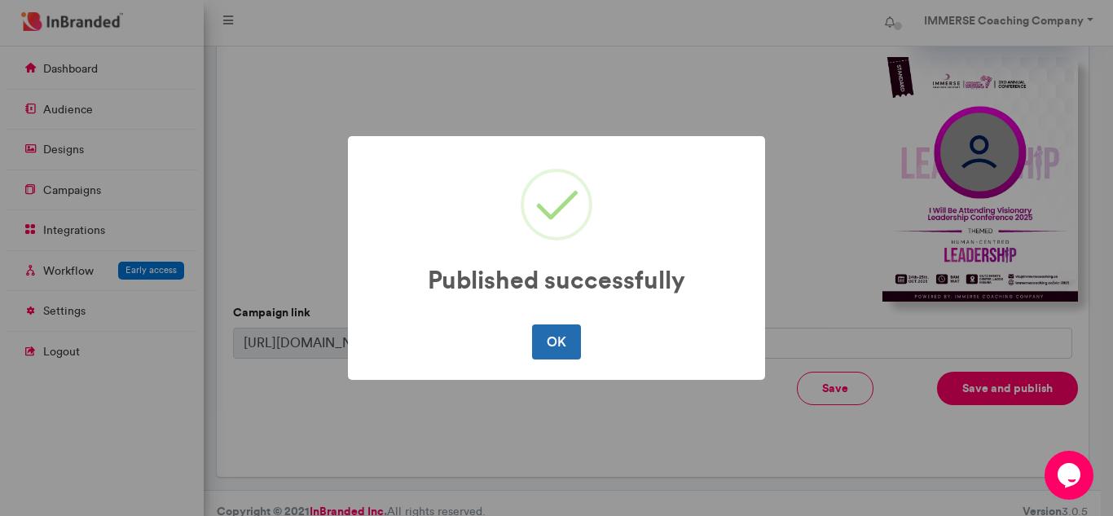
click at [566, 340] on button "OK" at bounding box center [556, 341] width 48 height 34
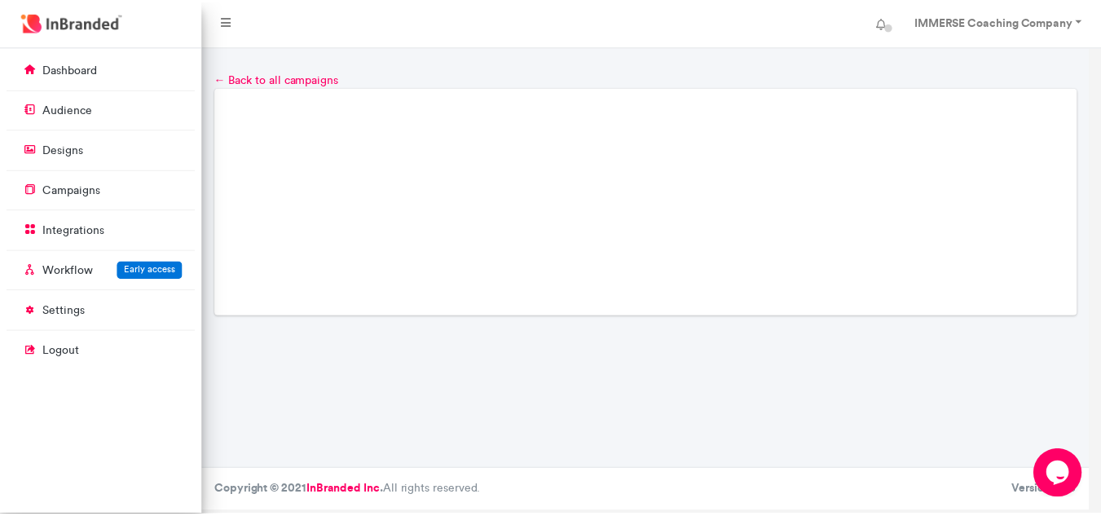
scroll to position [0, 0]
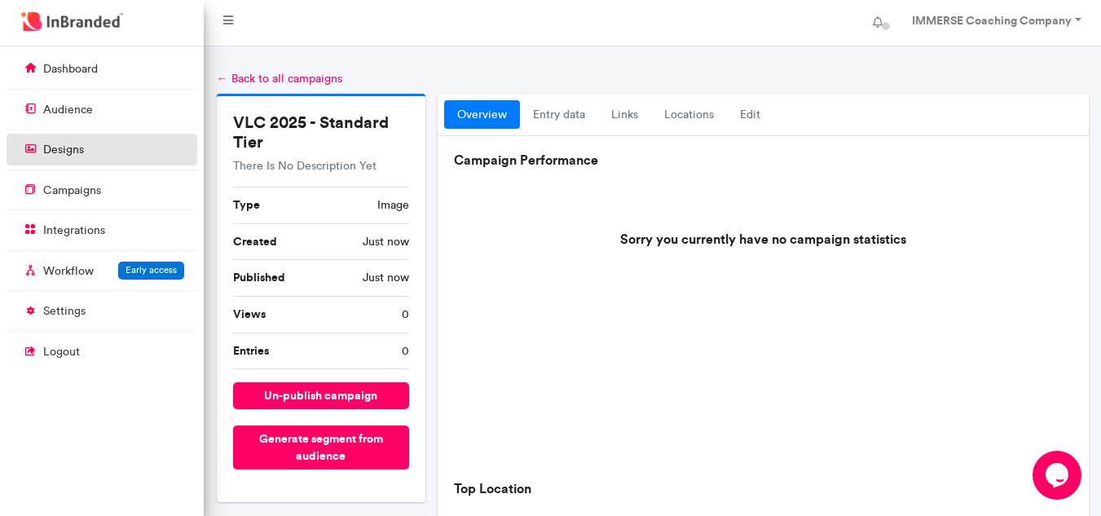
click at [99, 156] on link "designs" at bounding box center [102, 149] width 191 height 31
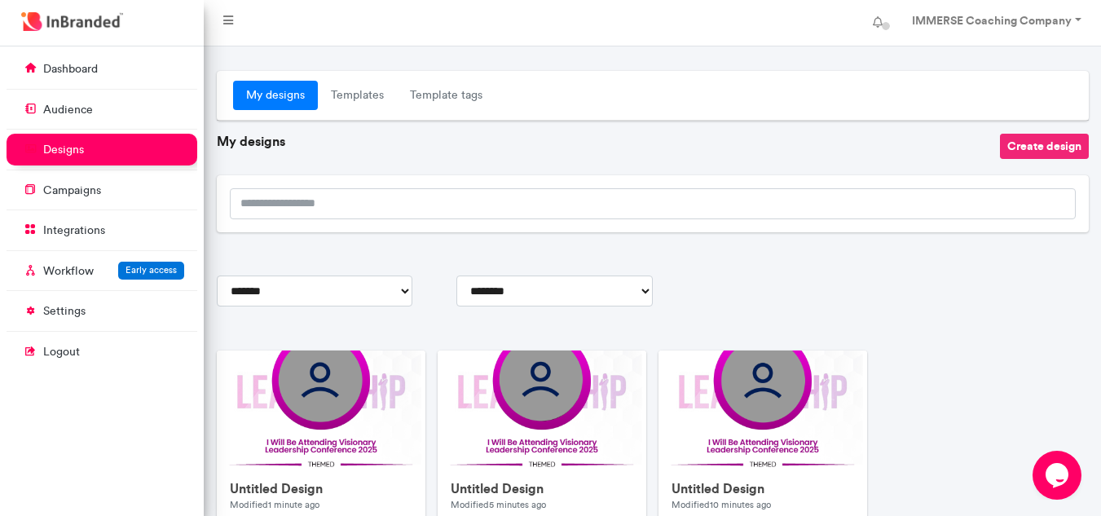
click at [1023, 150] on button "Create design" at bounding box center [1044, 146] width 89 height 25
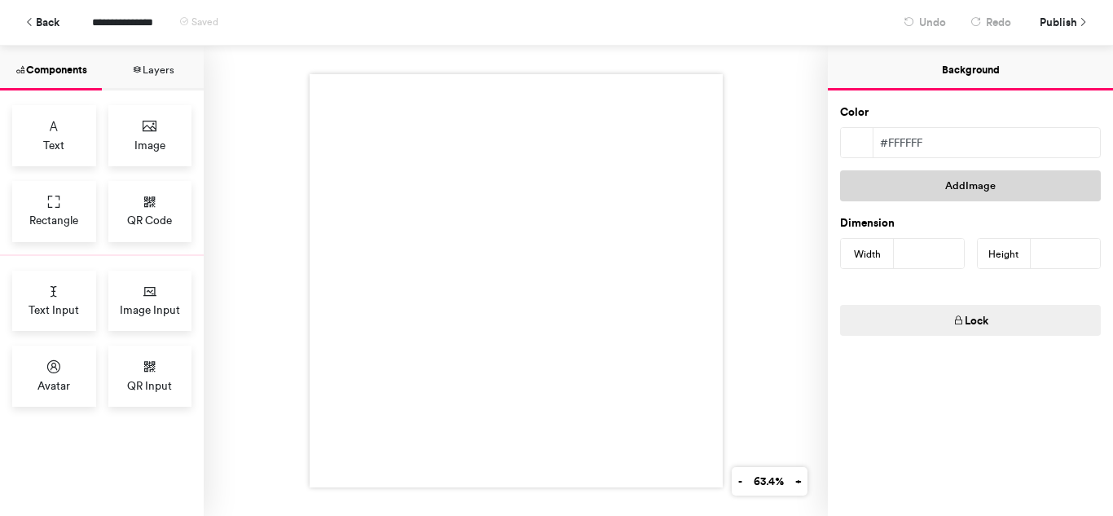
click at [953, 181] on button "Add Image" at bounding box center [970, 185] width 261 height 31
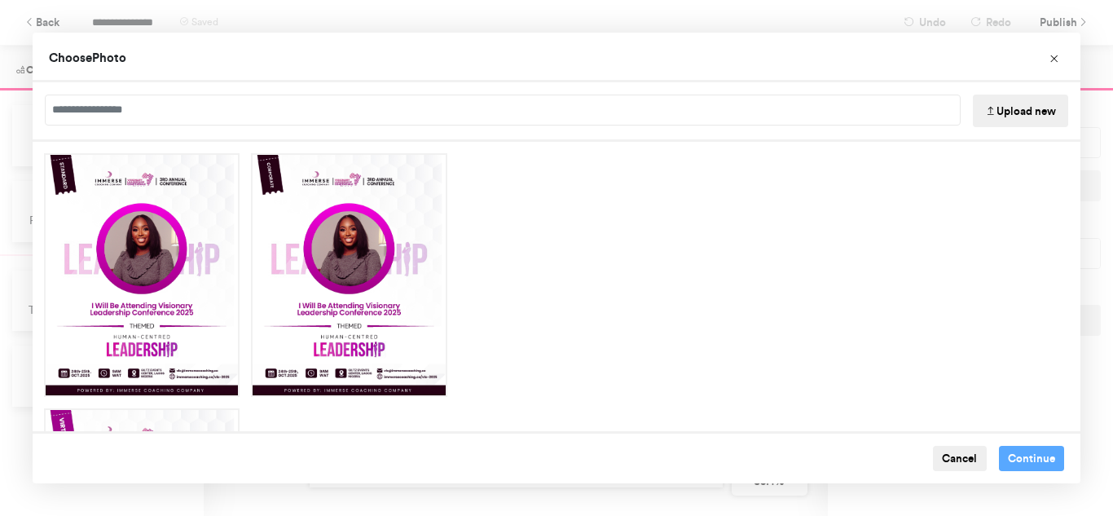
click at [1053, 108] on button "Upload new" at bounding box center [1020, 111] width 95 height 33
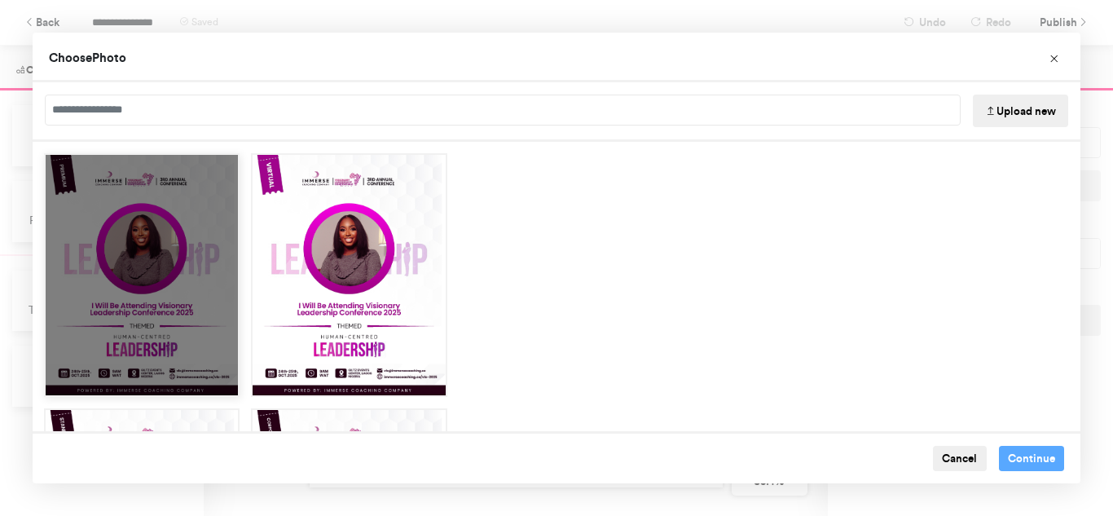
click at [139, 231] on div "Choose Image" at bounding box center [142, 275] width 196 height 244
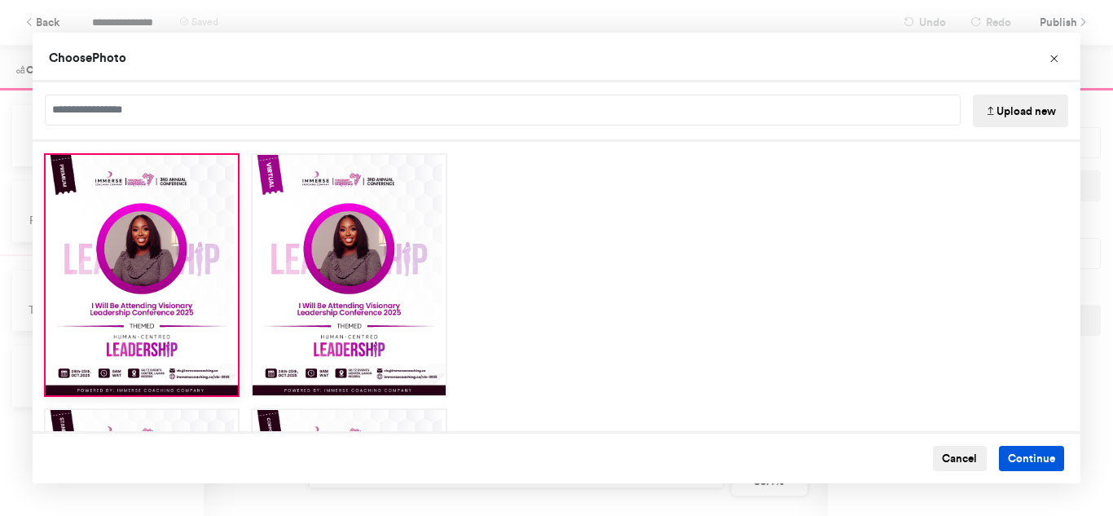
click at [1044, 464] on button "Continue" at bounding box center [1032, 459] width 66 height 26
type input "****"
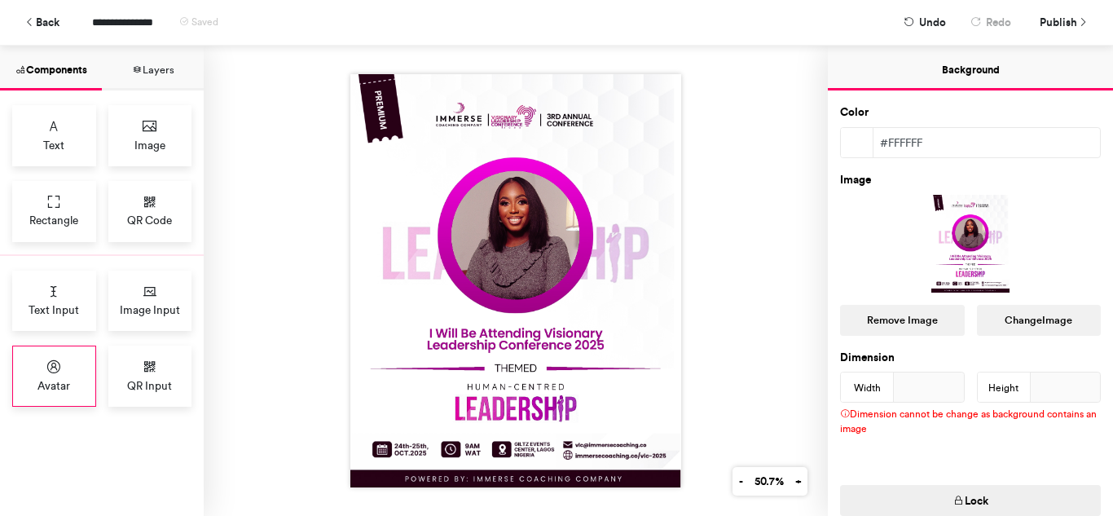
click at [70, 370] on div "Avatar" at bounding box center [54, 376] width 84 height 61
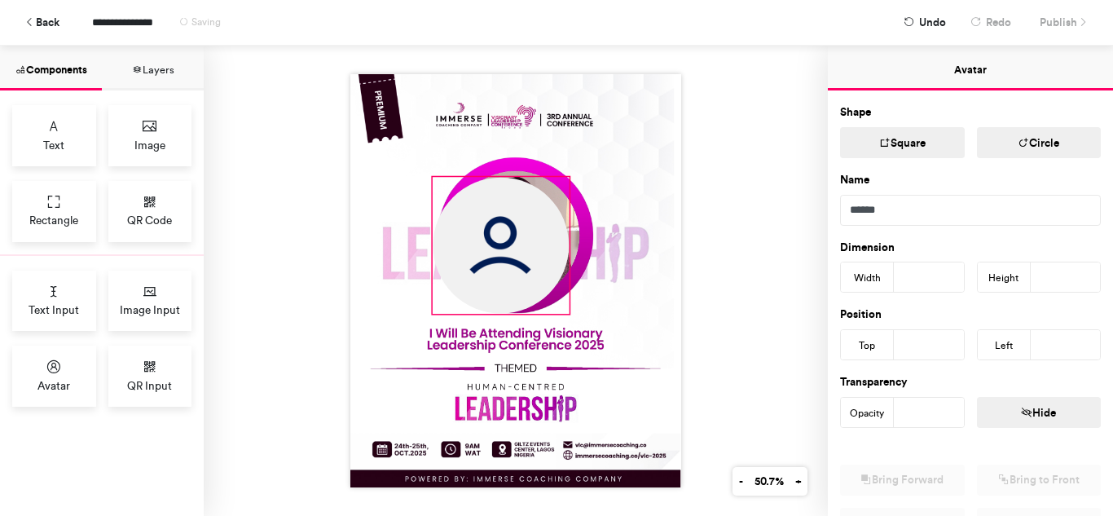
drag, startPoint x: 473, startPoint y: 213, endPoint x: 565, endPoint y: 280, distance: 113.6
click at [569, 280] on div at bounding box center [515, 280] width 331 height 413
type input "***"
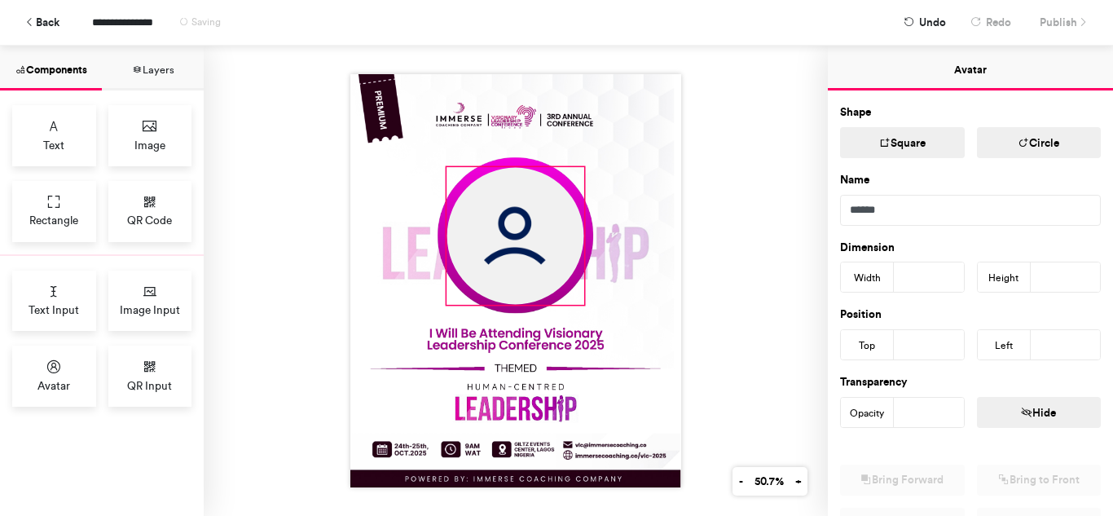
drag, startPoint x: 530, startPoint y: 262, endPoint x: 544, endPoint y: 252, distance: 17.0
click at [544, 252] on img at bounding box center [515, 236] width 137 height 137
type input "***"
click at [680, 257] on div at bounding box center [516, 281] width 624 height 470
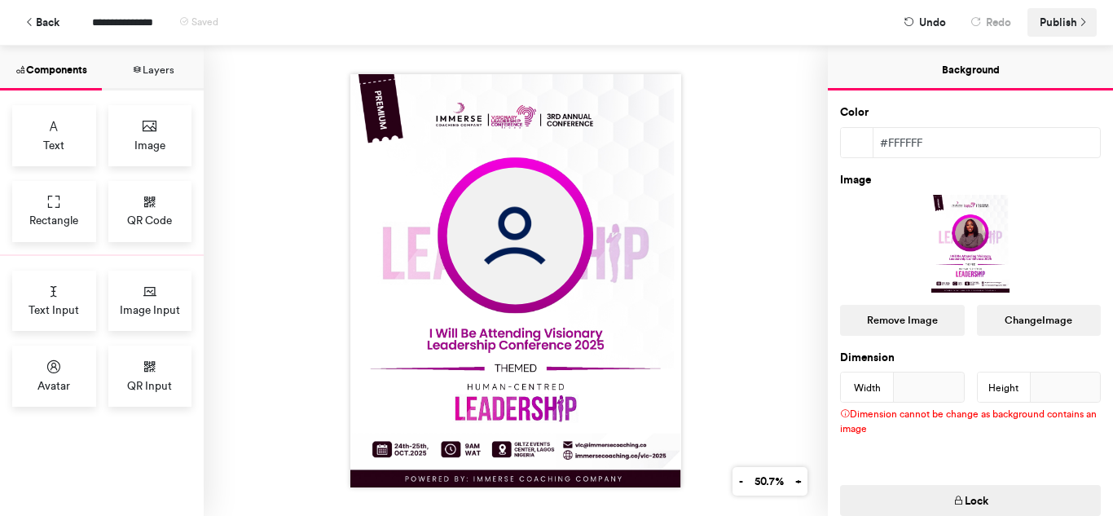
click at [1059, 19] on span "Publish" at bounding box center [1058, 22] width 37 height 29
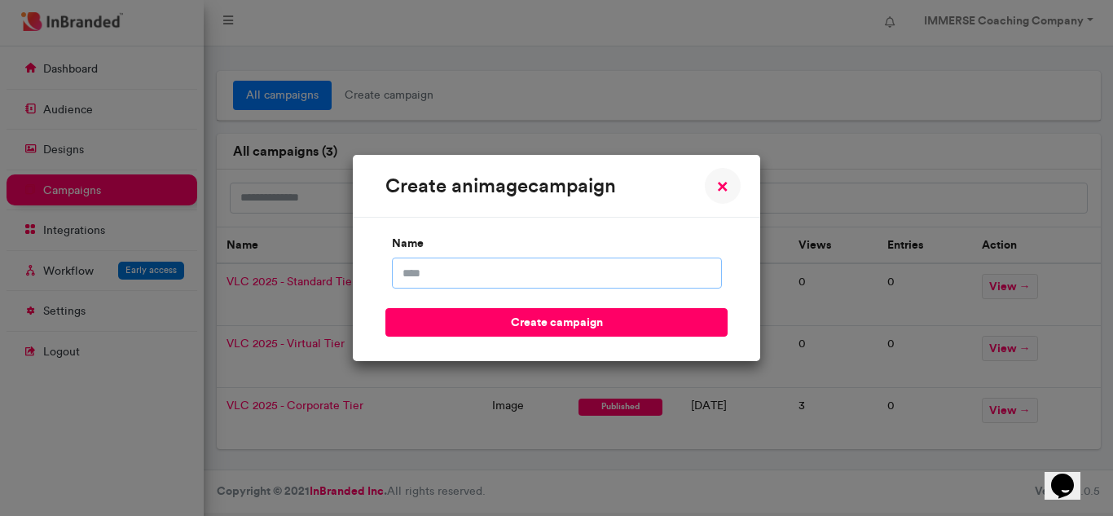
click at [477, 284] on input "name" at bounding box center [557, 272] width 330 height 31
drag, startPoint x: 508, startPoint y: 271, endPoint x: 460, endPoint y: 267, distance: 47.4
click at [460, 267] on input "**********" at bounding box center [557, 272] width 330 height 31
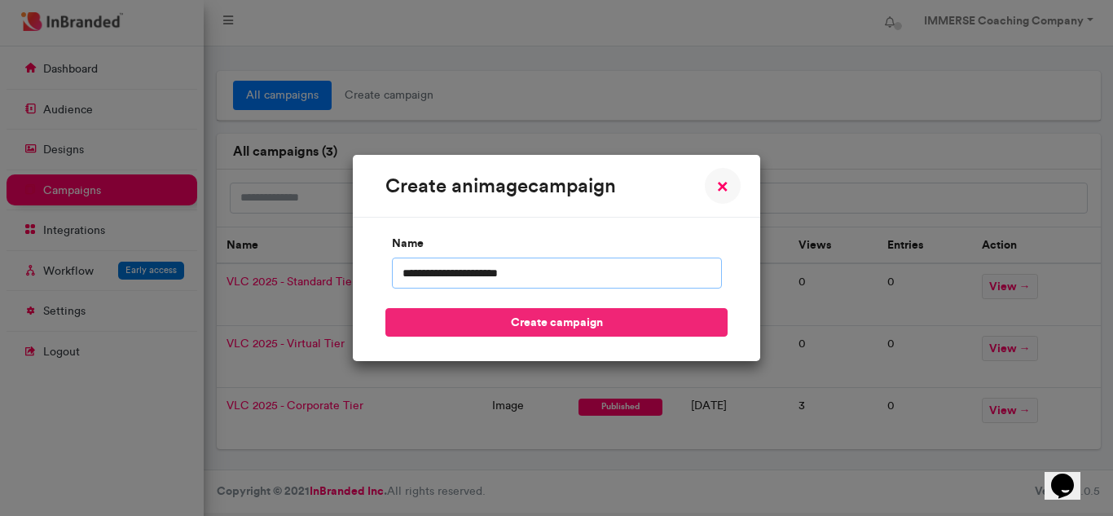
type input "**********"
click at [597, 326] on button "create campaign" at bounding box center [556, 322] width 342 height 29
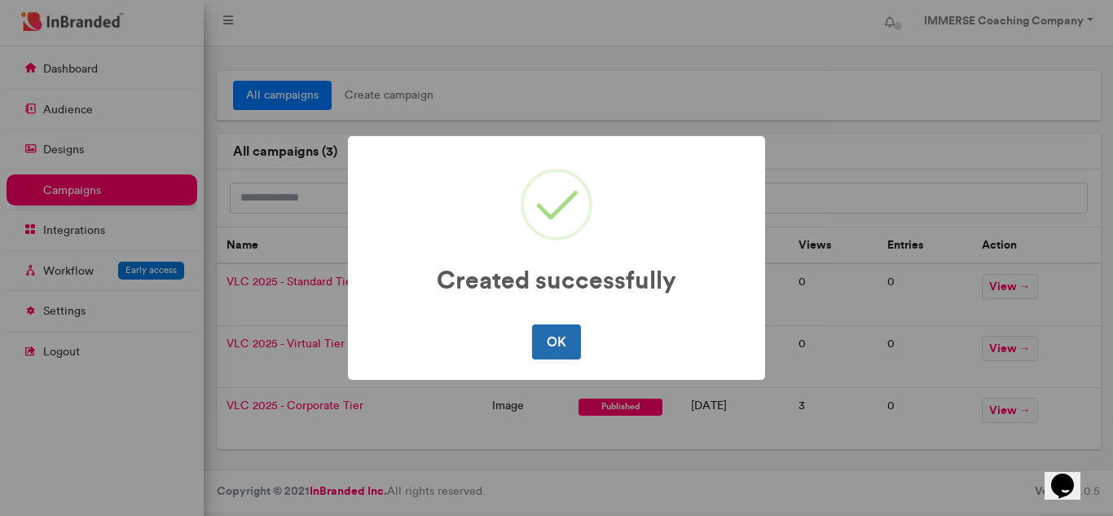
click at [557, 354] on button "OK" at bounding box center [556, 341] width 48 height 34
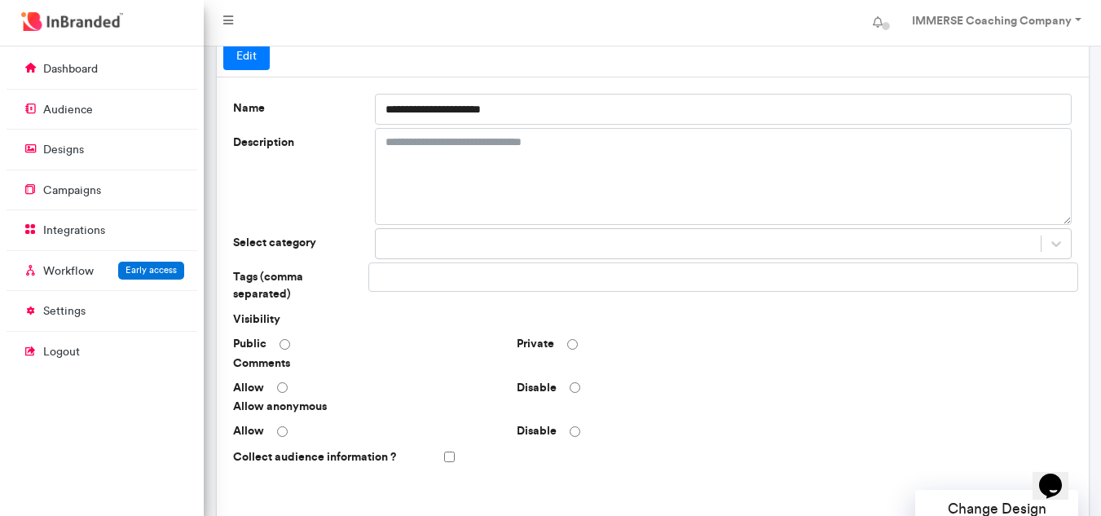
scroll to position [81, 0]
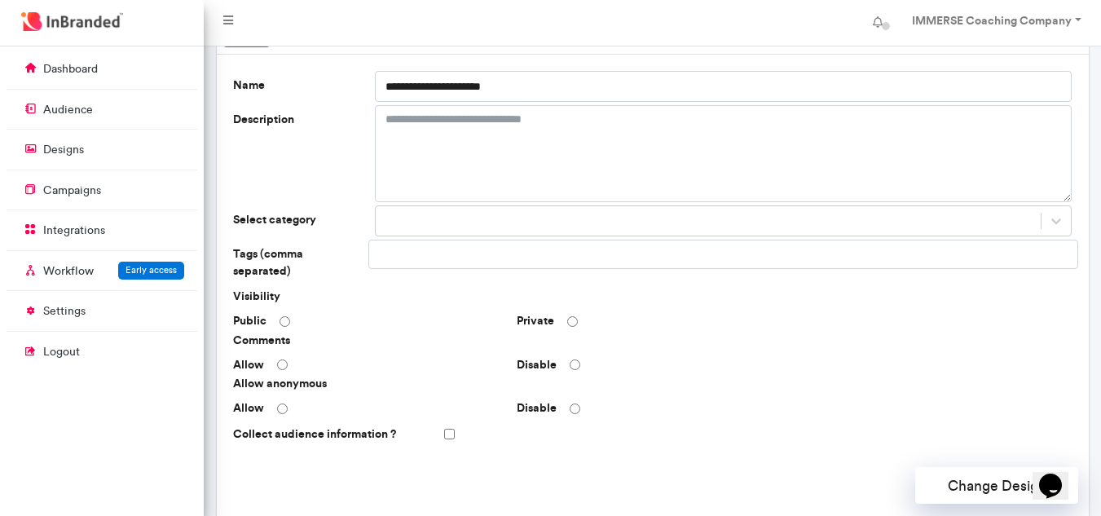
click at [571, 357] on div "Disable" at bounding box center [652, 365] width 284 height 16
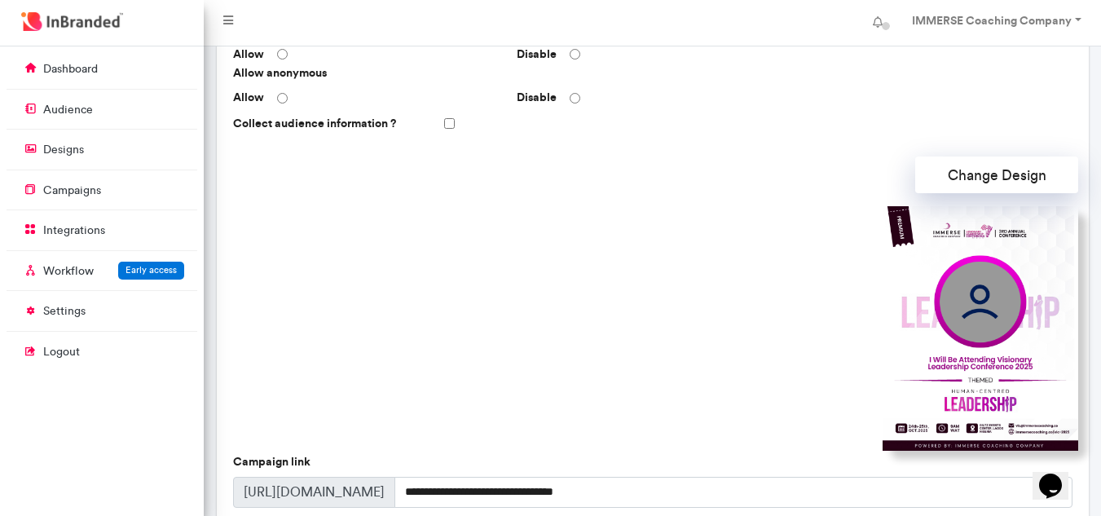
scroll to position [407, 0]
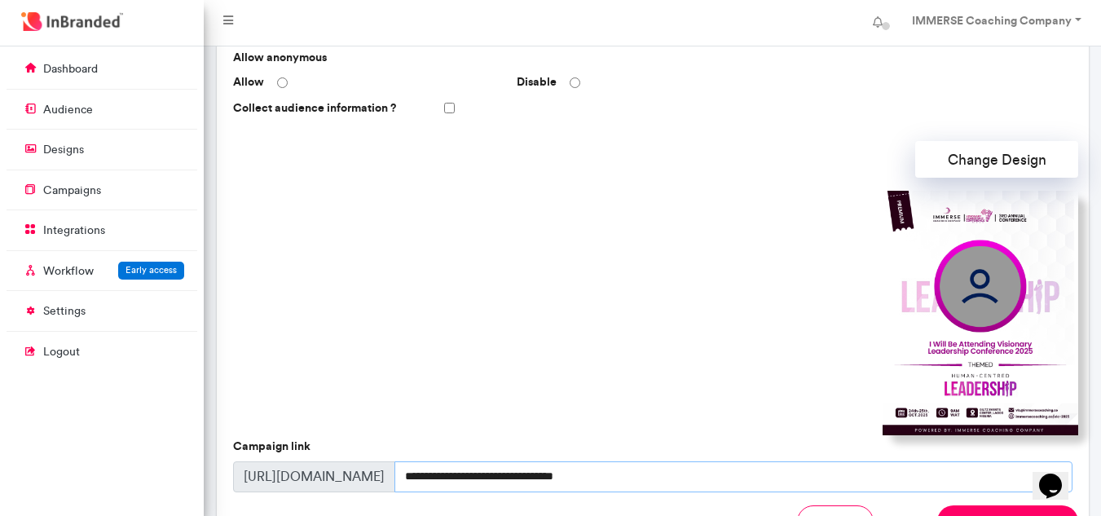
drag, startPoint x: 561, startPoint y: 446, endPoint x: 394, endPoint y: 434, distance: 167.5
click at [394, 438] on div "**********" at bounding box center [652, 465] width 839 height 54
click at [971, 505] on button "Save and publish" at bounding box center [1007, 521] width 141 height 33
type input "**********"
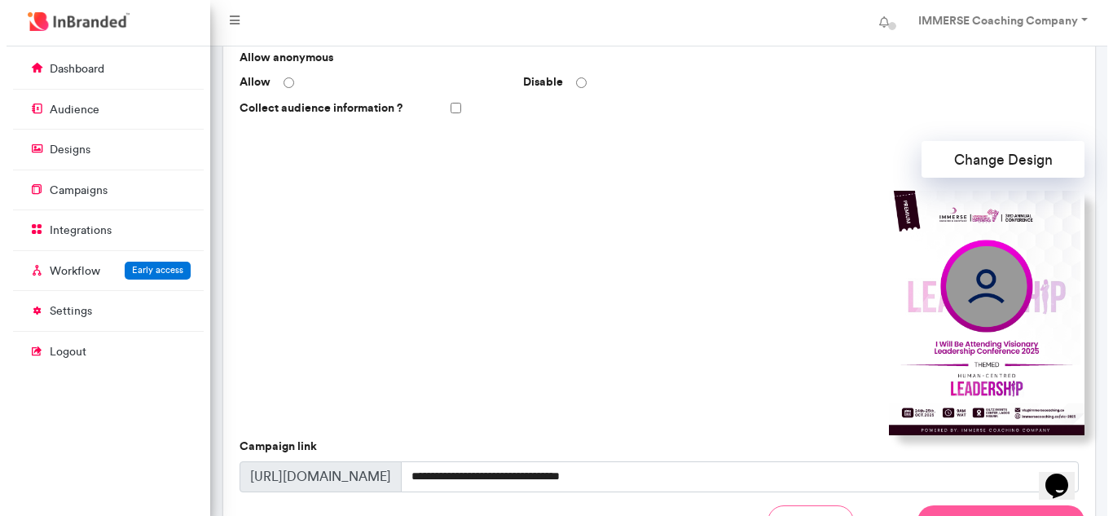
scroll to position [408, 0]
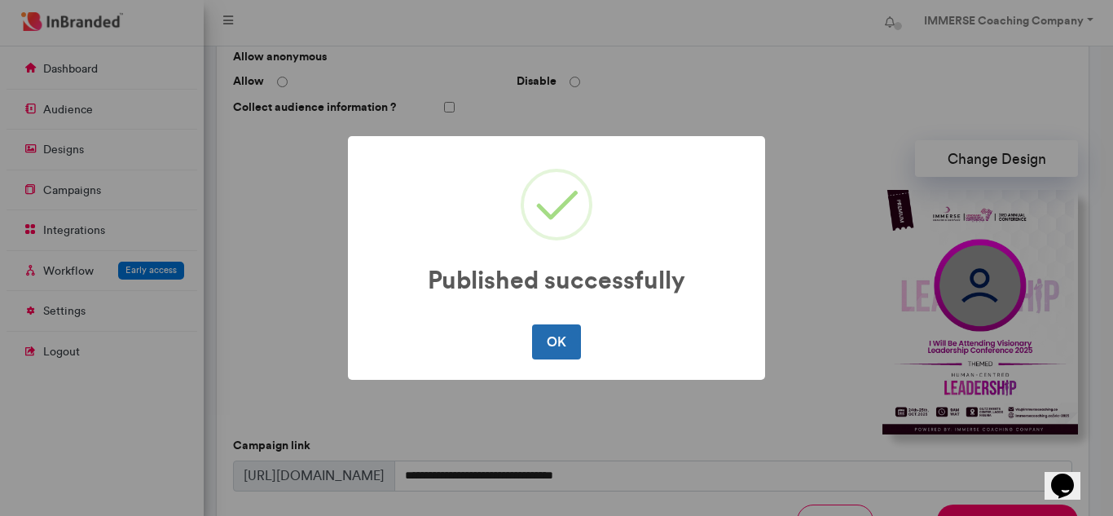
click at [574, 341] on button "OK" at bounding box center [556, 341] width 48 height 34
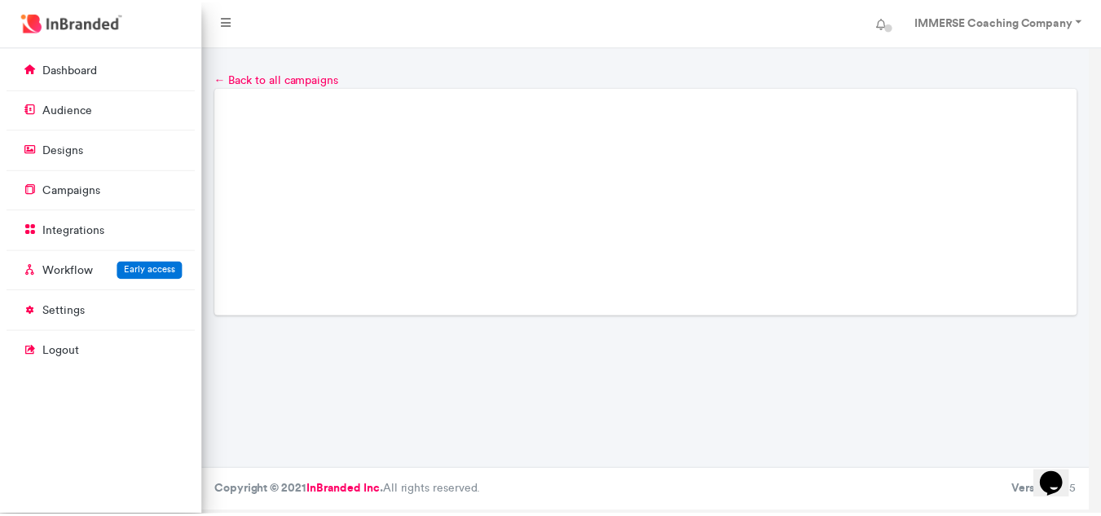
scroll to position [0, 0]
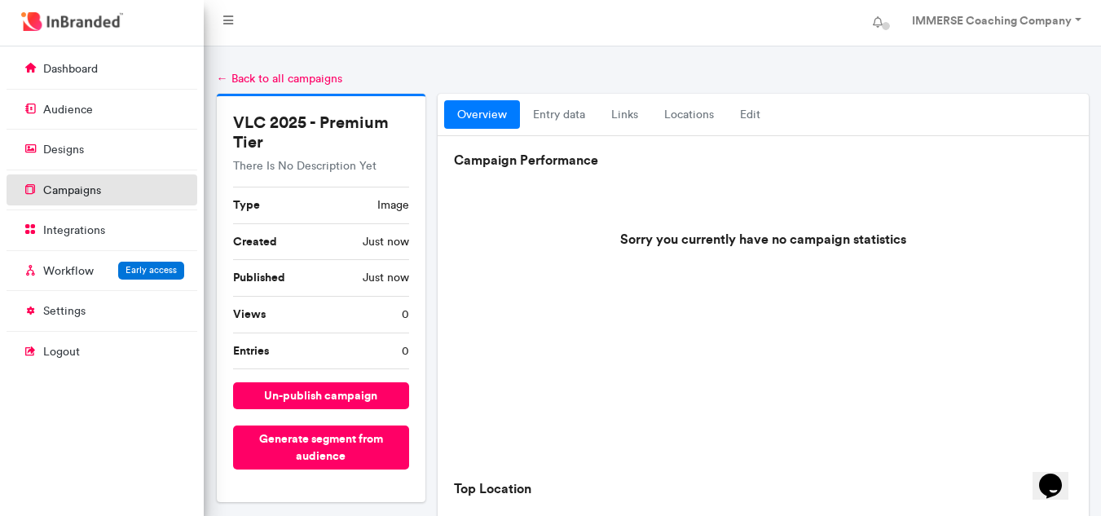
click at [89, 205] on link "campaigns" at bounding box center [102, 189] width 191 height 31
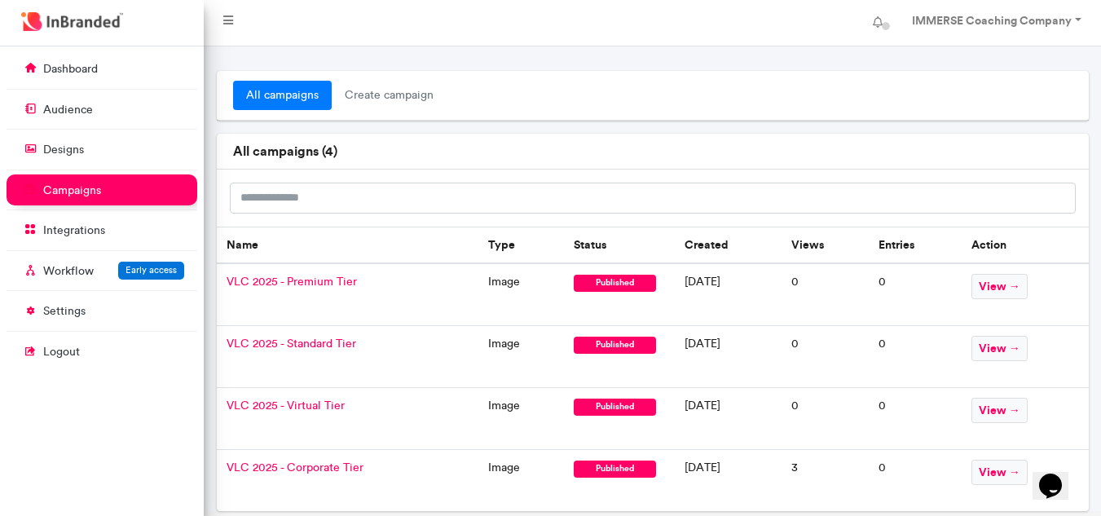
scroll to position [51, 0]
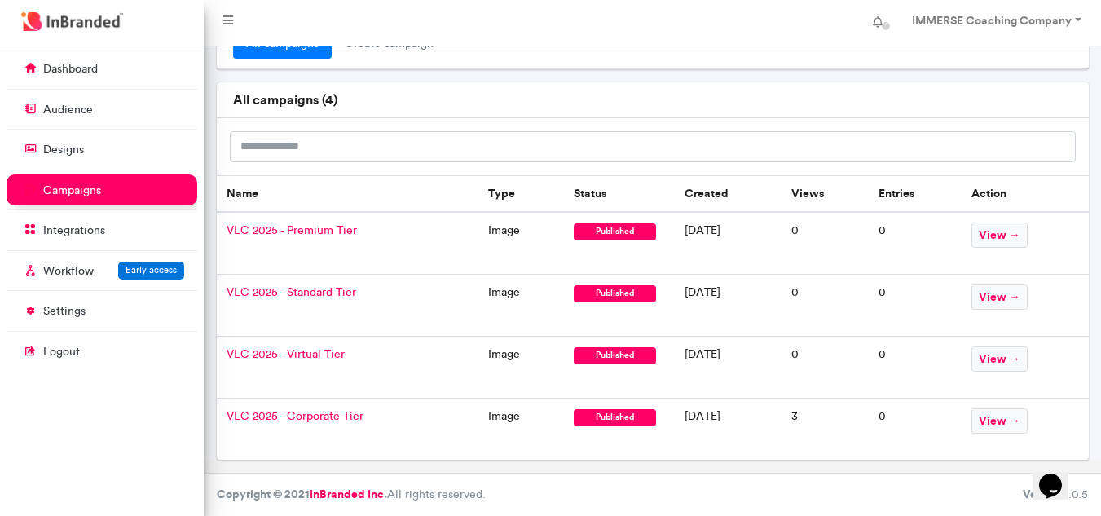
click at [324, 413] on span "VLC 2025 - Corporate Tier" at bounding box center [295, 416] width 137 height 14
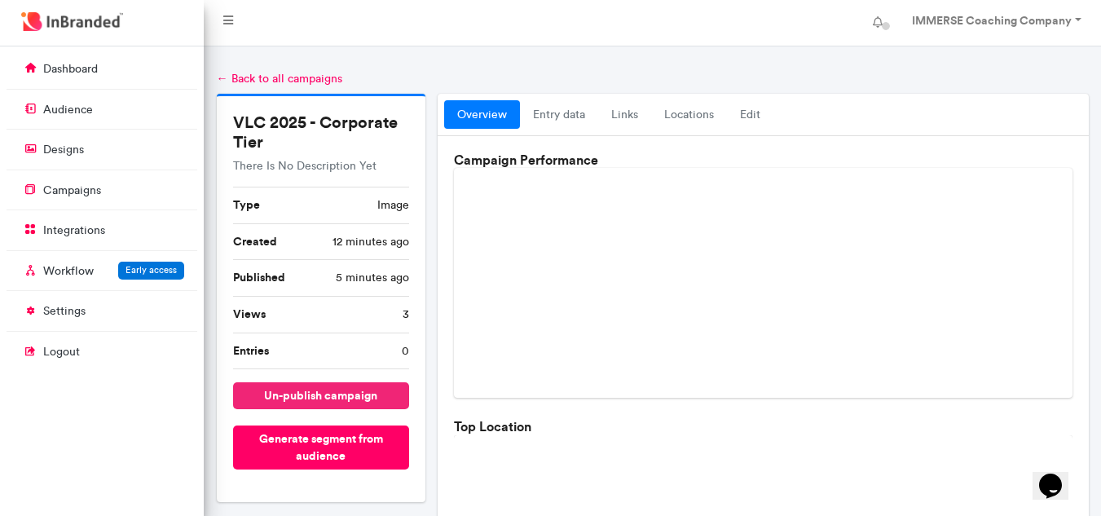
click at [357, 394] on button "un-publish campaign" at bounding box center [321, 395] width 176 height 27
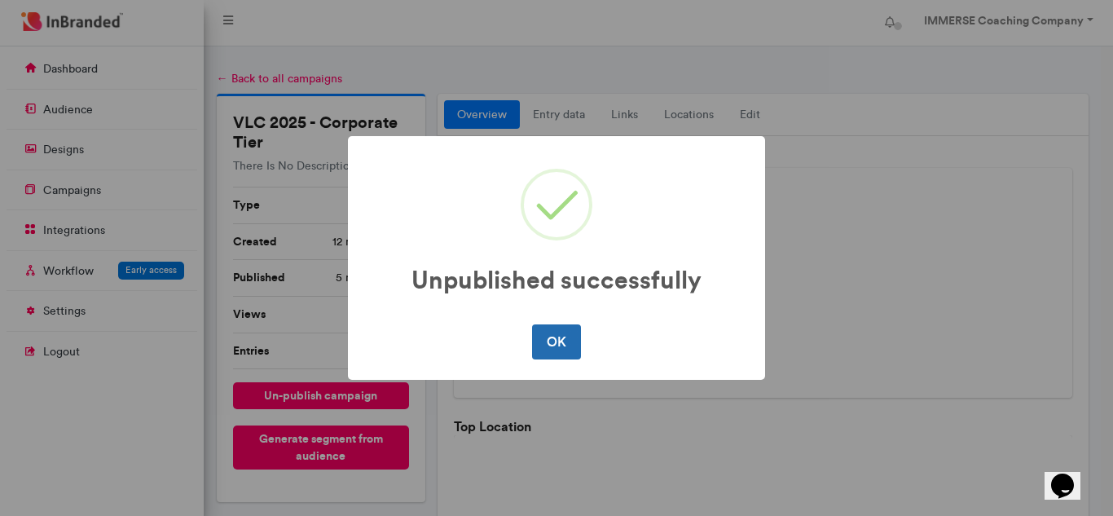
click at [544, 350] on button "OK" at bounding box center [556, 341] width 48 height 34
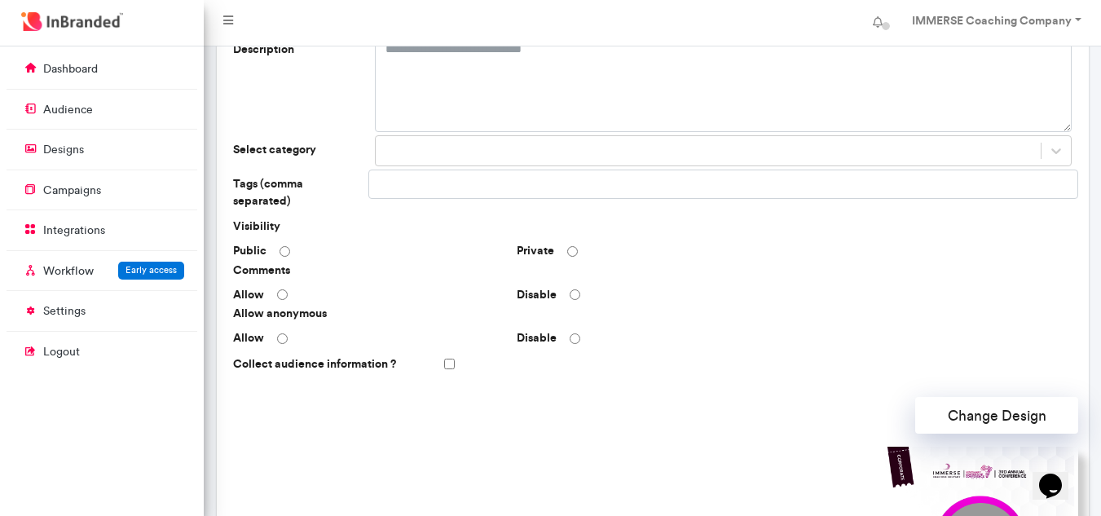
scroll to position [244, 0]
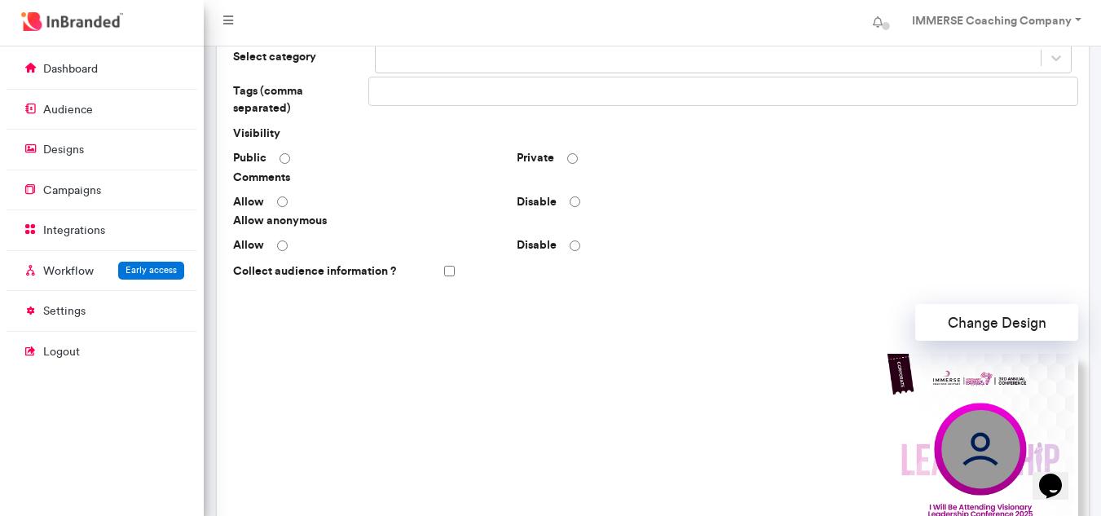
click at [453, 260] on div "Collect audience information ?" at bounding box center [653, 271] width 852 height 29
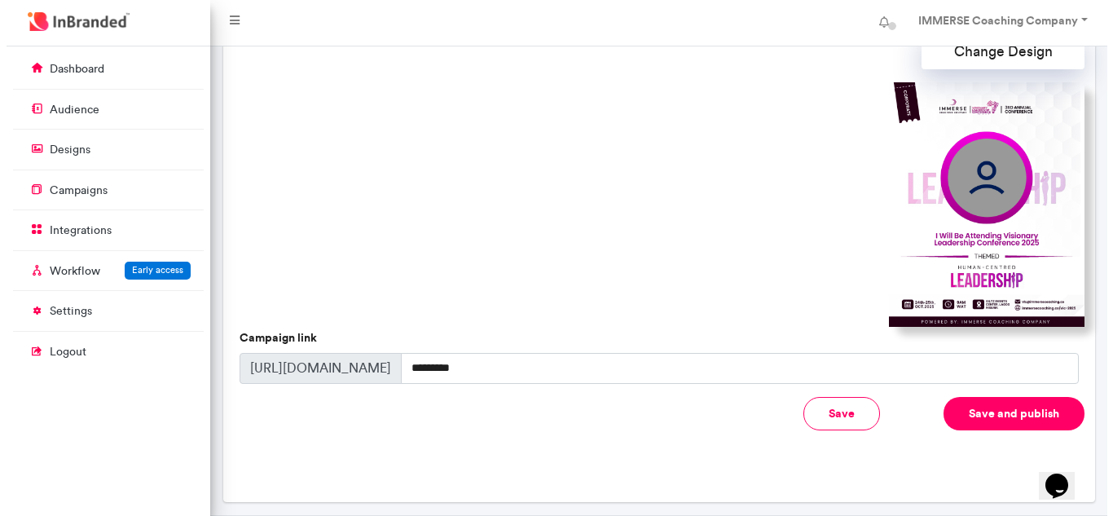
scroll to position [541, 0]
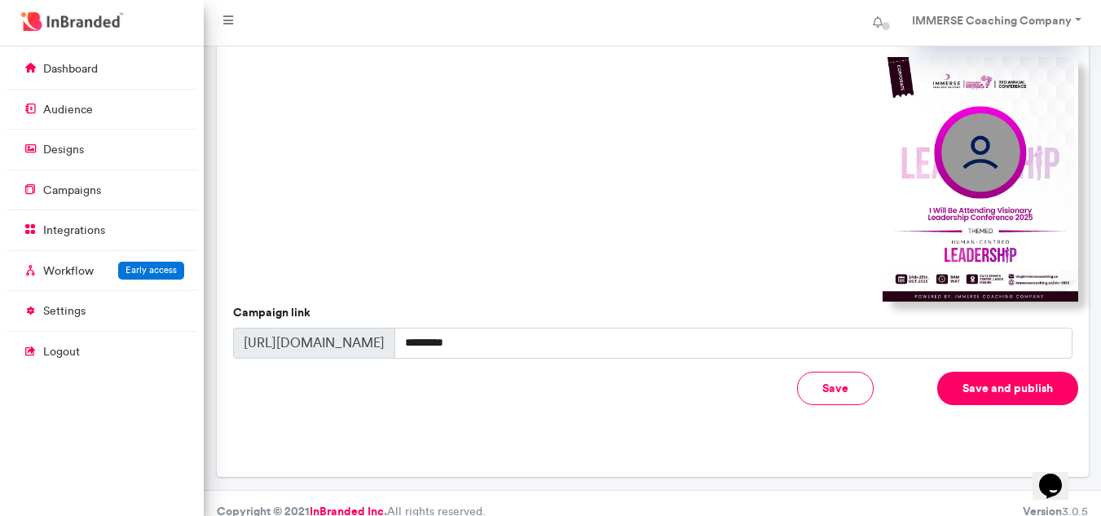
click at [1006, 378] on button "Save and publish" at bounding box center [1007, 388] width 141 height 33
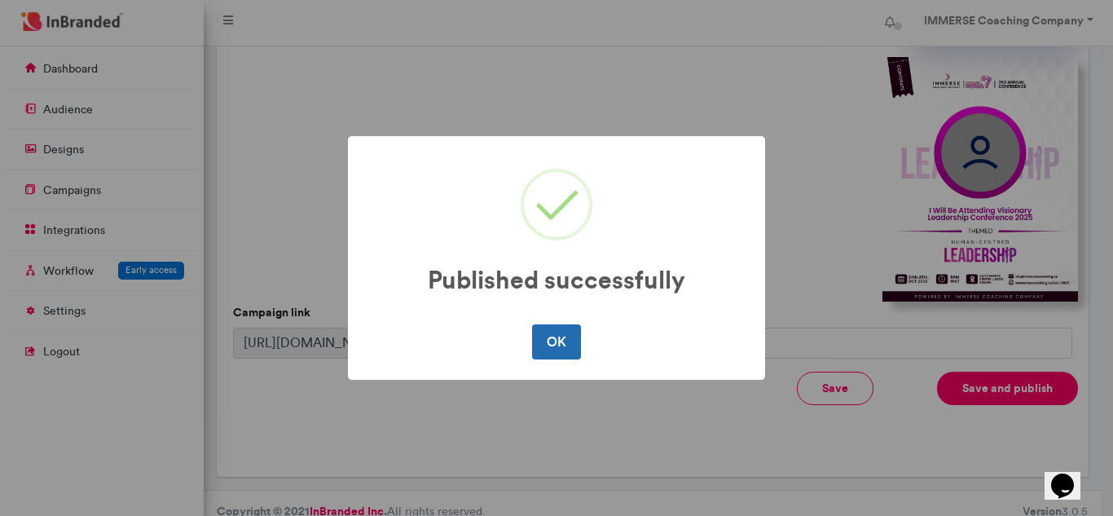
click at [556, 338] on button "OK" at bounding box center [556, 341] width 48 height 34
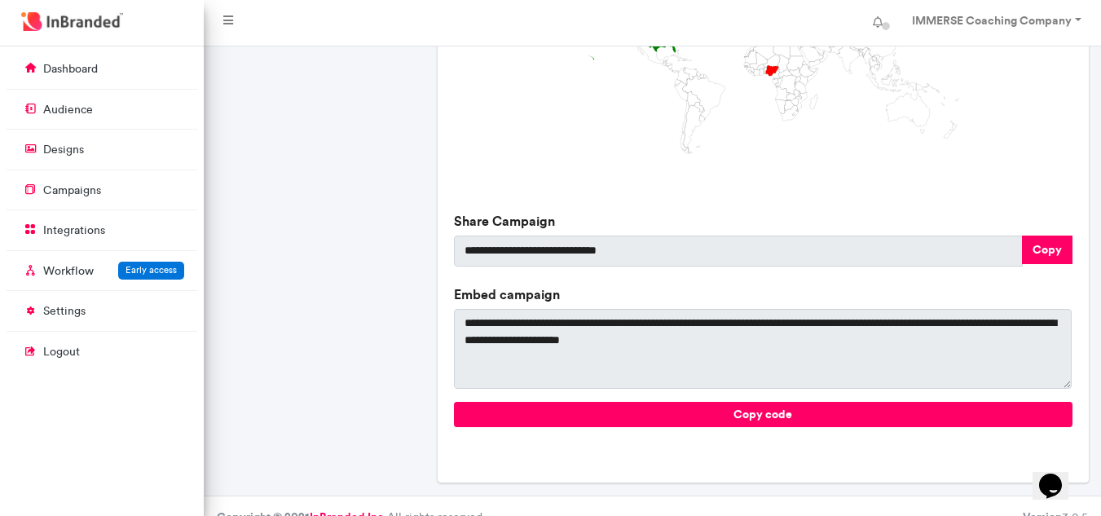
scroll to position [577, 0]
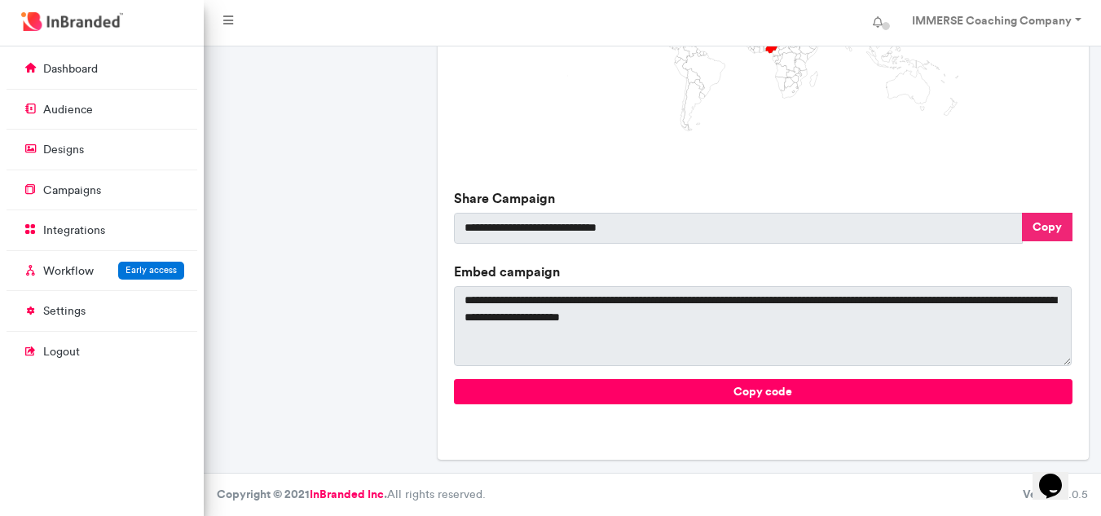
click at [1037, 231] on button "Copy" at bounding box center [1047, 227] width 51 height 29
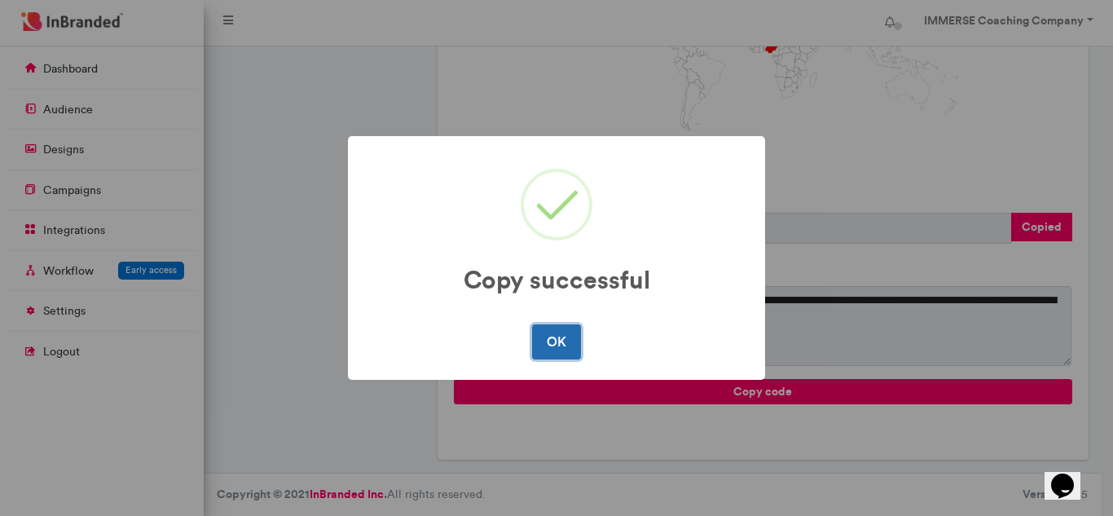
click at [562, 337] on button "OK" at bounding box center [556, 341] width 48 height 34
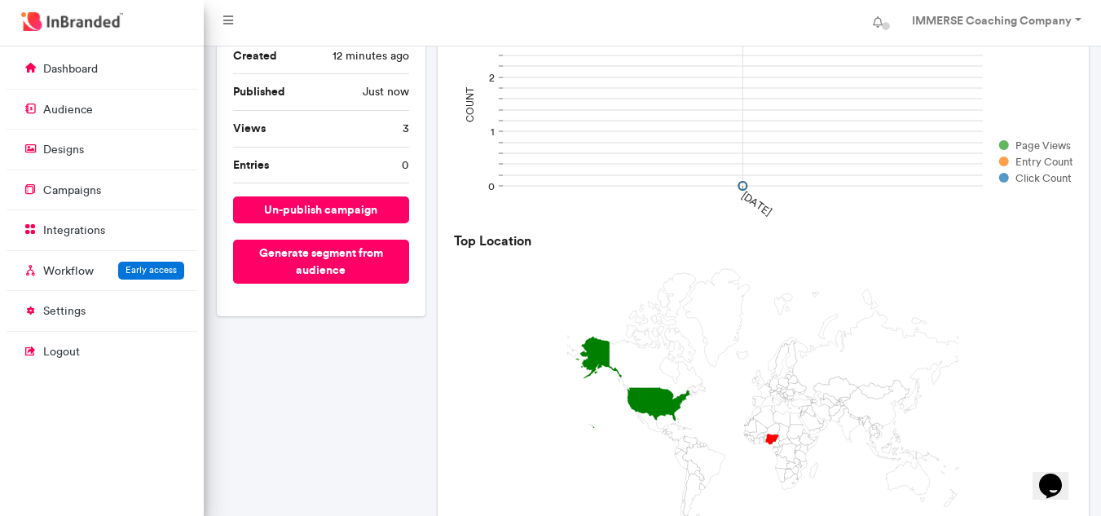
scroll to position [88, 0]
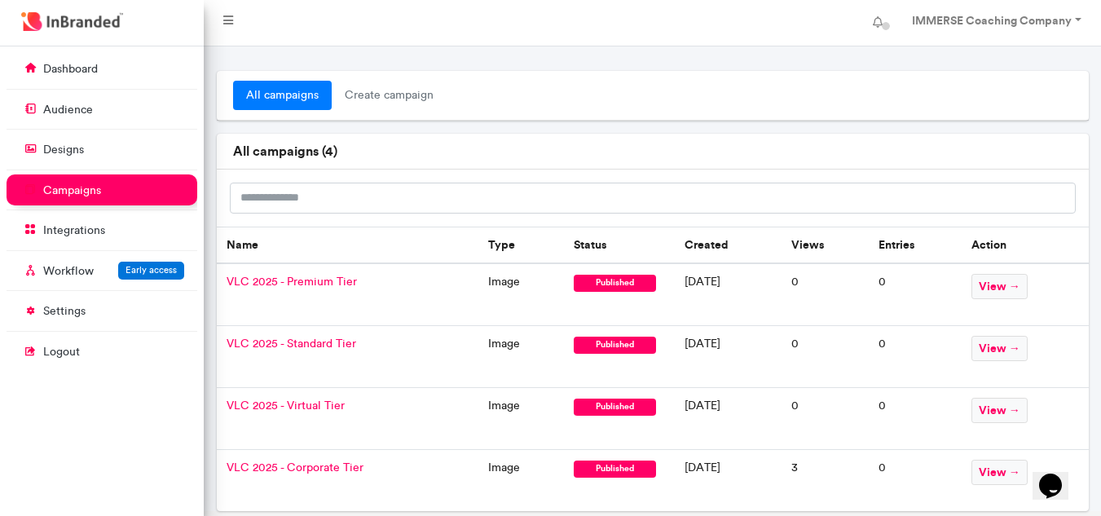
click at [324, 408] on span "VLC 2025 - Virtual Tier" at bounding box center [286, 405] width 118 height 14
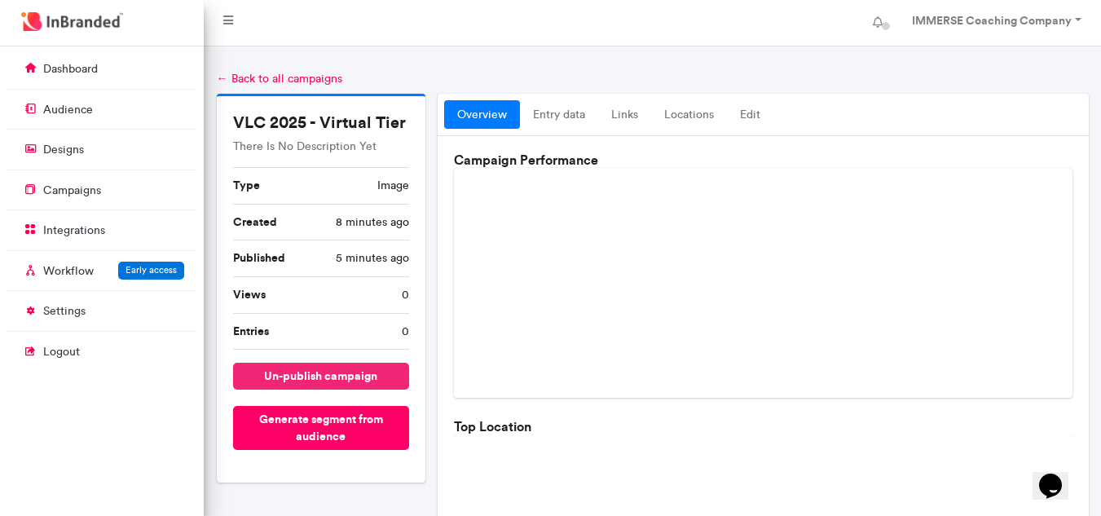
click at [355, 382] on button "un-publish campaign" at bounding box center [321, 376] width 176 height 27
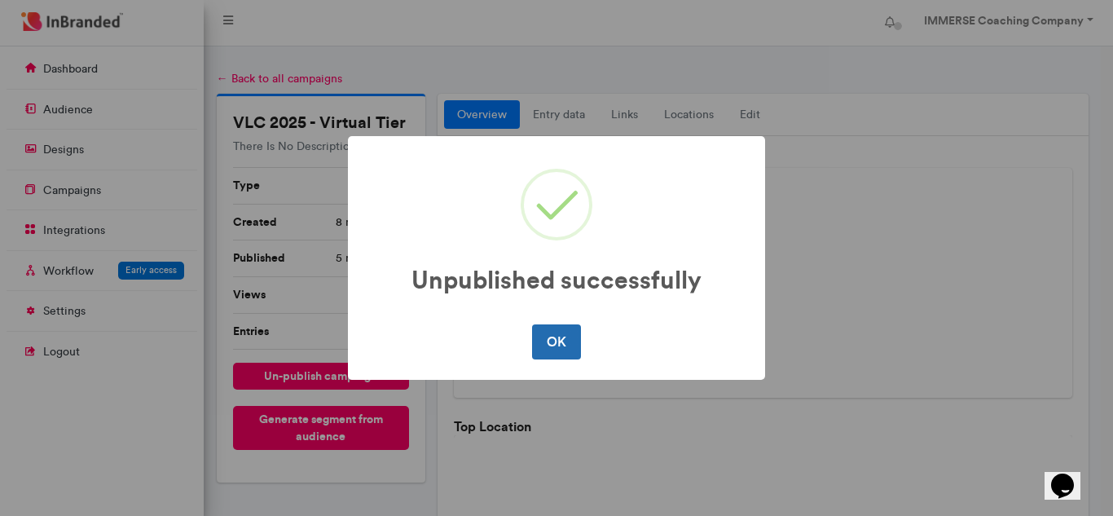
click at [553, 351] on button "OK" at bounding box center [556, 341] width 48 height 34
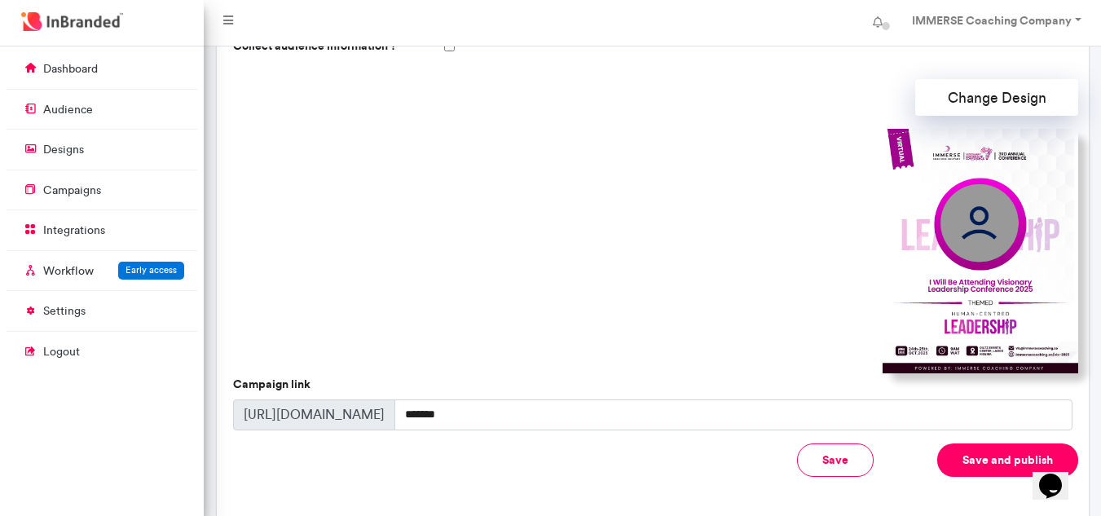
scroll to position [489, 0]
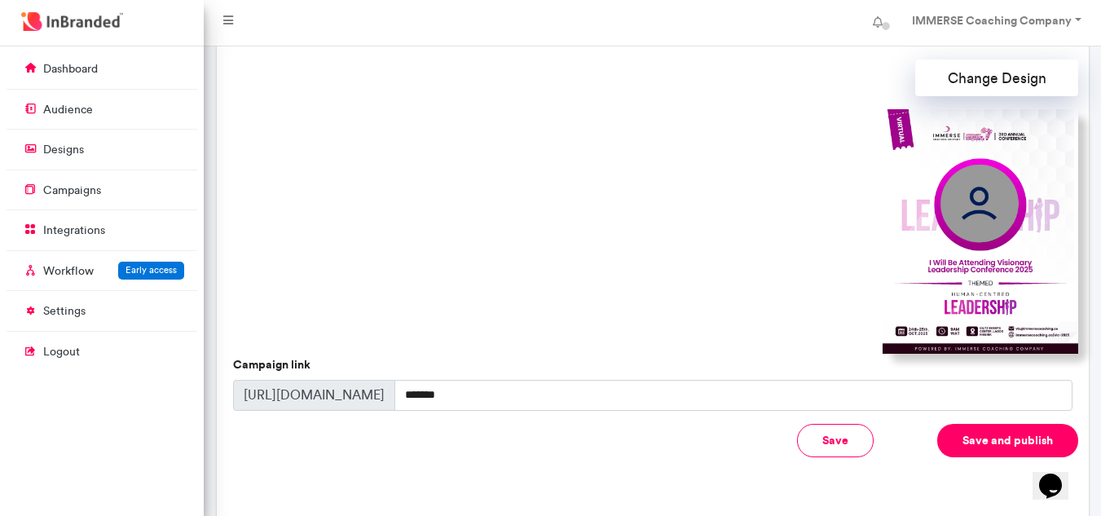
click at [985, 426] on button "Save and publish" at bounding box center [1007, 440] width 141 height 33
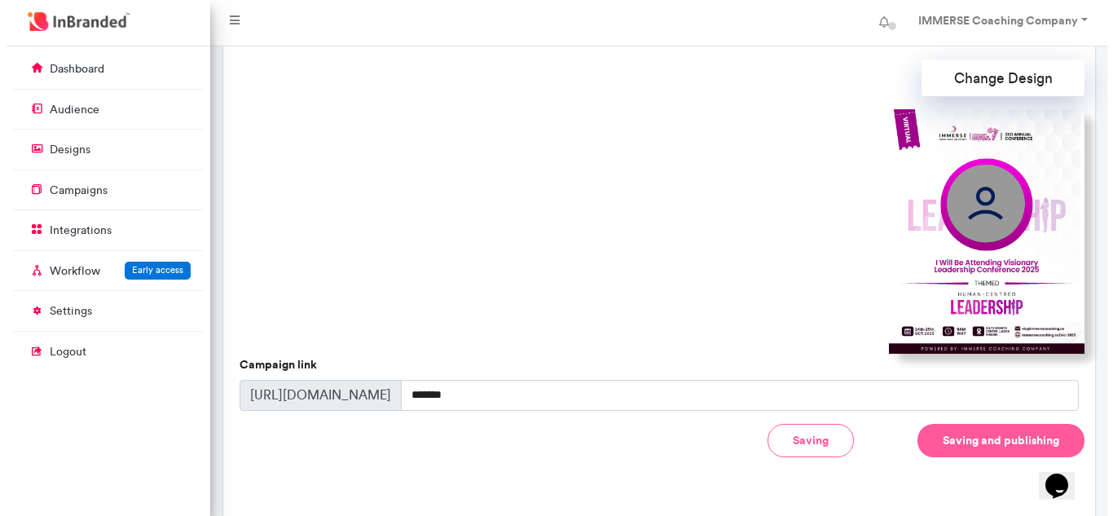
scroll to position [490, 0]
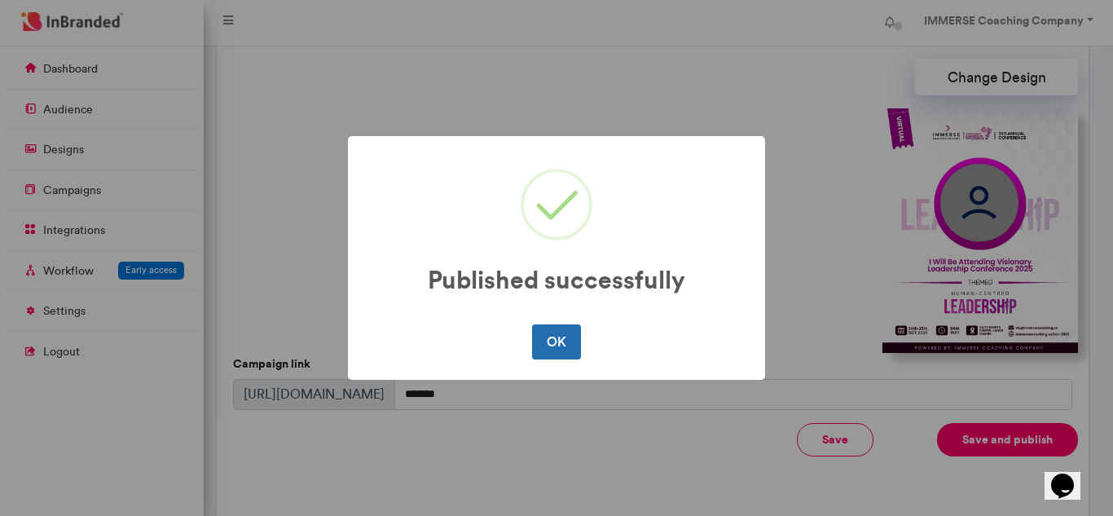
click at [538, 338] on button "OK" at bounding box center [556, 341] width 48 height 34
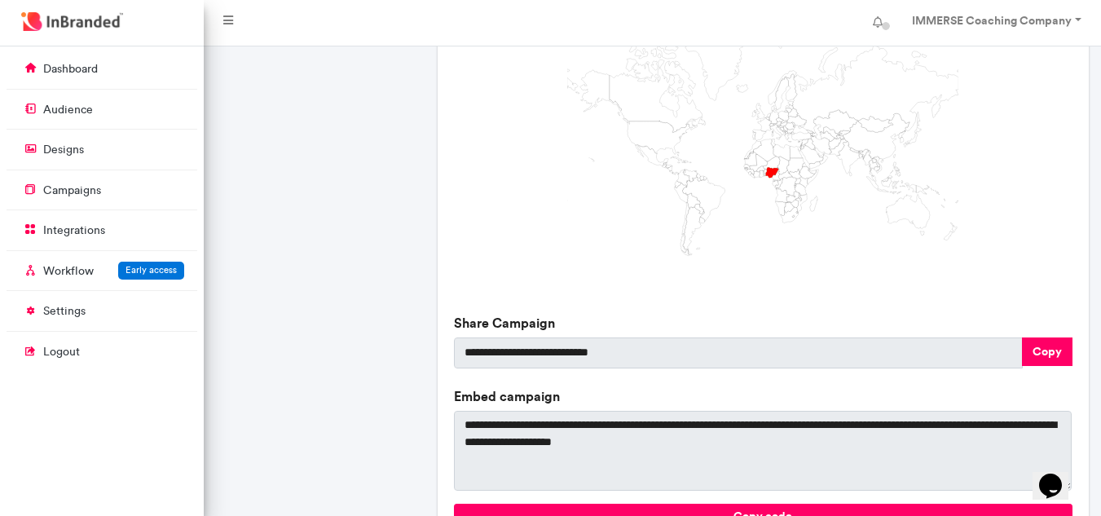
scroll to position [489, 0]
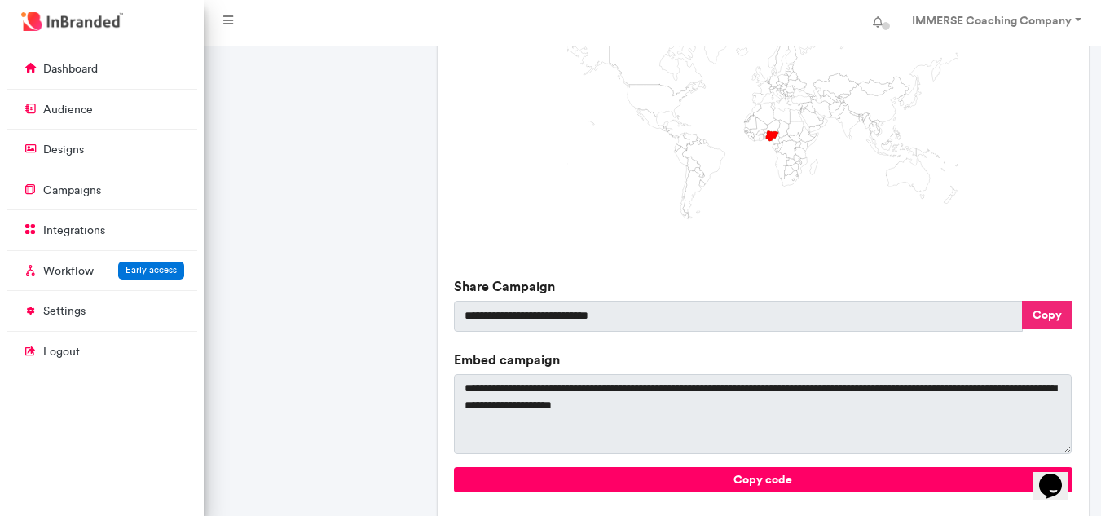
click at [1059, 307] on button "Copy" at bounding box center [1047, 315] width 51 height 29
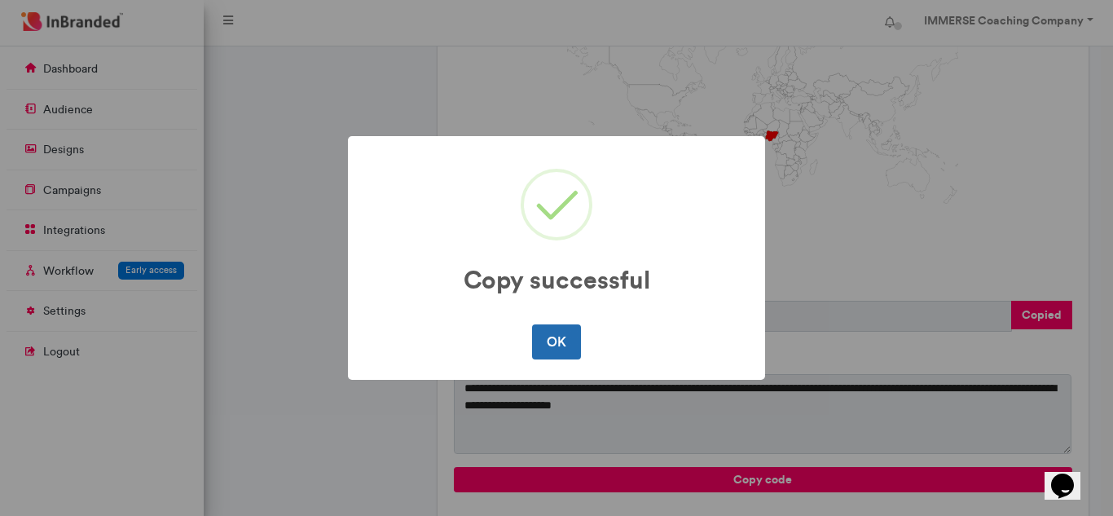
click at [573, 335] on button "OK" at bounding box center [556, 341] width 48 height 34
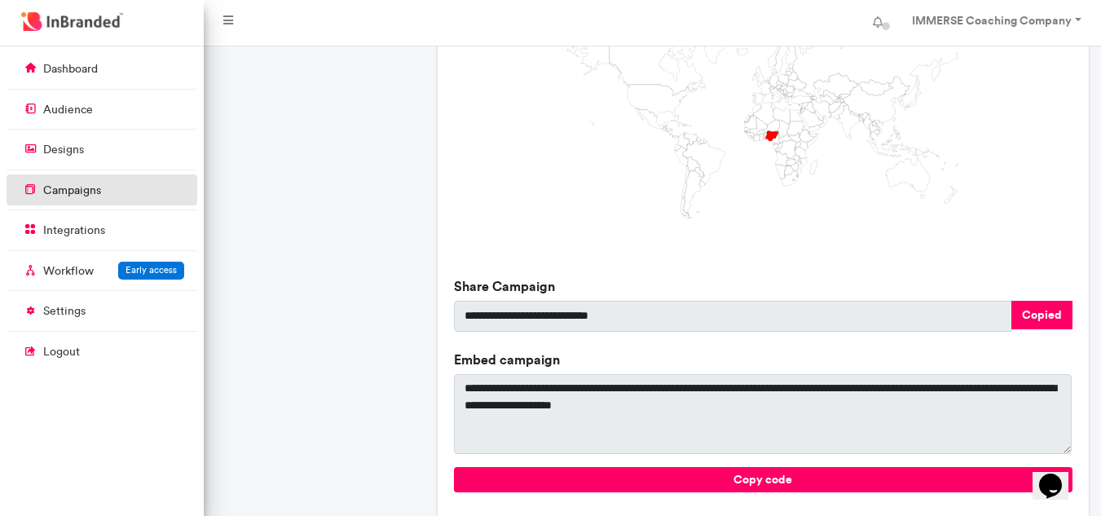
click at [80, 188] on p "campaigns" at bounding box center [72, 191] width 58 height 16
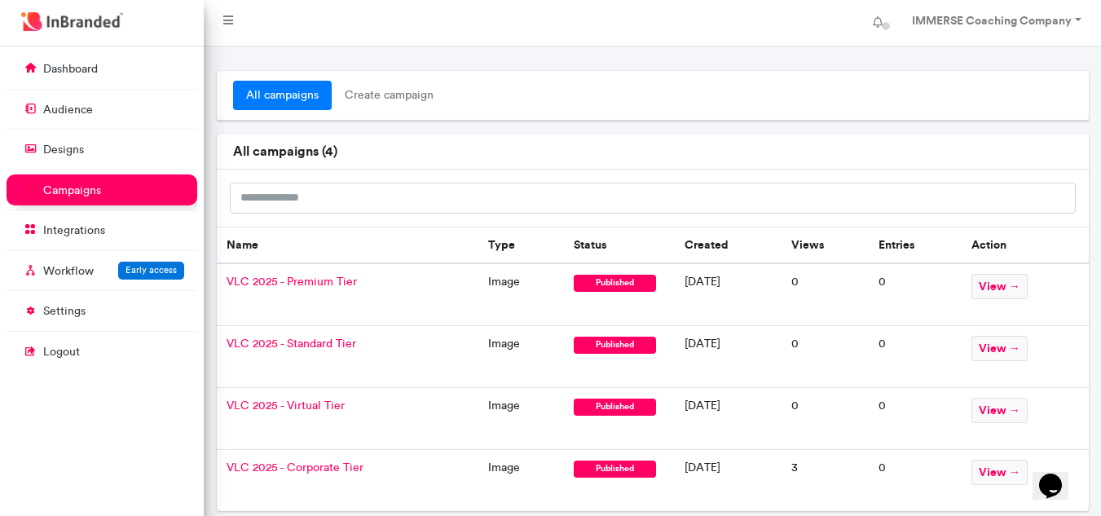
click at [332, 346] on span "VLC 2025 - Standard Tier" at bounding box center [292, 344] width 130 height 14
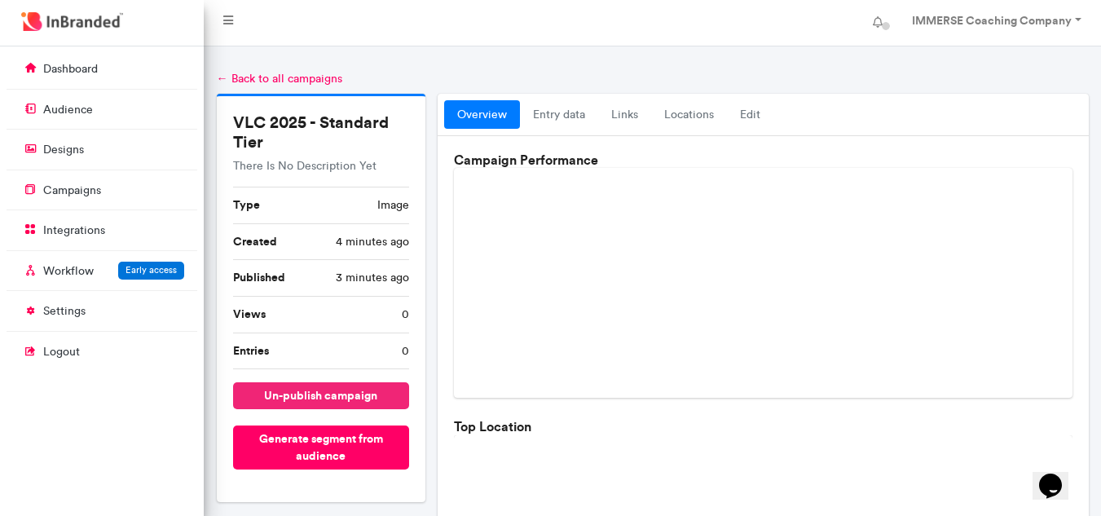
click at [337, 398] on button "un-publish campaign" at bounding box center [321, 395] width 176 height 27
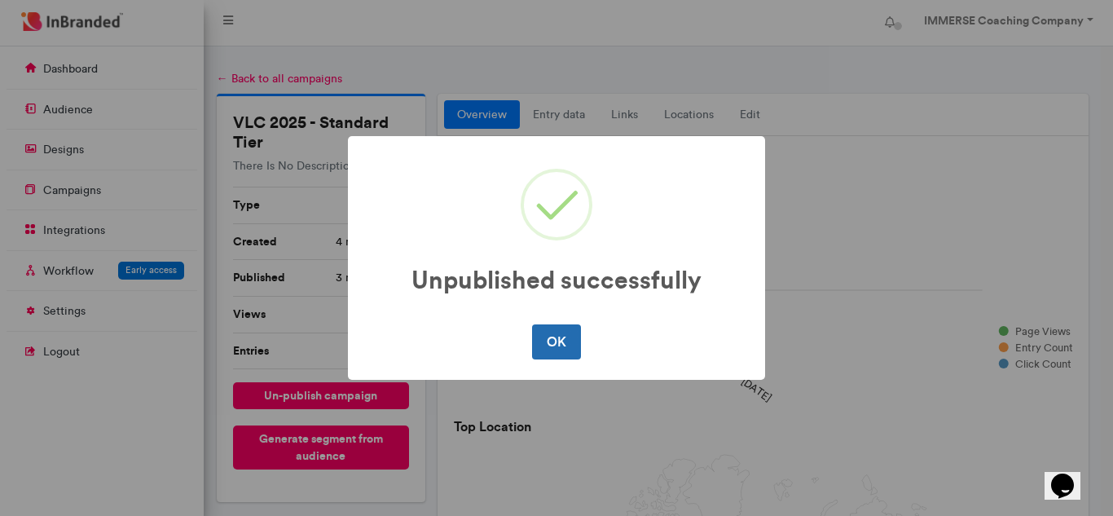
click at [579, 337] on button "OK" at bounding box center [556, 341] width 48 height 34
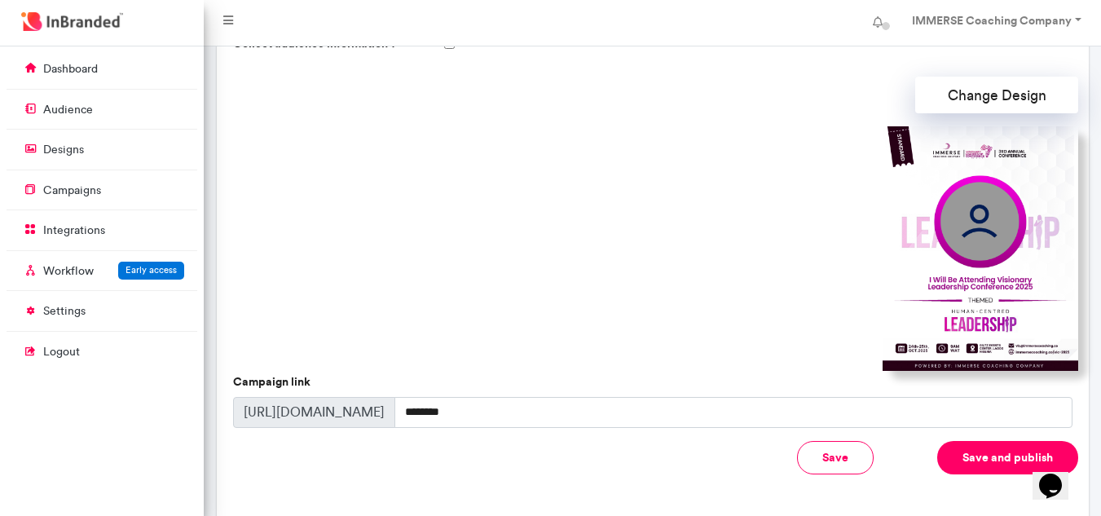
scroll to position [489, 0]
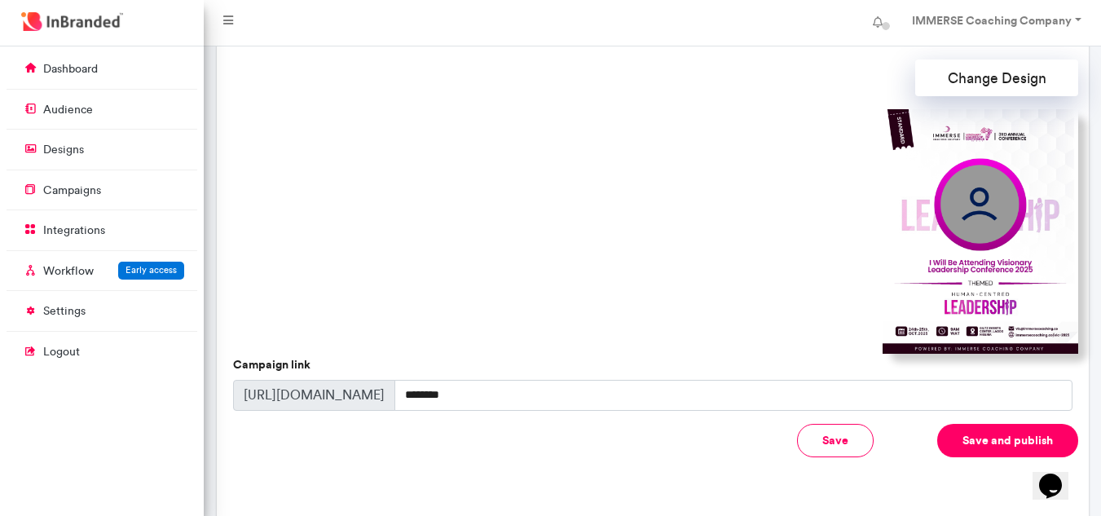
click at [966, 439] on button "Save and publish" at bounding box center [1007, 440] width 141 height 33
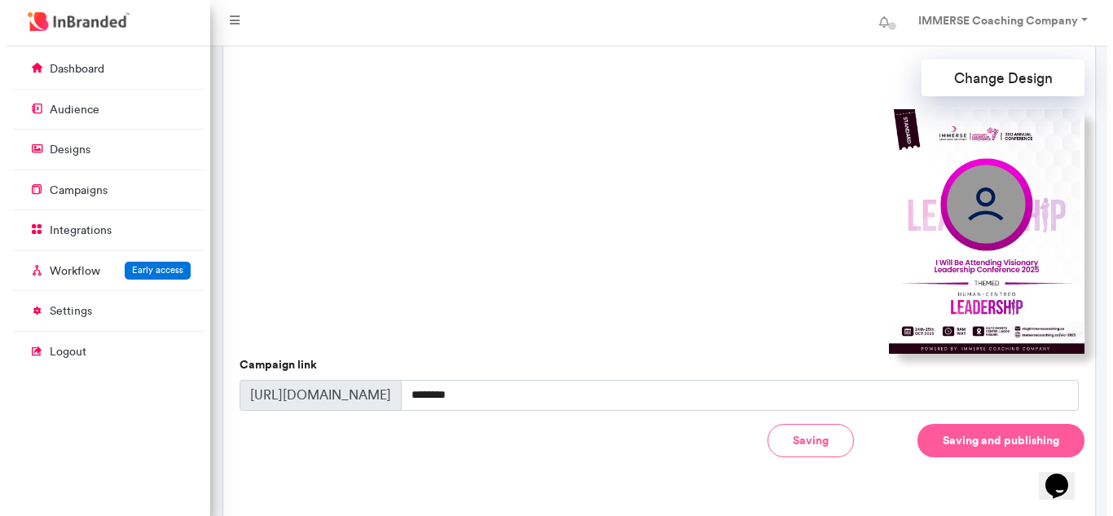
scroll to position [490, 0]
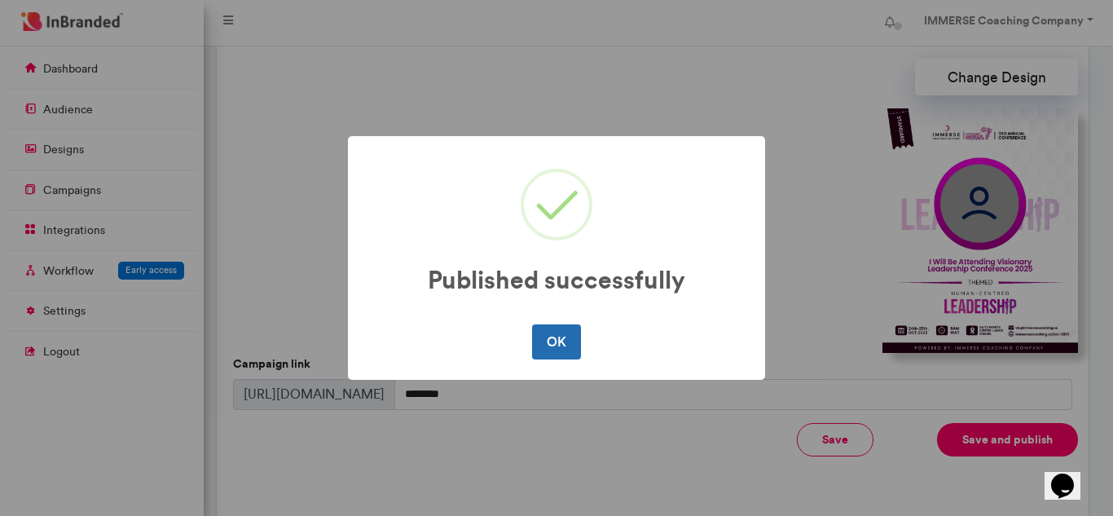
click at [548, 337] on button "OK" at bounding box center [556, 341] width 48 height 34
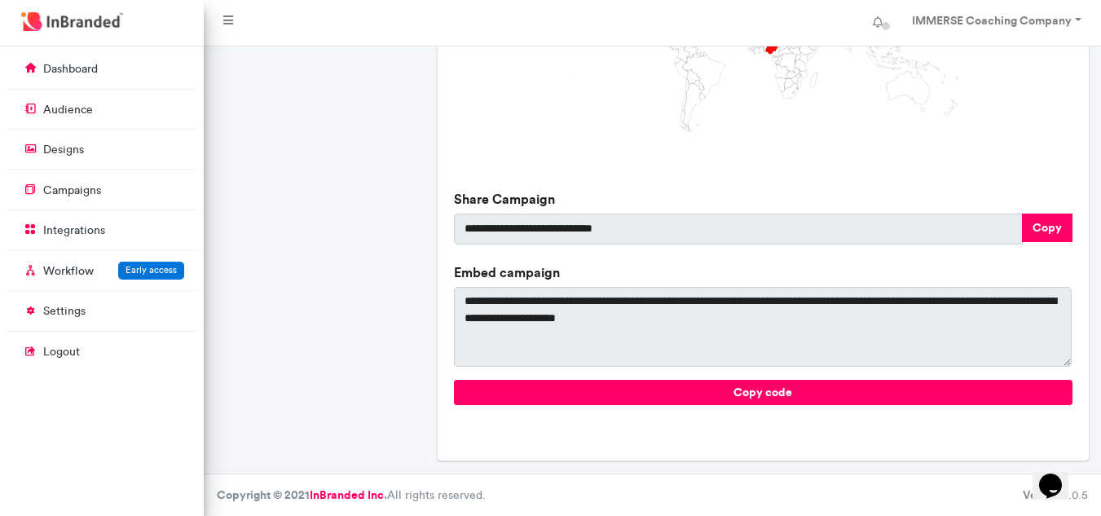
scroll to position [577, 0]
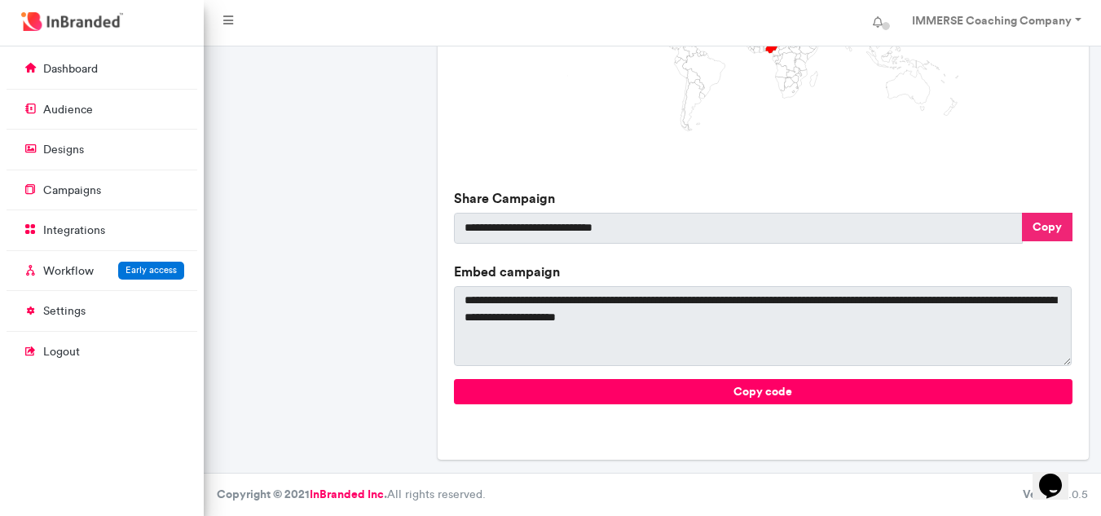
click at [1045, 220] on button "Copy" at bounding box center [1047, 227] width 51 height 29
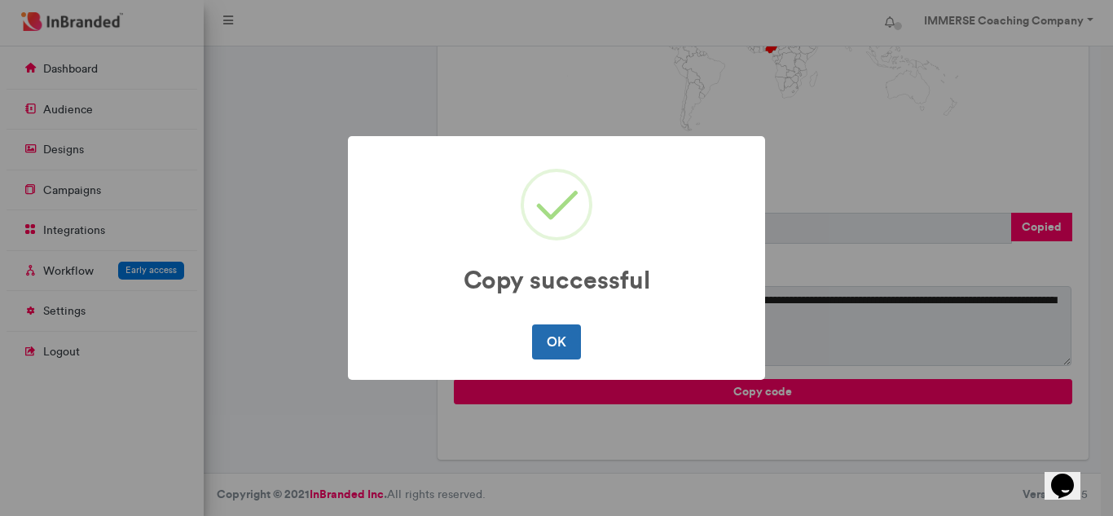
click at [544, 337] on button "OK" at bounding box center [556, 341] width 48 height 34
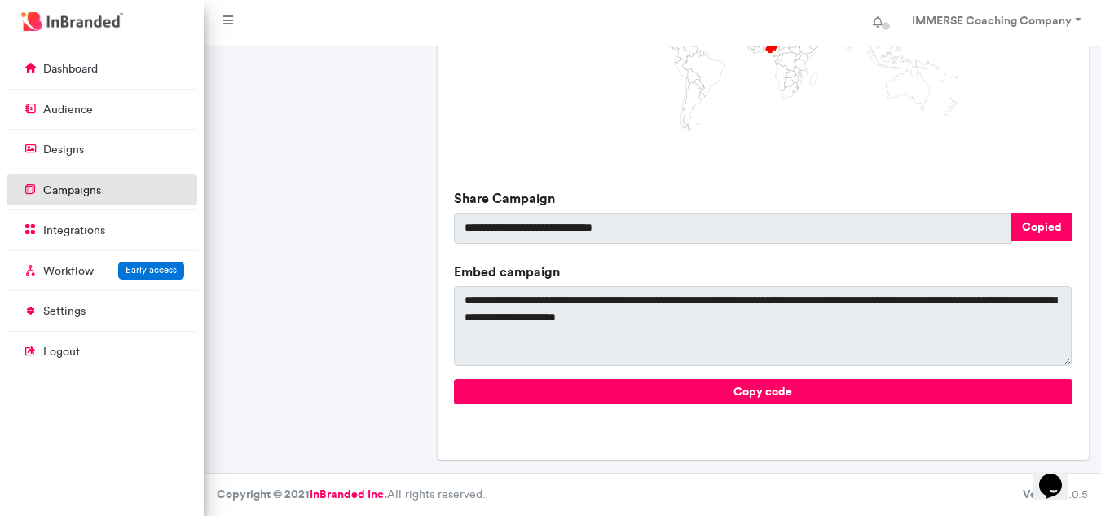
click at [86, 193] on p "campaigns" at bounding box center [72, 191] width 58 height 16
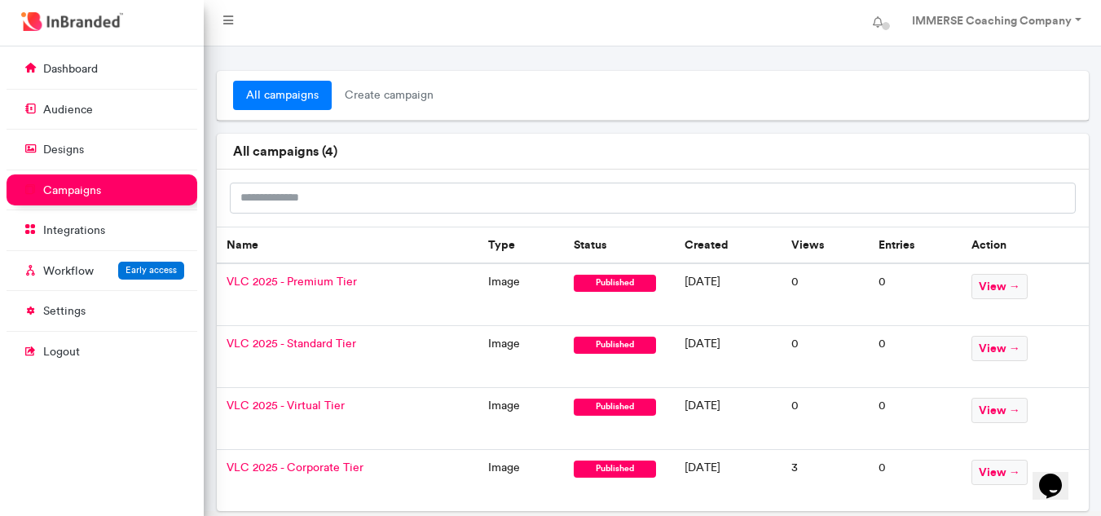
click at [339, 279] on span "VLC 2025 - Premium Tier" at bounding box center [292, 282] width 130 height 14
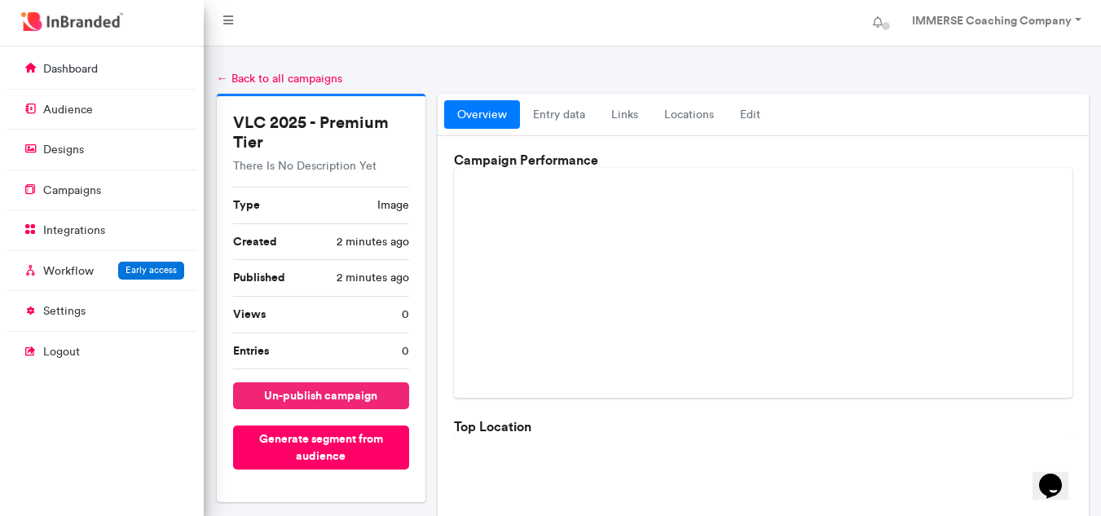
click at [328, 398] on button "un-publish campaign" at bounding box center [321, 395] width 176 height 27
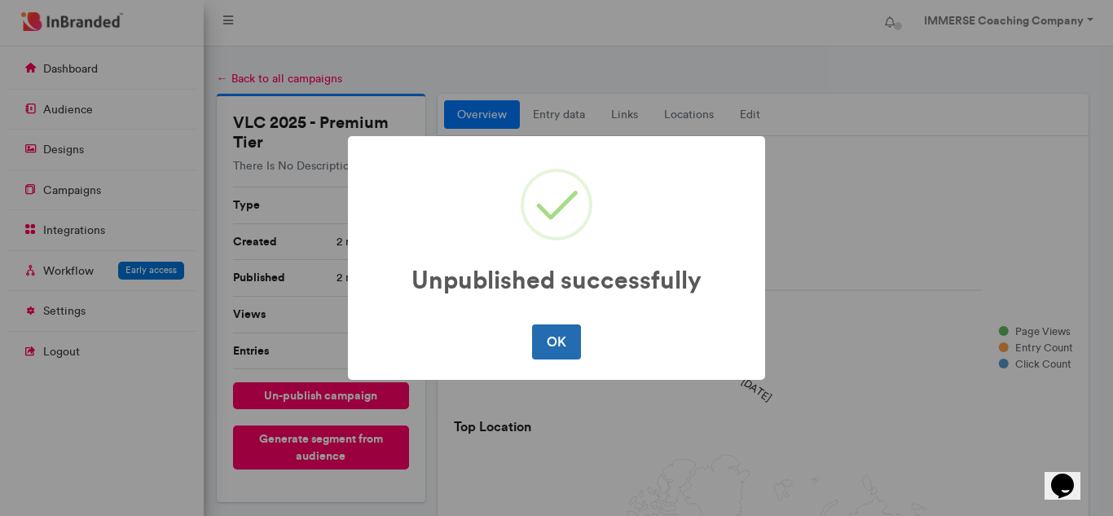
click at [553, 350] on button "OK" at bounding box center [556, 341] width 48 height 34
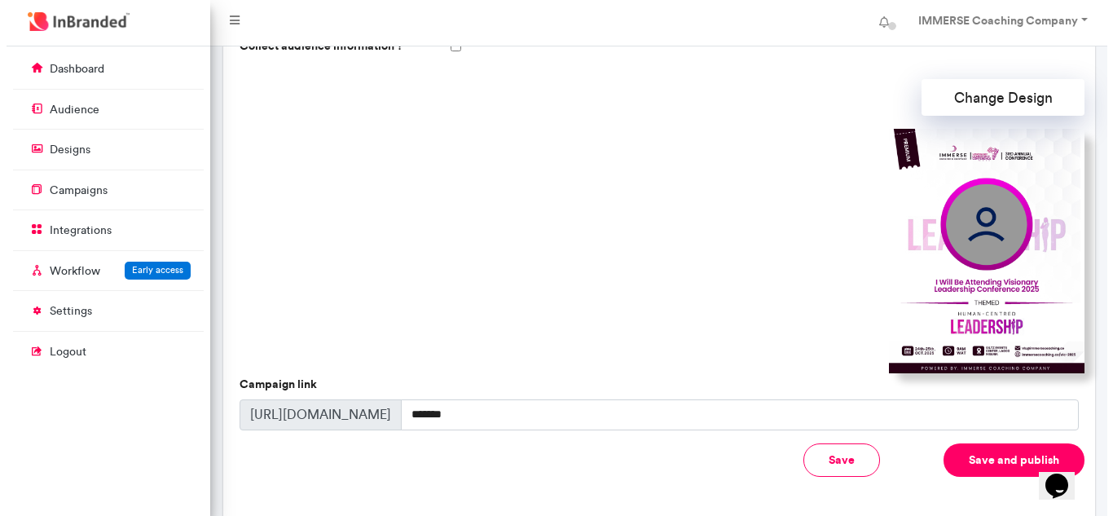
scroll to position [541, 0]
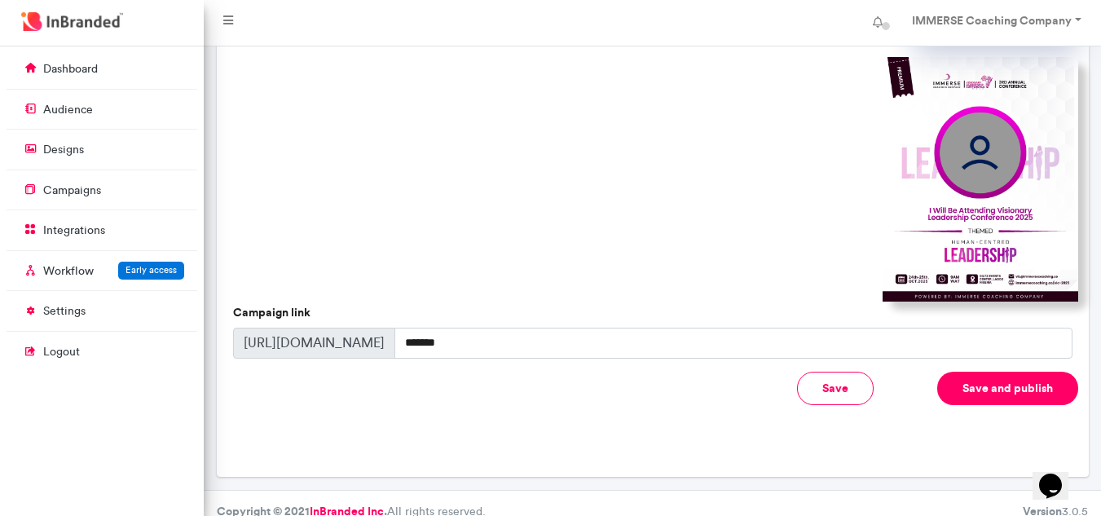
click at [1017, 382] on button "Save and publish" at bounding box center [1007, 388] width 141 height 33
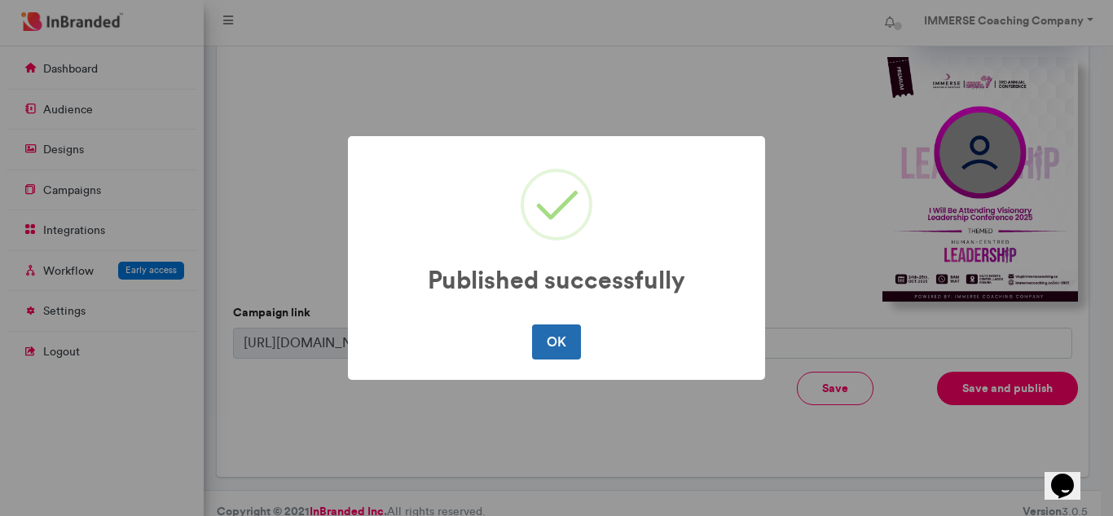
click at [546, 329] on button "OK" at bounding box center [556, 341] width 48 height 34
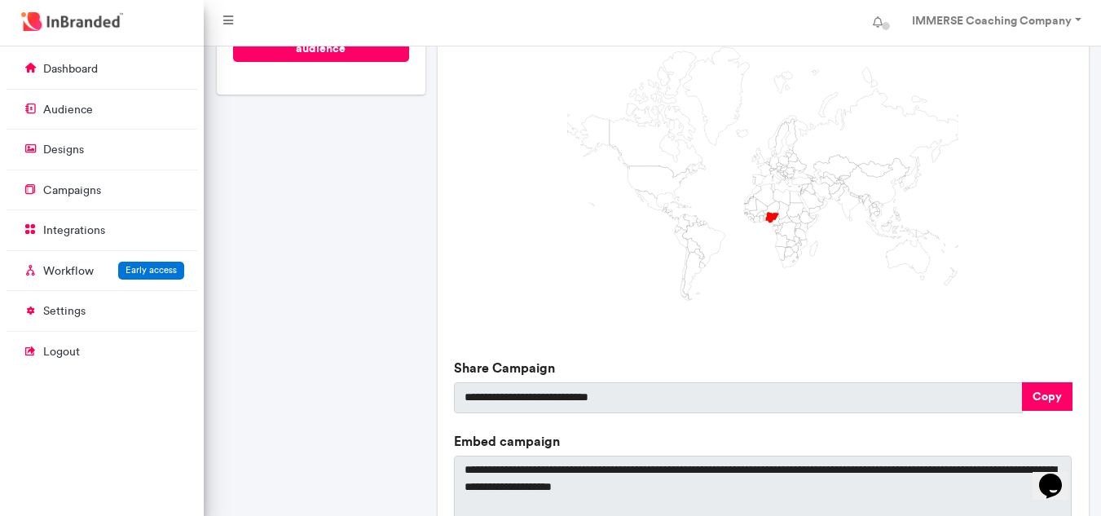
scroll to position [577, 0]
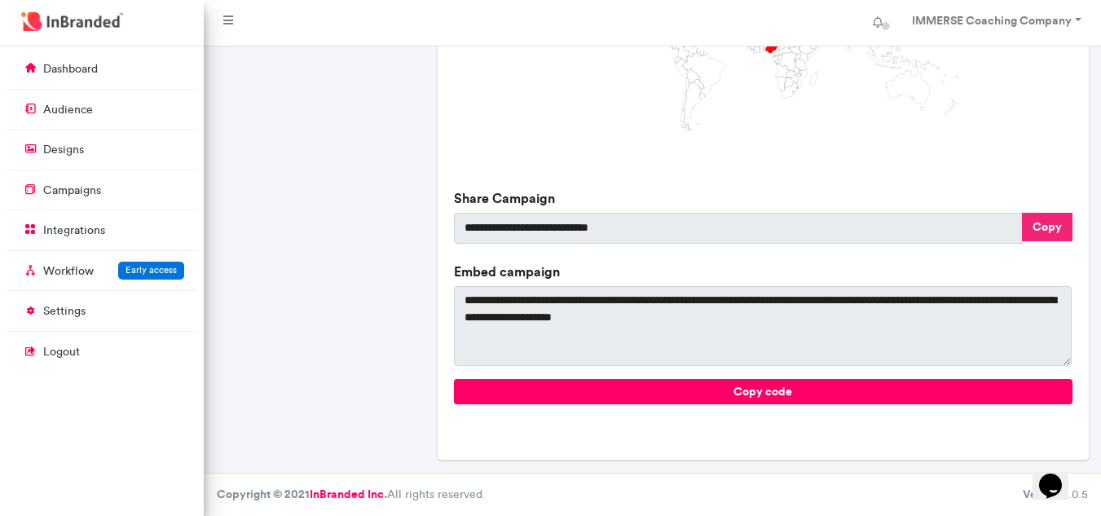
click at [1048, 227] on button "Copy" at bounding box center [1047, 227] width 51 height 29
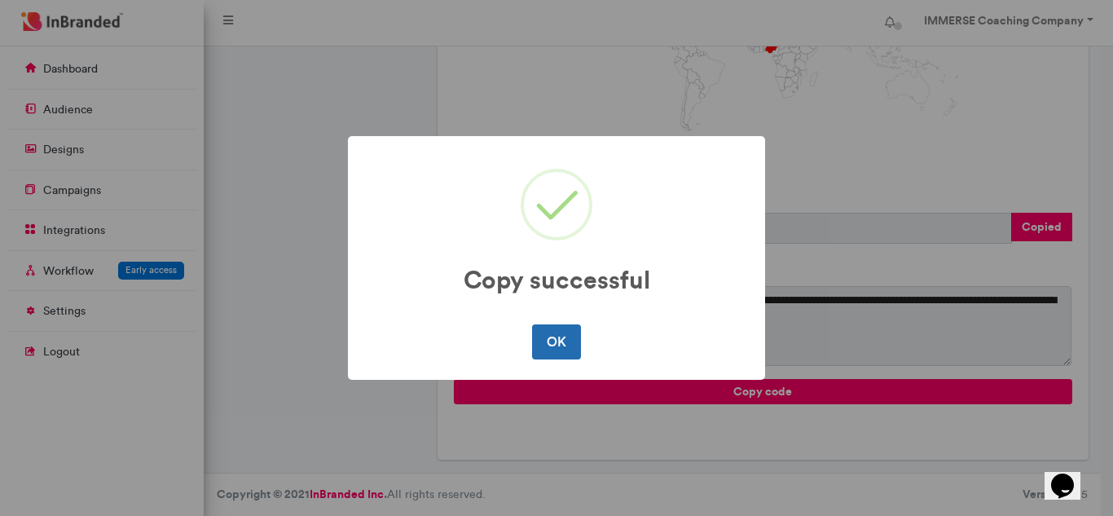
click at [547, 346] on button "OK" at bounding box center [556, 341] width 48 height 34
